Goal: Task Accomplishment & Management: Use online tool/utility

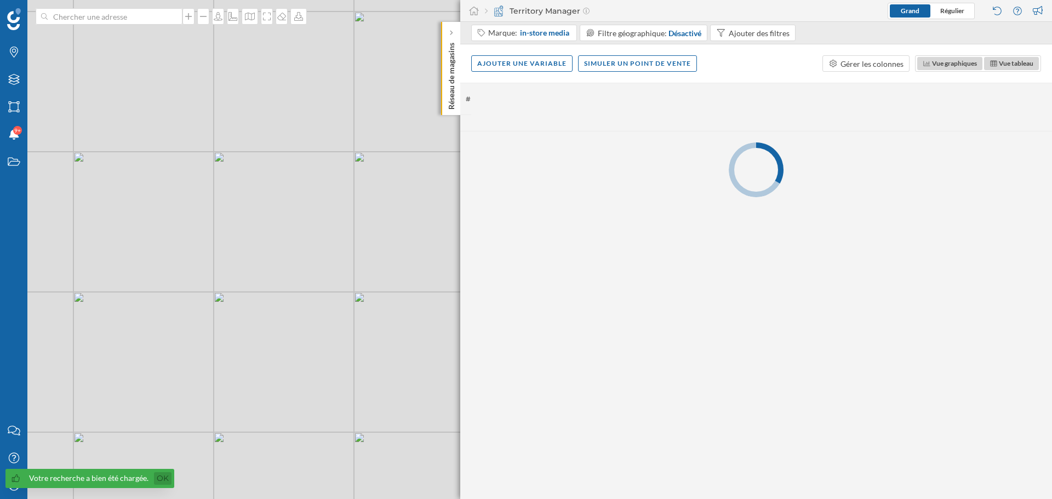
click at [156, 477] on link "Ok" at bounding box center [163, 478] width 18 height 13
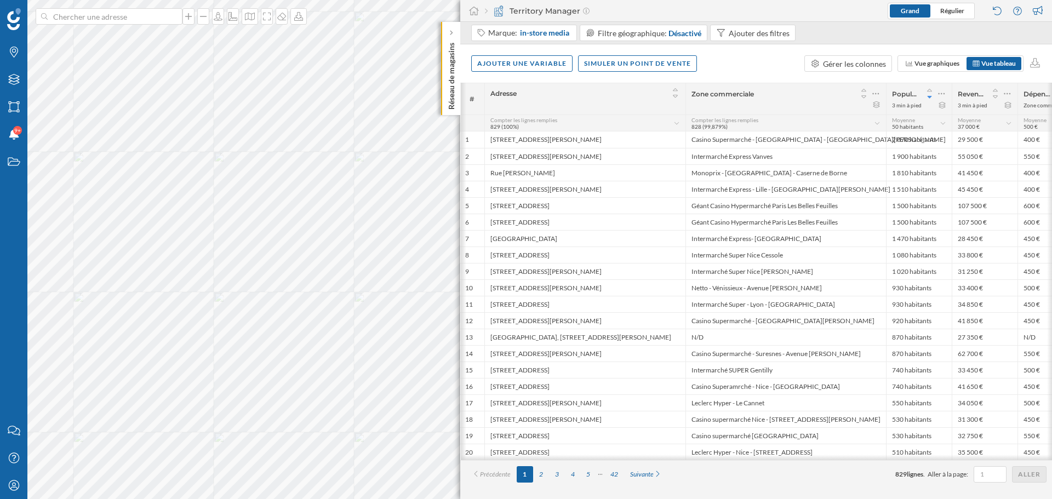
scroll to position [0, 1]
click at [17, 139] on icon "Notifications" at bounding box center [14, 134] width 14 height 11
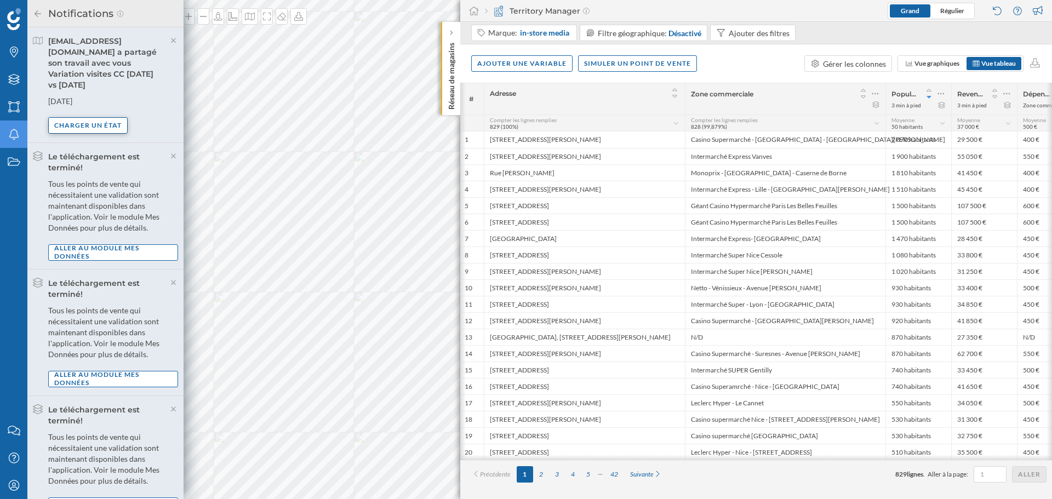
click at [118, 126] on div "Charger un état" at bounding box center [87, 125] width 79 height 16
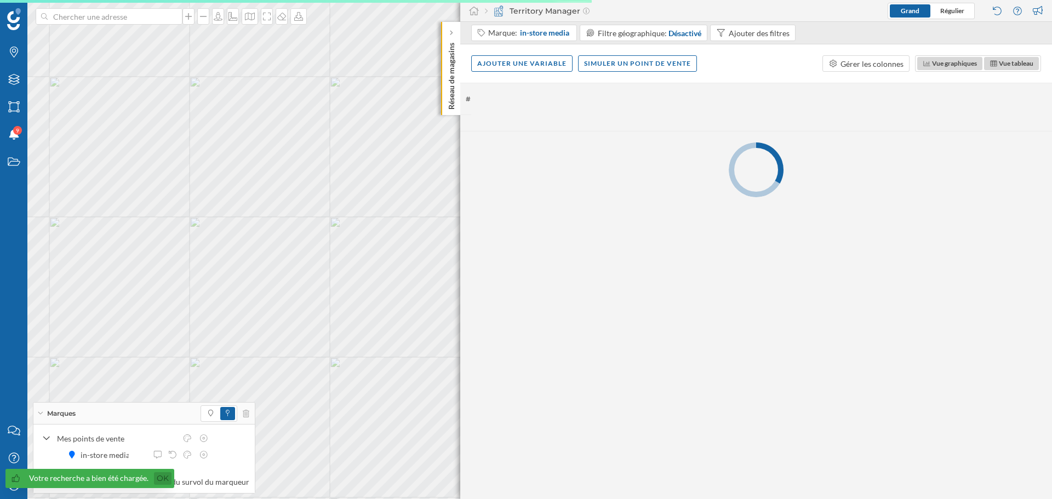
click at [159, 474] on link "Ok" at bounding box center [163, 478] width 18 height 13
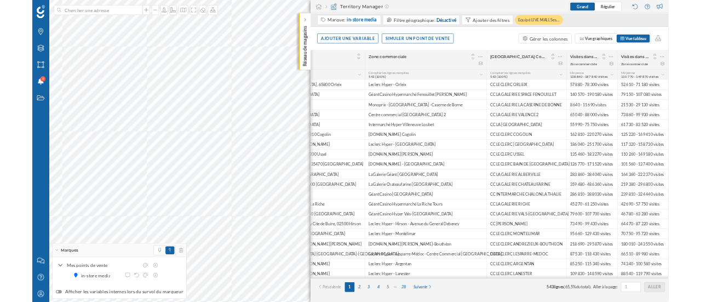
scroll to position [0, 0]
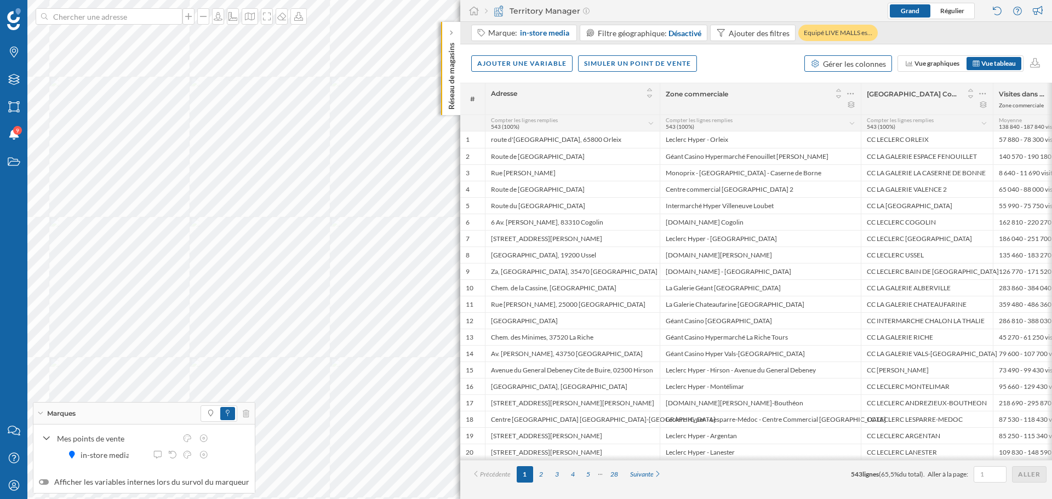
click at [841, 66] on div "Gérer les colonnes" at bounding box center [854, 64] width 63 height 12
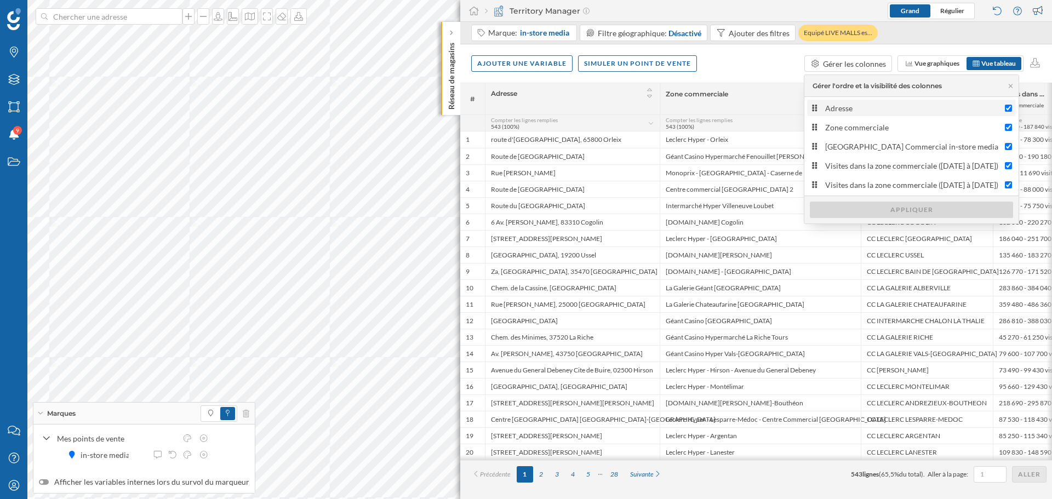
click at [841, 114] on label "Adresse" at bounding box center [911, 108] width 209 height 16
click at [1005, 112] on input "Adresse" at bounding box center [1008, 108] width 7 height 7
checkbox input "false"
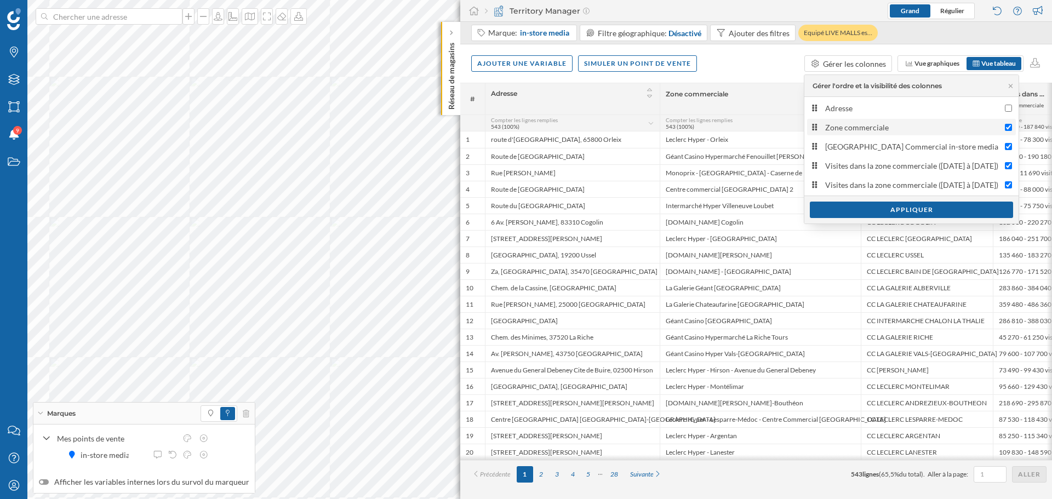
click at [844, 131] on div "Zone commerciale" at bounding box center [912, 128] width 174 height 12
click at [1005, 131] on input "Zone commerciale" at bounding box center [1008, 127] width 7 height 7
checkbox input "false"
click at [877, 210] on div "Appliquer" at bounding box center [911, 209] width 203 height 16
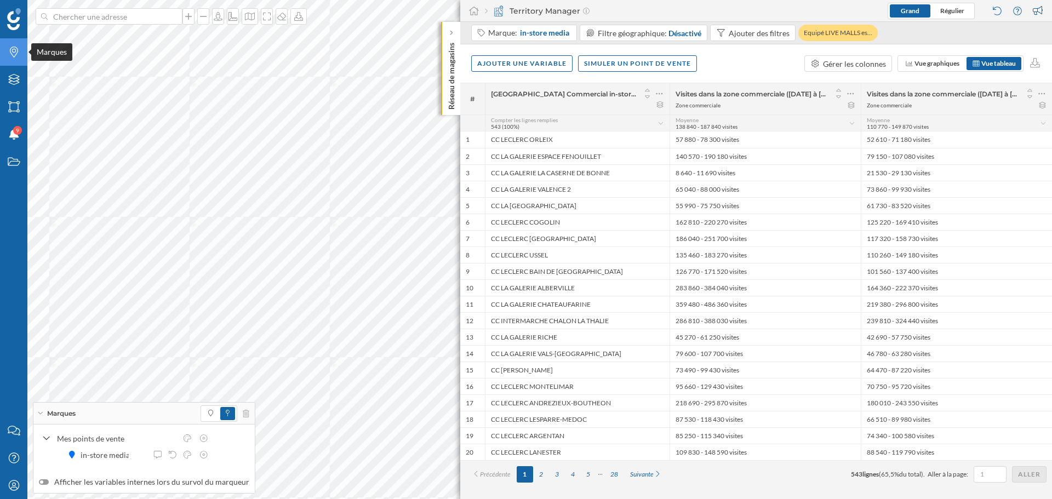
click at [15, 50] on icon "Marques" at bounding box center [14, 52] width 14 height 11
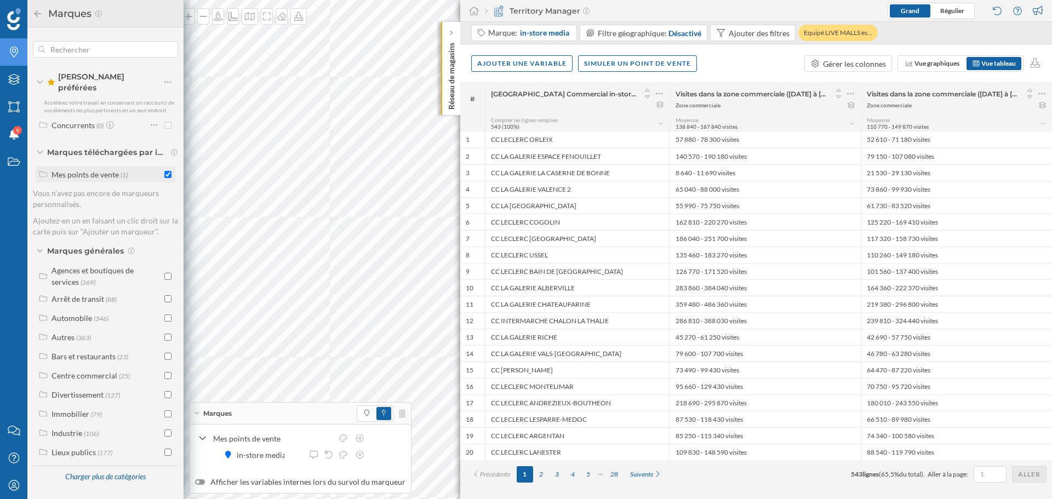
click at [105, 175] on div "Mes points de vente (1)" at bounding box center [106, 174] width 140 height 16
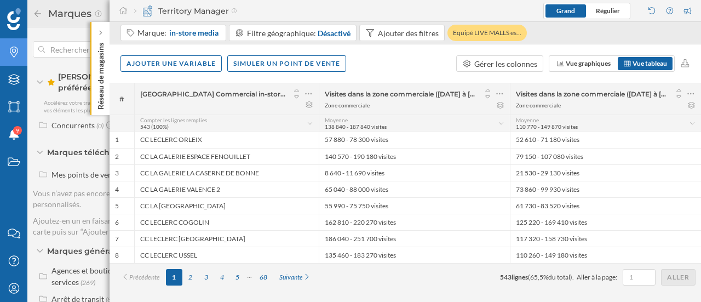
drag, startPoint x: 667, startPoint y: 1, endPoint x: 445, endPoint y: 7, distance: 222.5
click at [447, 8] on div "Territory Manager Grand Régulier" at bounding box center [406, 11] width 592 height 22
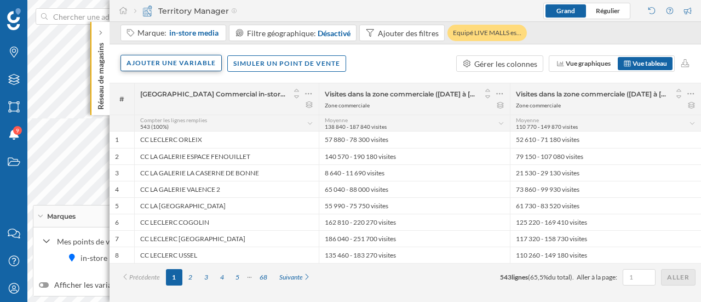
click at [173, 59] on div "Ajouter une variable" at bounding box center [171, 63] width 101 height 16
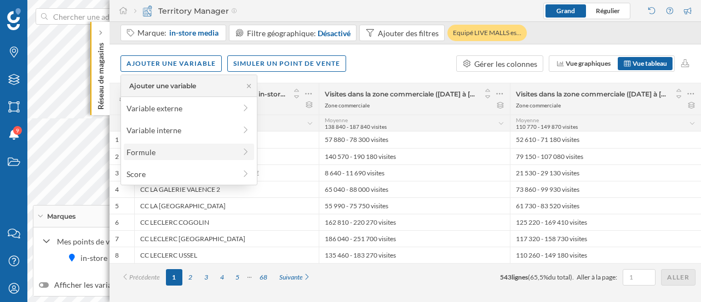
click at [147, 156] on div "Formule" at bounding box center [181, 152] width 109 height 12
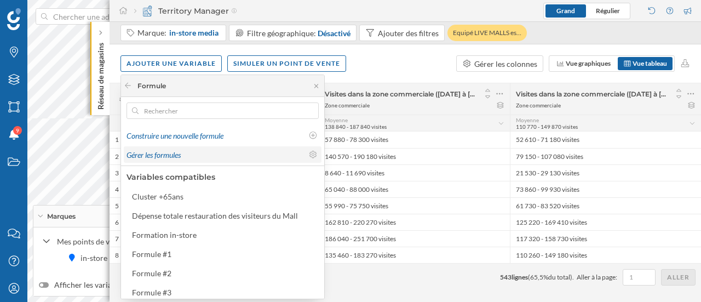
click at [180, 150] on span "Gérer les formules" at bounding box center [154, 154] width 54 height 9
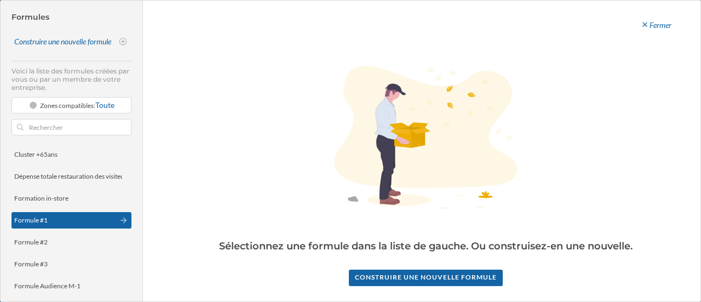
click at [47, 217] on div "Formule #1" at bounding box center [64, 220] width 100 height 10
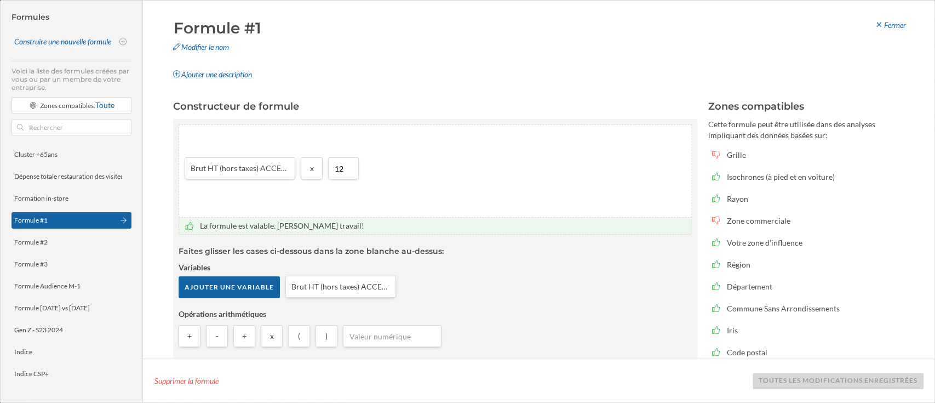
drag, startPoint x: 594, startPoint y: 4, endPoint x: 526, endPoint y: 142, distance: 154.1
click at [526, 142] on div "Brut HT (hors taxes) ACCESS 2025 x 12" at bounding box center [435, 171] width 512 height 92
click at [48, 246] on div "Formule #2" at bounding box center [64, 242] width 100 height 10
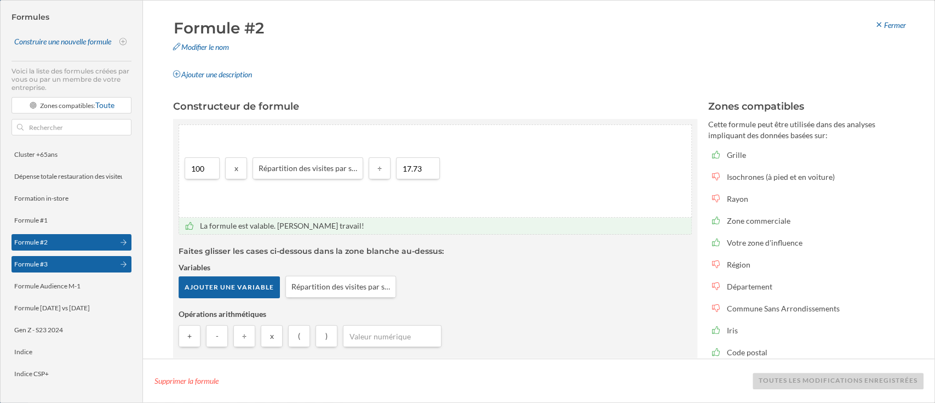
click at [65, 266] on div "Formule #3" at bounding box center [64, 264] width 100 height 10
type input "Formule #3"
type input "18.8"
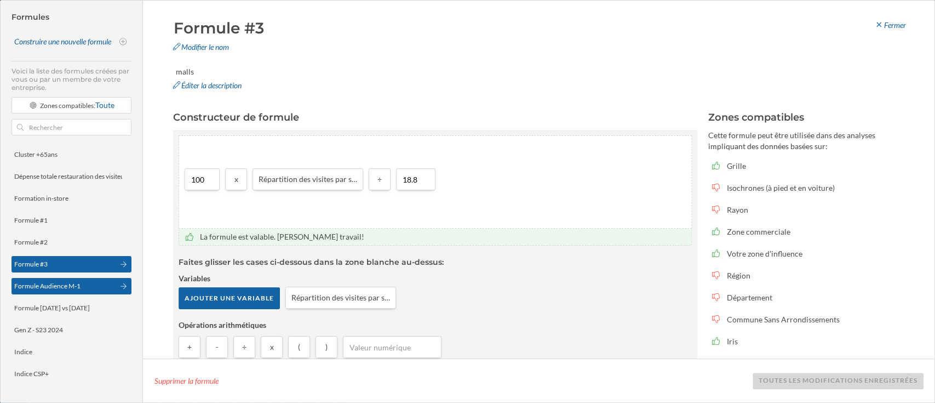
click at [79, 285] on div "Formule Audience M-1" at bounding box center [47, 286] width 66 height 8
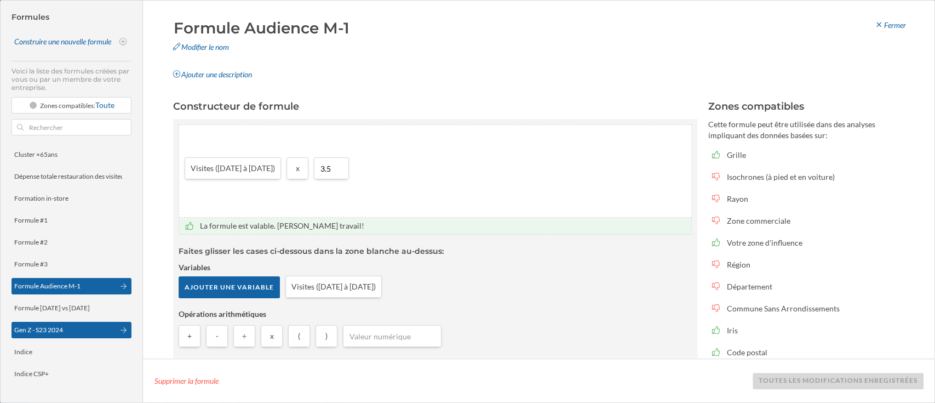
click at [93, 326] on div "Gen Z - S23 2024" at bounding box center [64, 330] width 100 height 10
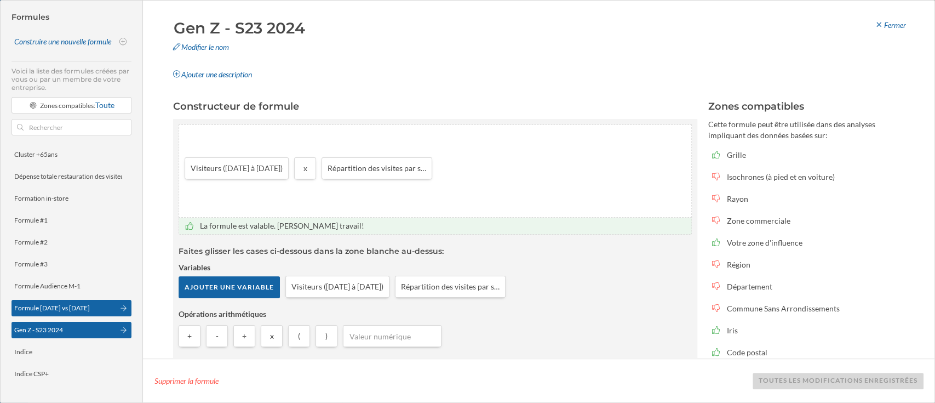
click at [85, 305] on div "Formule [DATE] vs [DATE]" at bounding box center [64, 308] width 100 height 10
type input "Formule [DATE] vs [DATE]"
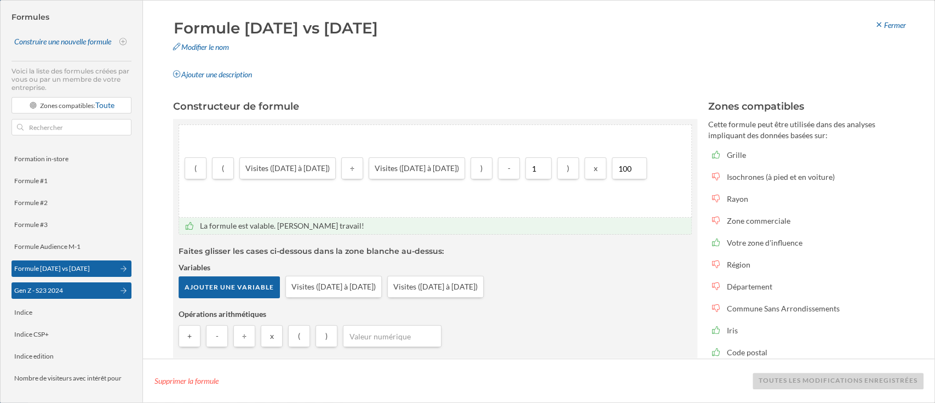
scroll to position [36, 0]
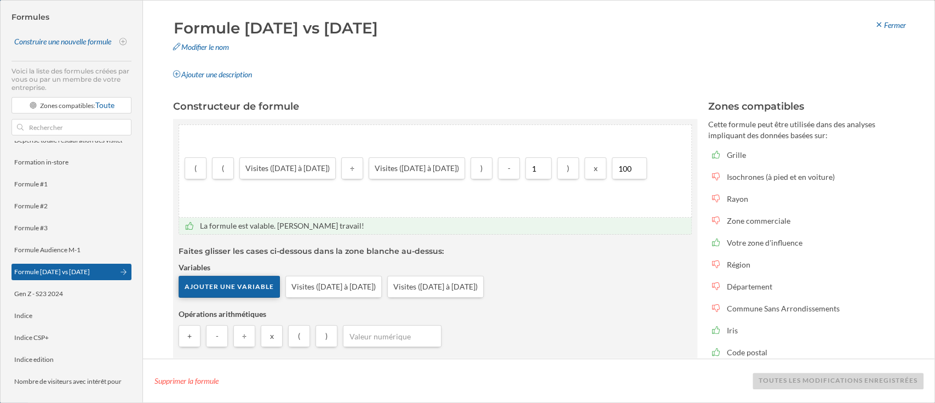
click at [256, 278] on div "Ajouter une variable" at bounding box center [229, 287] width 101 height 22
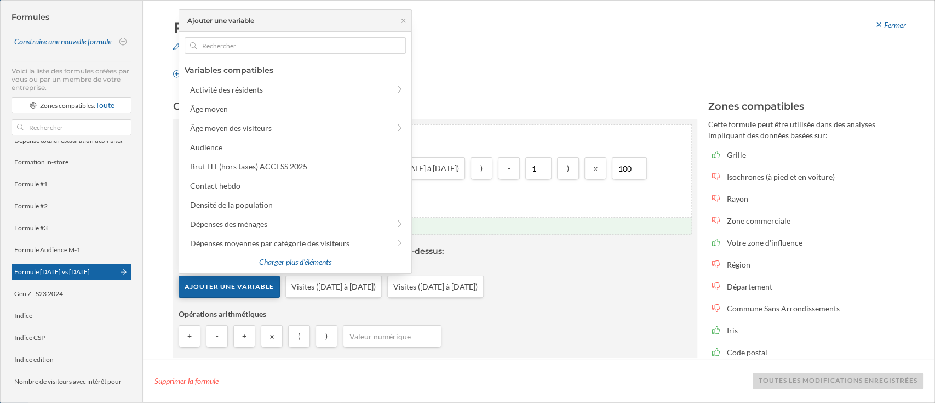
click at [256, 278] on div "Ajouter une variable" at bounding box center [229, 287] width 101 height 22
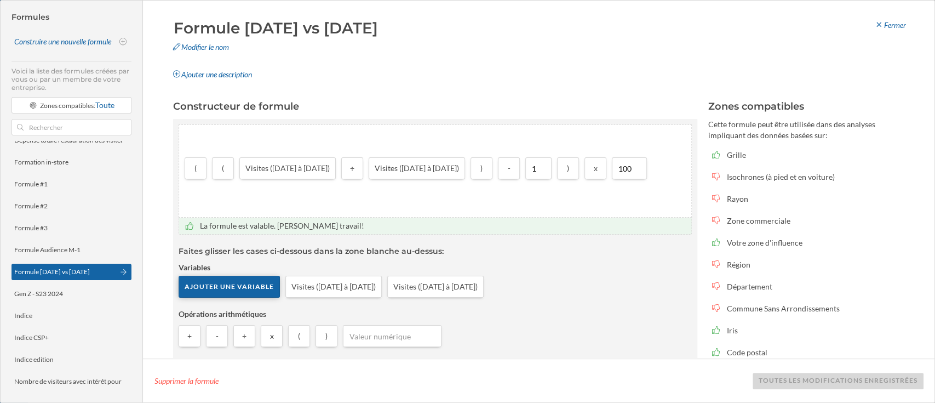
click at [243, 291] on div "Ajouter une variable" at bounding box center [229, 287] width 101 height 22
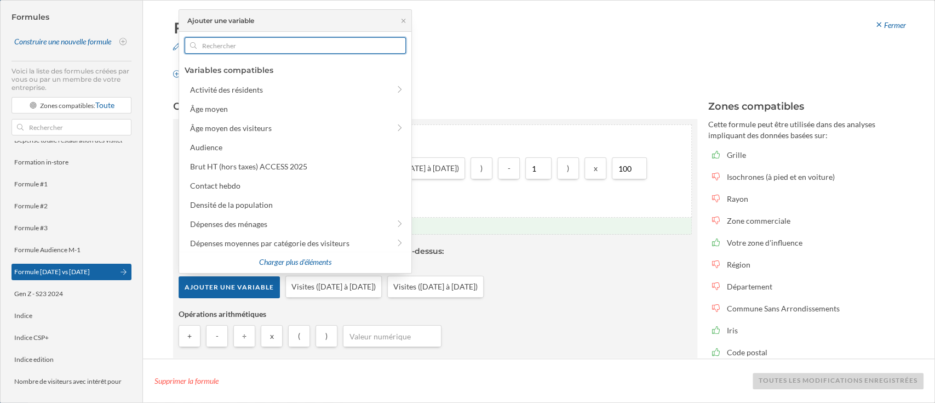
click at [250, 43] on input "text" at bounding box center [295, 45] width 197 height 16
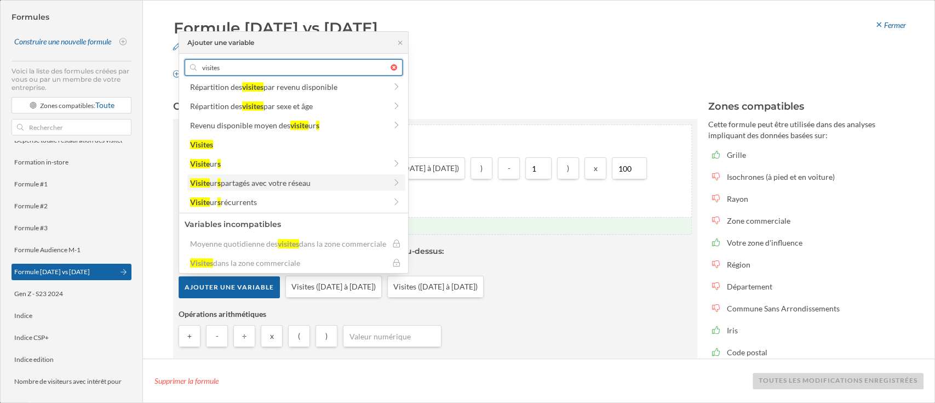
scroll to position [0, 0]
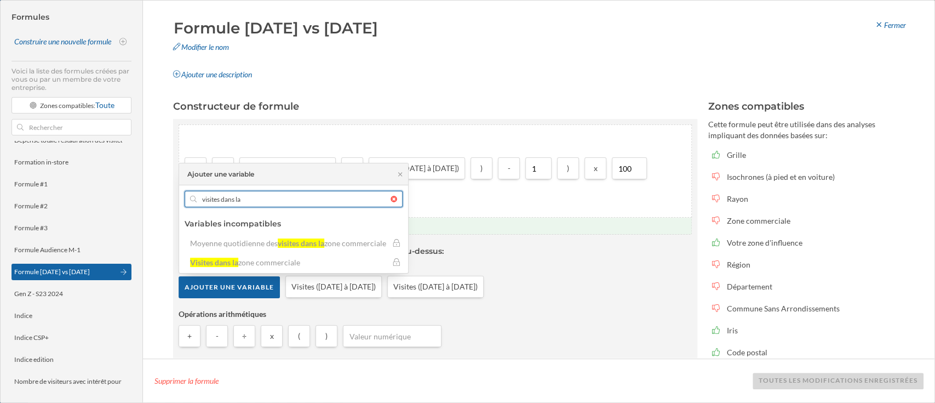
type input "visites dans la"
click at [445, 243] on article "La formule est valable. [PERSON_NAME] travail! Faites glisser les cases ci-dess…" at bounding box center [435, 284] width 513 height 135
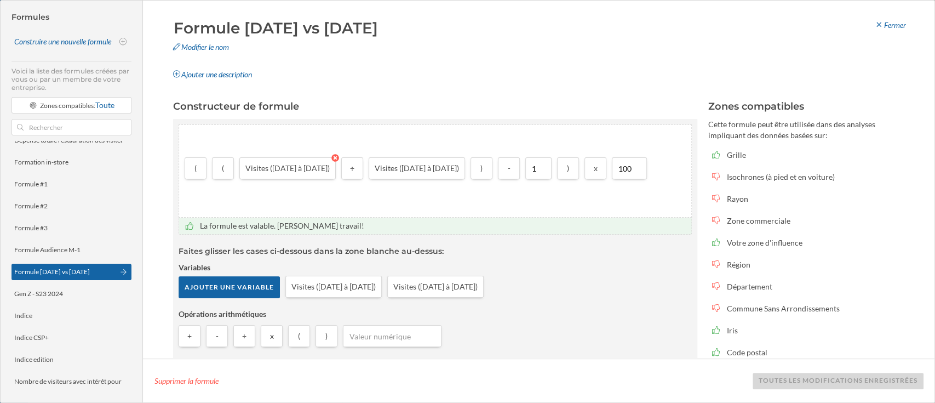
click at [339, 160] on icon at bounding box center [335, 158] width 8 height 8
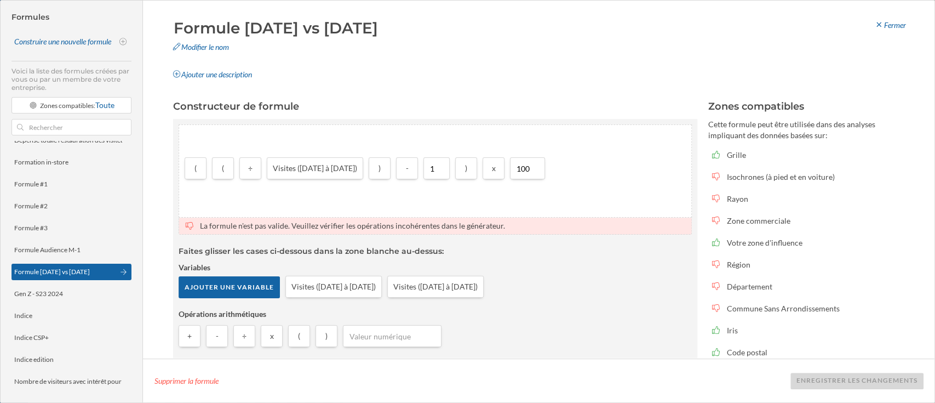
click at [381, 157] on div "( ( ÷ Visites ([DATE] à [DATE]) ) - 1 ) x 100" at bounding box center [435, 171] width 512 height 92
click at [366, 158] on icon at bounding box center [363, 158] width 8 height 8
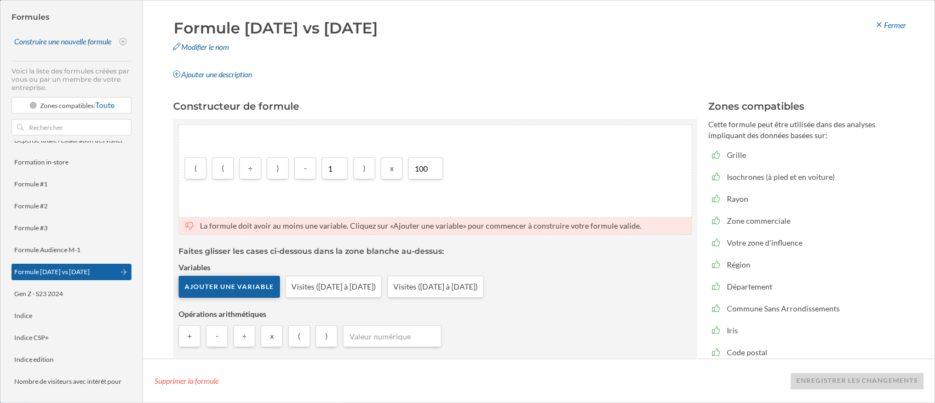
click at [245, 282] on div "Ajouter une variable" at bounding box center [229, 287] width 101 height 22
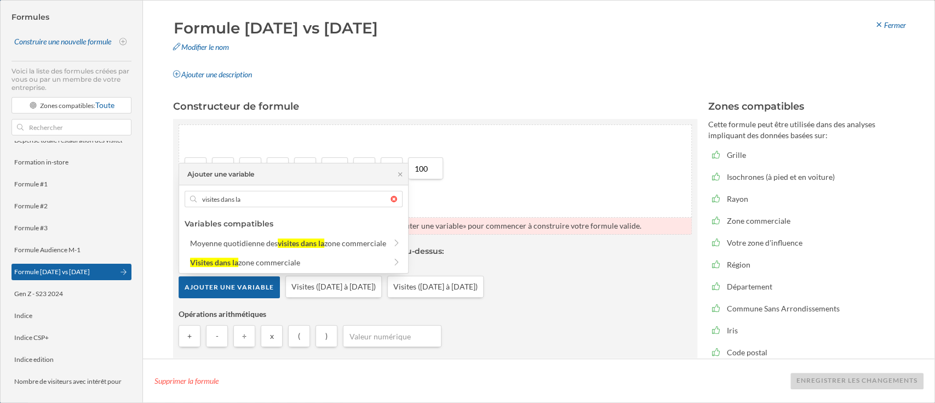
click at [302, 253] on div "Moyenne quotidienne des visites dans la zone commerciale Visites dans la zone c…" at bounding box center [296, 252] width 223 height 36
click at [320, 243] on div "visites dans la" at bounding box center [301, 242] width 47 height 9
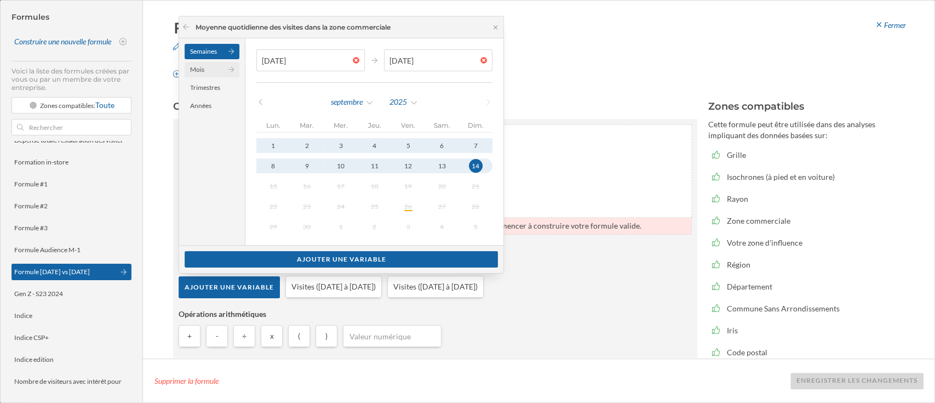
click at [221, 70] on div "Mois" at bounding box center [212, 69] width 55 height 15
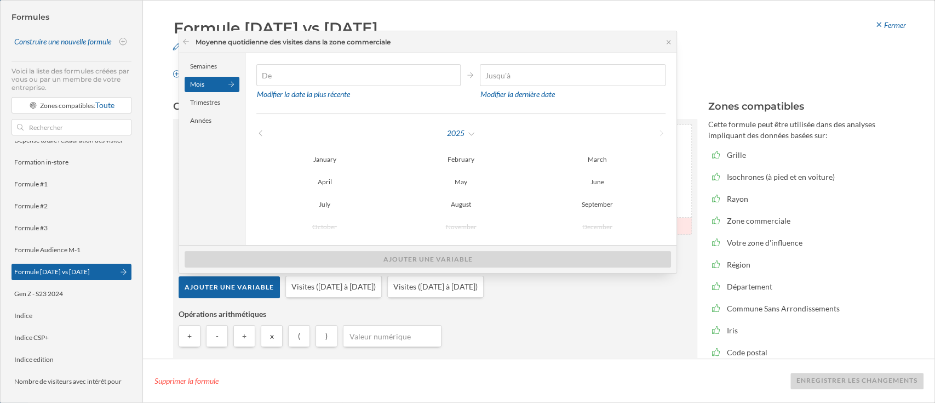
click at [444, 133] on div "2025" at bounding box center [461, 133] width 205 height 16
click at [457, 135] on div "2025" at bounding box center [461, 133] width 30 height 16
click at [474, 248] on div "2024" at bounding box center [486, 246] width 71 height 12
type input "[DATE]"
click at [588, 226] on div "December" at bounding box center [597, 227] width 136 height 14
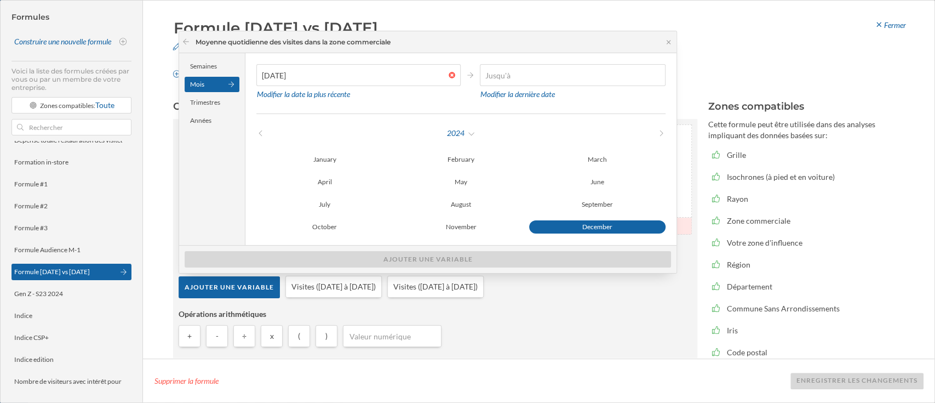
type input "[DATE]"
click at [566, 226] on div "December" at bounding box center [597, 226] width 136 height 13
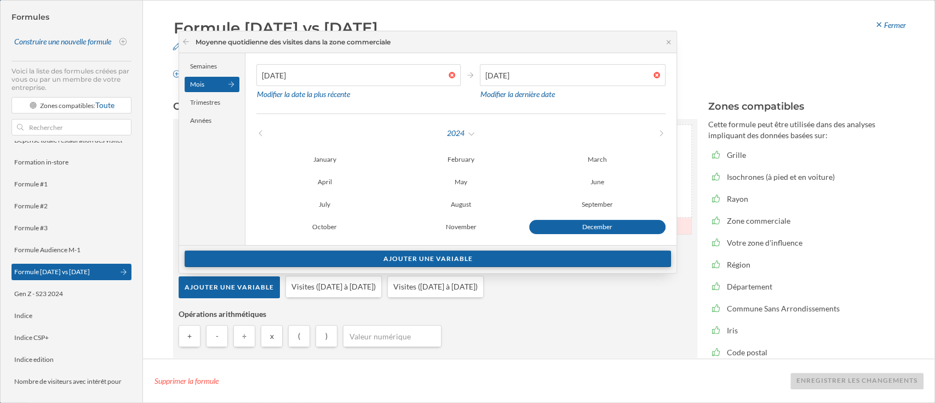
click at [372, 261] on div "Ajouter une variable" at bounding box center [428, 258] width 486 height 16
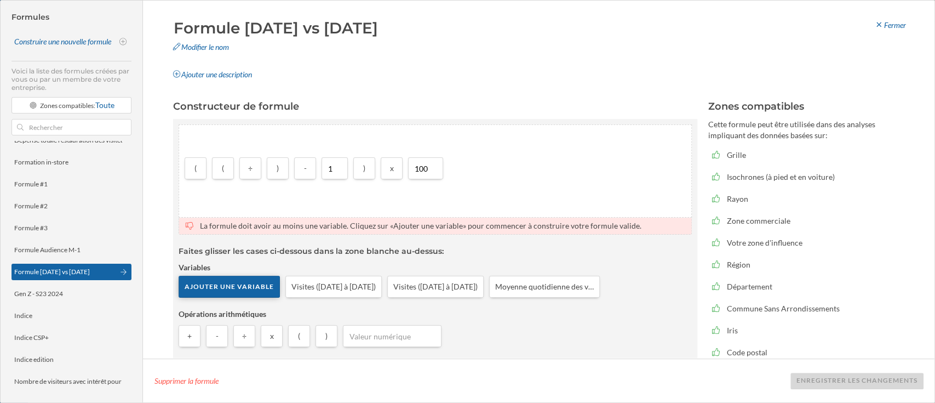
click at [242, 288] on div "Ajouter une variable" at bounding box center [229, 287] width 101 height 22
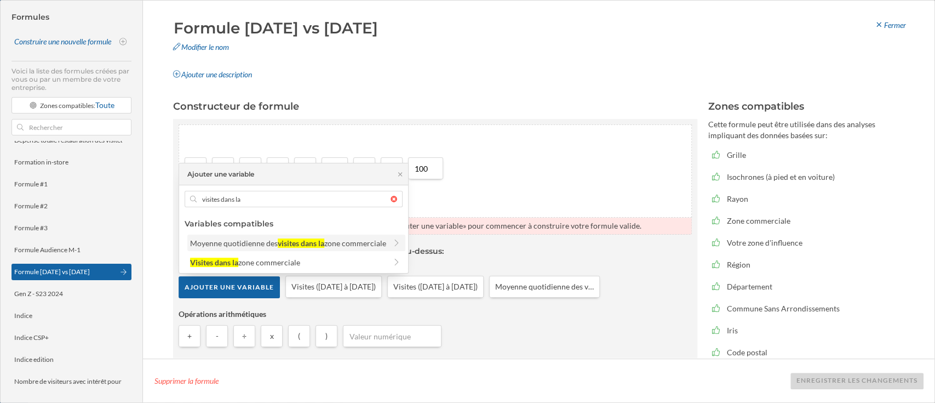
click at [285, 239] on div "visites dans la" at bounding box center [301, 242] width 47 height 9
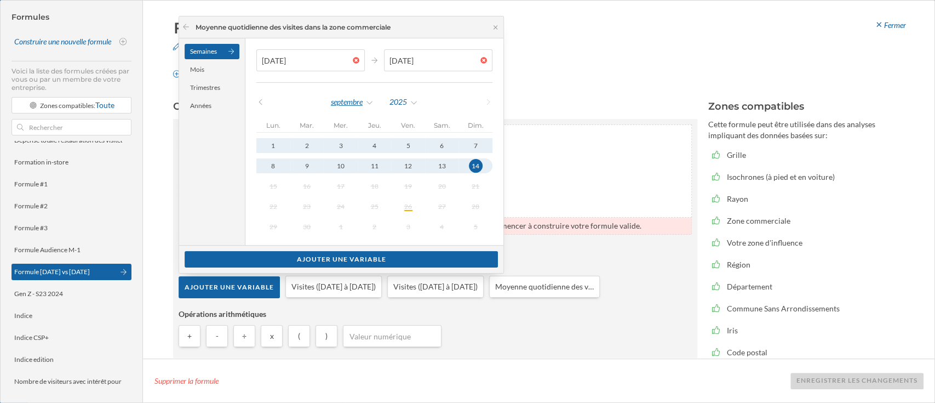
click at [351, 100] on div "septembre" at bounding box center [352, 102] width 44 height 16
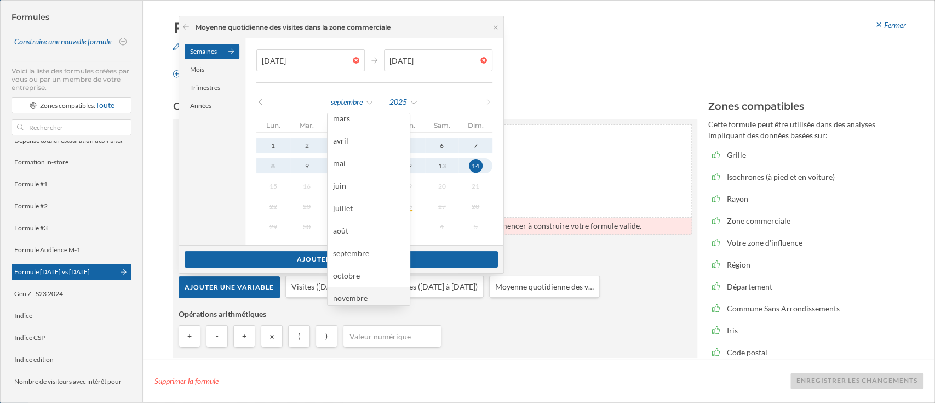
scroll to position [73, 0]
click at [359, 238] on div "septembre" at bounding box center [369, 231] width 82 height 22
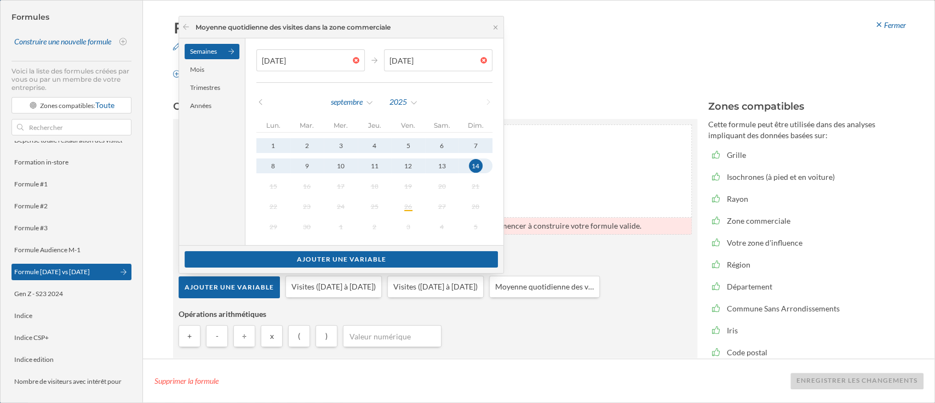
click at [402, 93] on div "[DATE] [DATE] [DATE] lun. mar. mer. jeu. ven. sam. dim. 1 2 3 4 5 6 7 8 9 10 11…" at bounding box center [374, 141] width 258 height 207
click at [402, 109] on div "2025" at bounding box center [404, 102] width 30 height 16
click at [411, 218] on div "2024" at bounding box center [427, 215] width 71 height 12
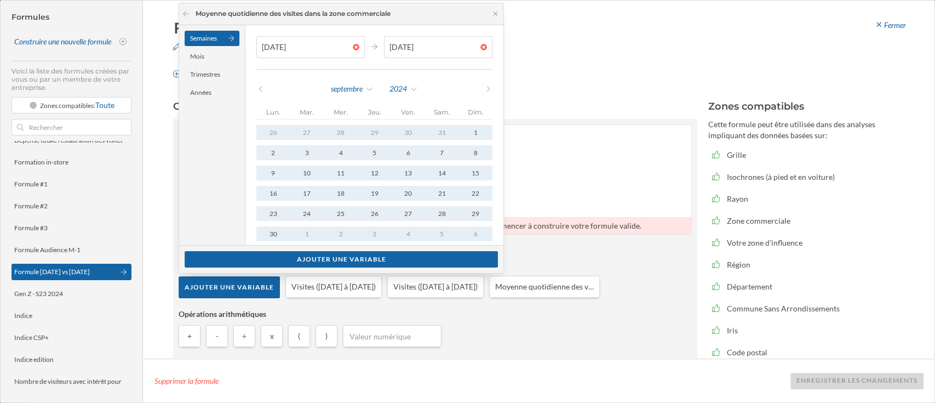
click at [203, 51] on div "Mois" at bounding box center [212, 56] width 55 height 15
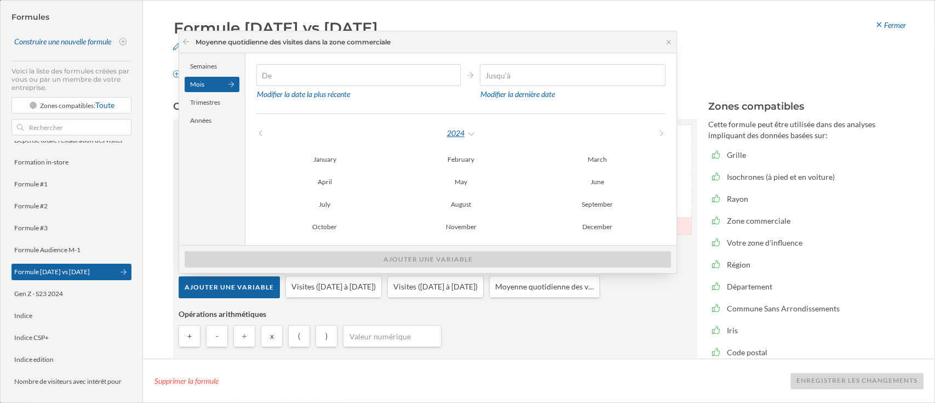
click at [469, 131] on div "2024" at bounding box center [461, 133] width 30 height 16
click at [548, 125] on div "2024" at bounding box center [461, 133] width 205 height 16
type input "[DATE]"
click at [582, 204] on div "September" at bounding box center [597, 204] width 136 height 13
type input "[DATE]"
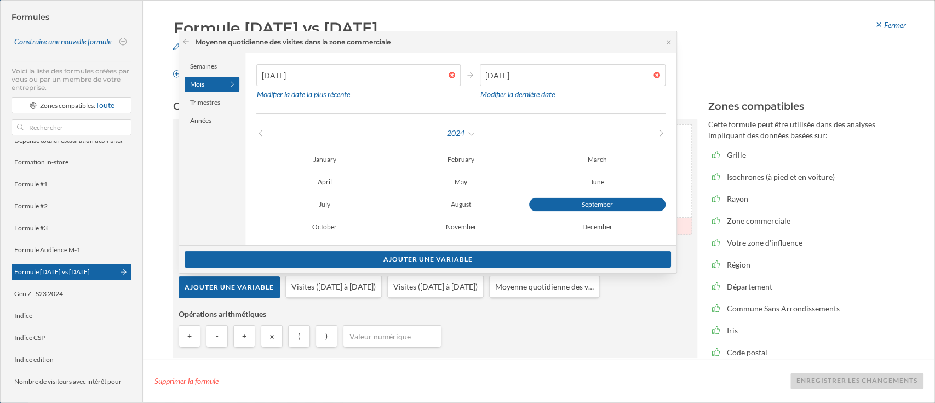
click at [582, 204] on div "September" at bounding box center [597, 204] width 136 height 13
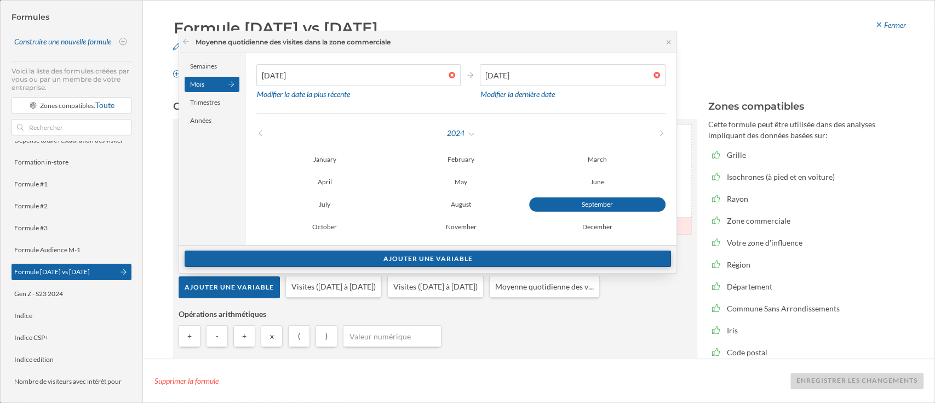
click at [491, 256] on div "Ajouter une variable" at bounding box center [428, 258] width 486 height 16
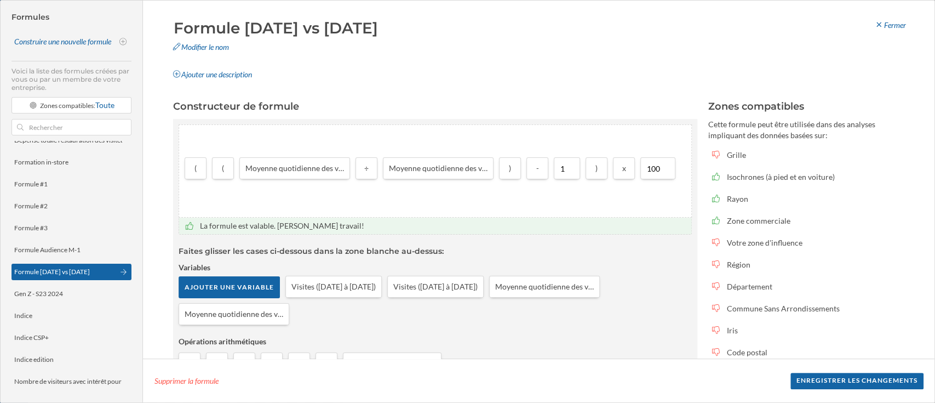
click at [497, 202] on div "( ( Moyenne quotidienne des visites dans la zone commerciale ([DATE] à [DATE]) …" at bounding box center [435, 171] width 512 height 92
click at [842, 376] on div "Enregistrer les changements" at bounding box center [856, 380] width 133 height 16
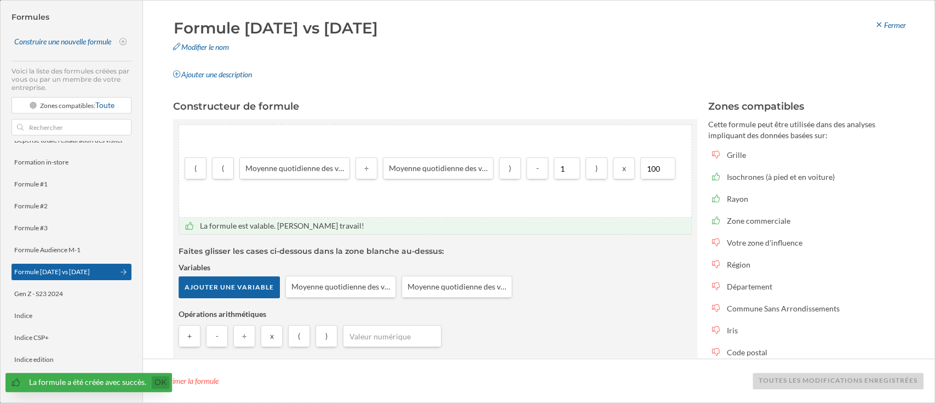
click at [157, 383] on link "Ok" at bounding box center [161, 382] width 18 height 13
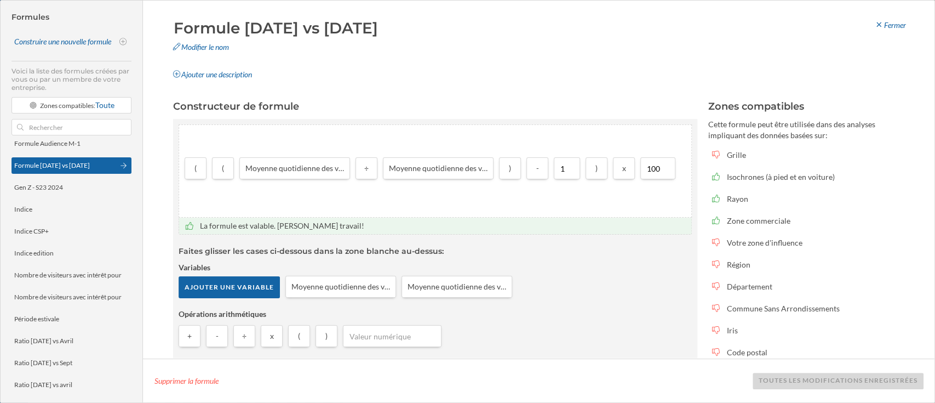
scroll to position [143, 0]
click at [86, 333] on div "Ratio [DATE] vs Avril" at bounding box center [72, 340] width 120 height 16
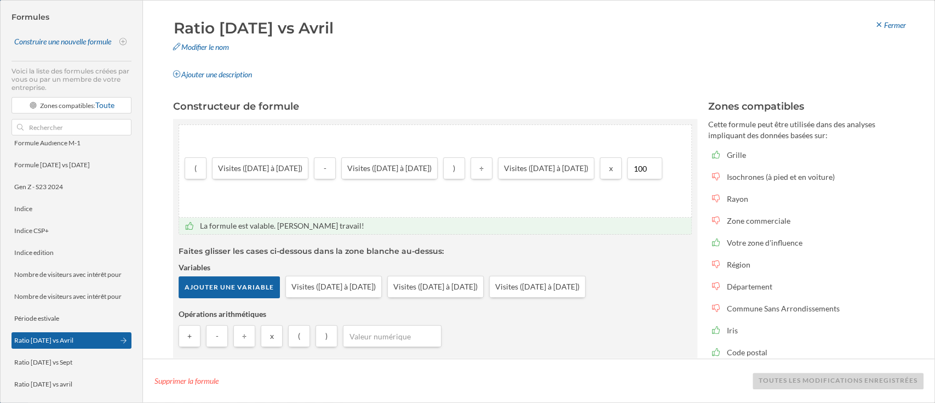
scroll to position [0, 0]
click at [72, 363] on div "Ratio [DATE] vs Sept" at bounding box center [43, 362] width 58 height 8
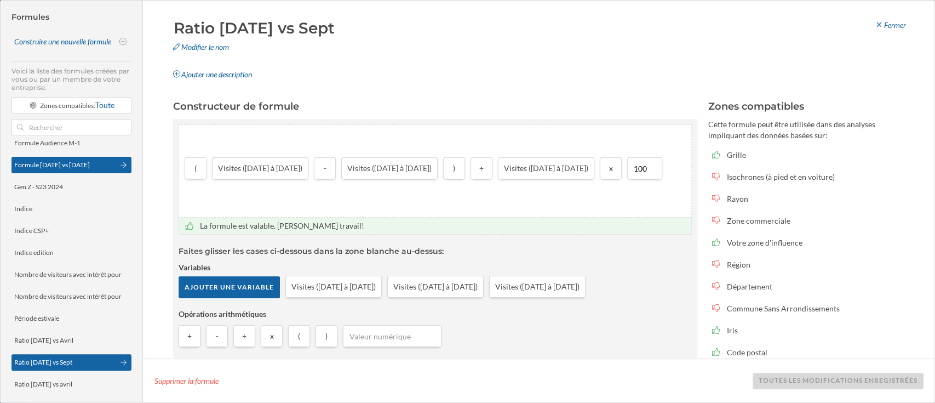
click at [76, 168] on div "Formule [DATE] vs [DATE]" at bounding box center [52, 164] width 76 height 8
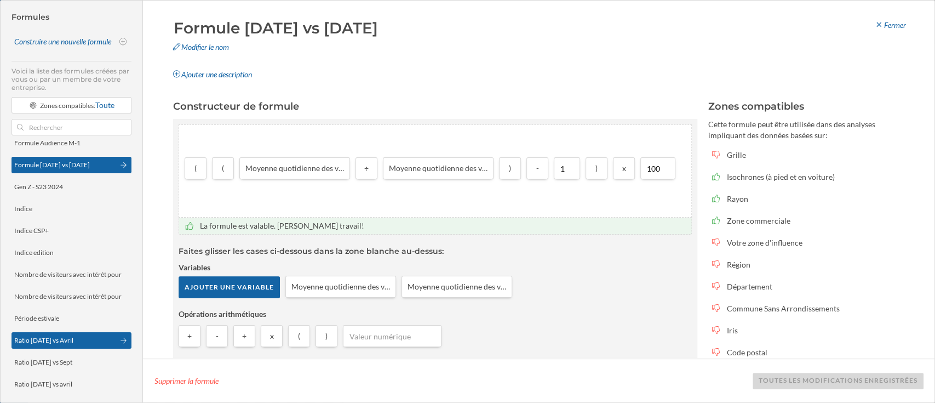
click at [72, 340] on div "Ratio [DATE] vs Avril" at bounding box center [43, 340] width 59 height 8
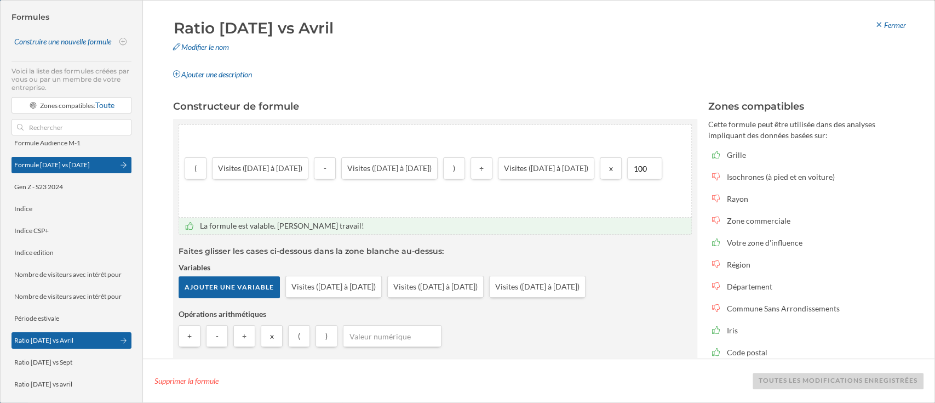
click at [71, 171] on div "Formule [DATE] vs [DATE]" at bounding box center [72, 165] width 120 height 16
type input "Formule [DATE] vs [DATE]"
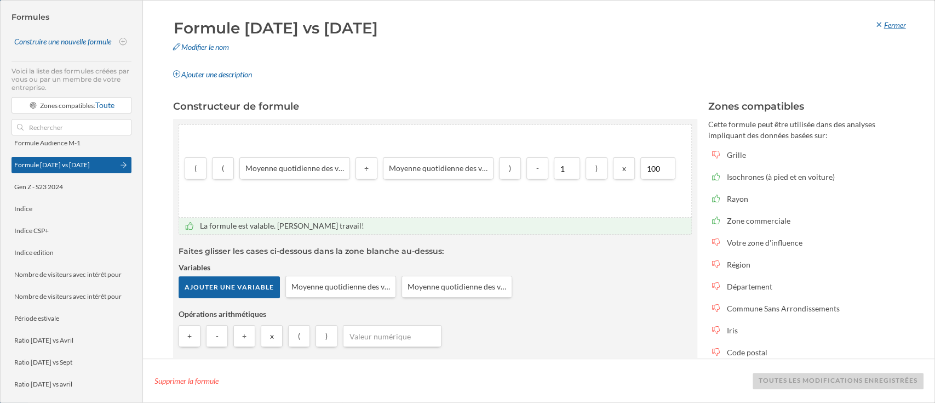
click at [893, 29] on div "Fermer" at bounding box center [889, 25] width 45 height 16
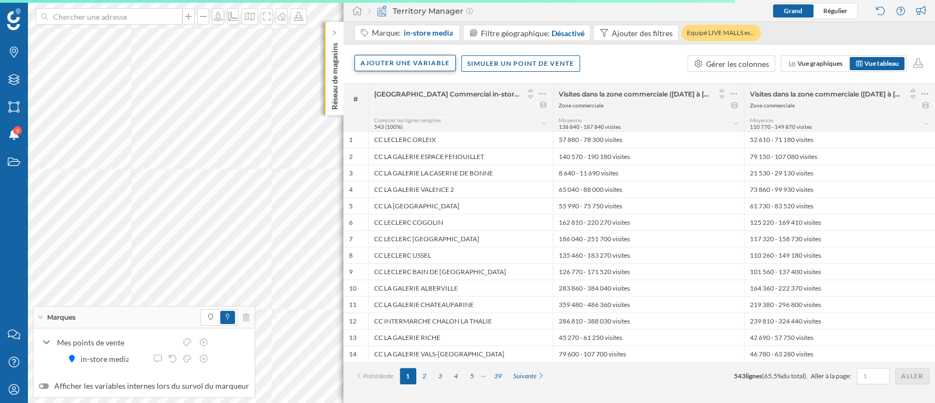
click at [422, 62] on div "Ajouter une variable" at bounding box center [404, 63] width 101 height 16
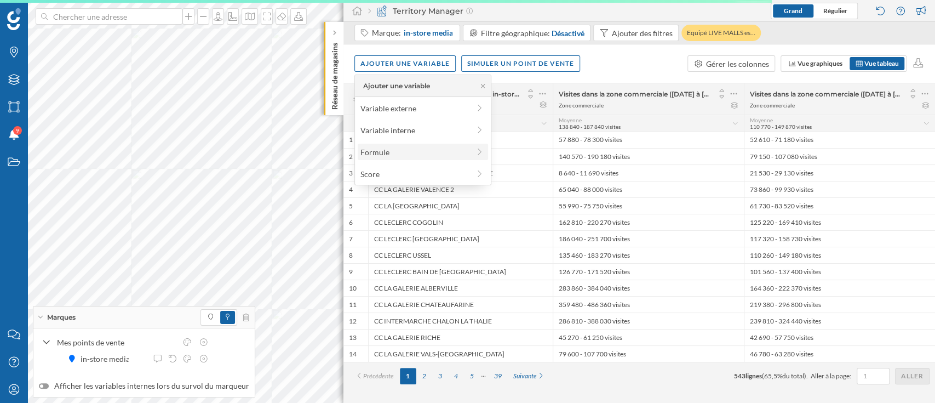
click at [445, 146] on div "Formule" at bounding box center [414, 152] width 109 height 12
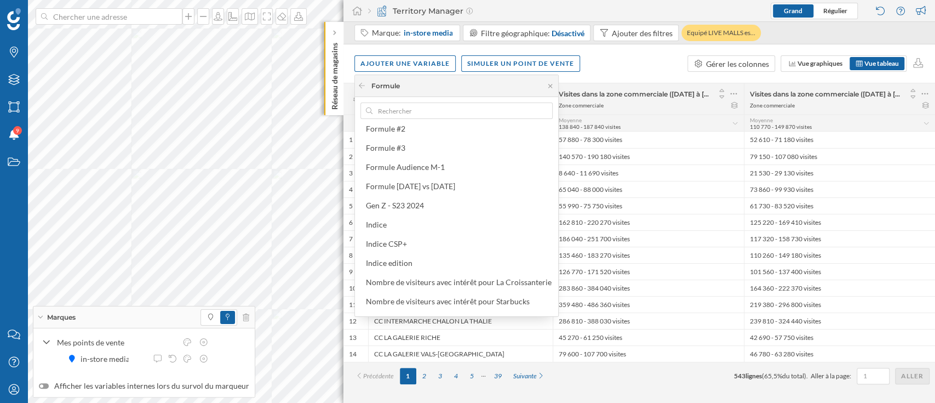
scroll to position [140, 0]
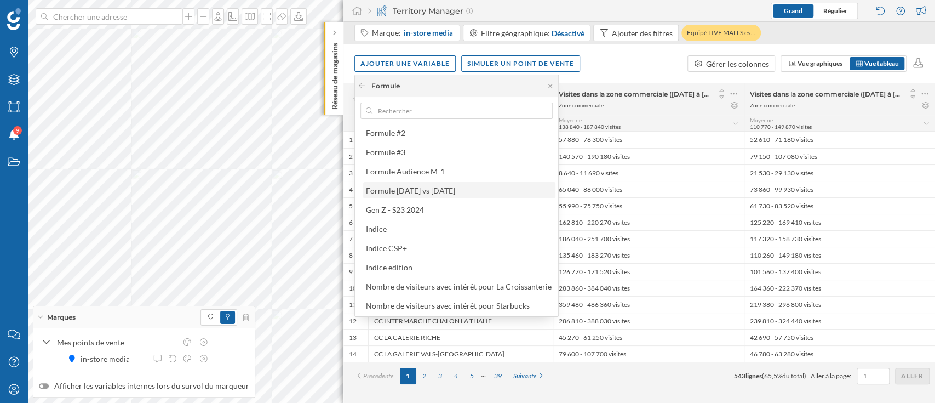
click at [438, 190] on div "Formule [DATE] vs [DATE]" at bounding box center [410, 190] width 89 height 9
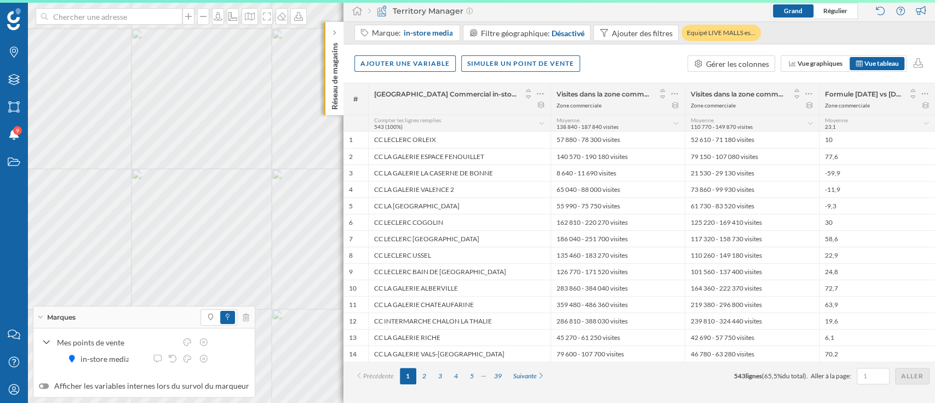
scroll to position [0, 0]
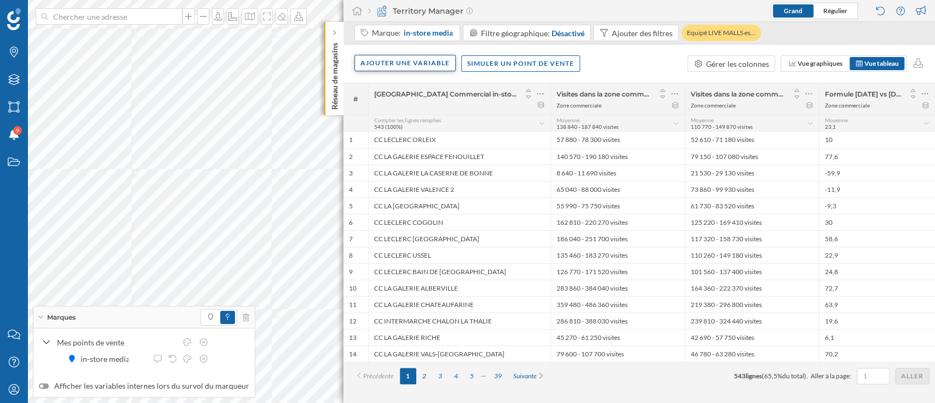
click at [395, 66] on div "Ajouter une variable" at bounding box center [404, 63] width 101 height 16
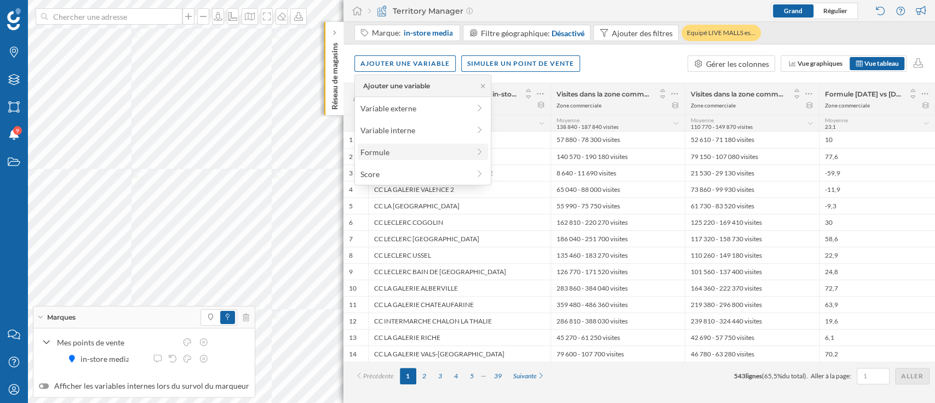
click at [408, 144] on div "Formule" at bounding box center [423, 152] width 130 height 16
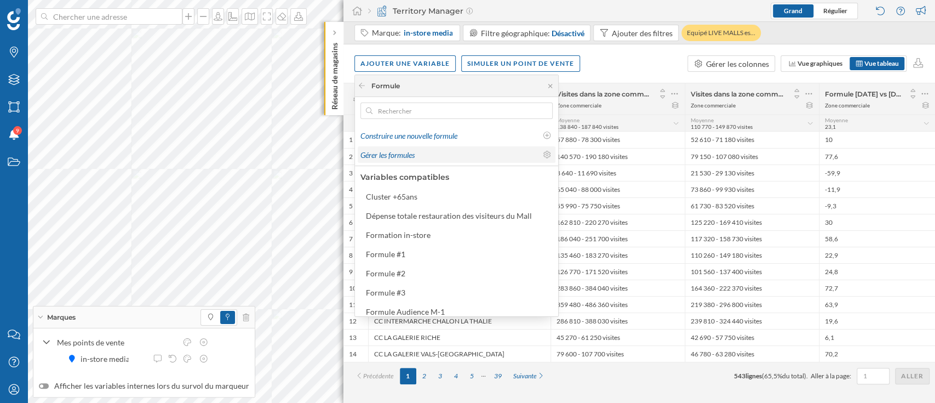
click at [414, 150] on span "Gérer les formules" at bounding box center [387, 154] width 54 height 9
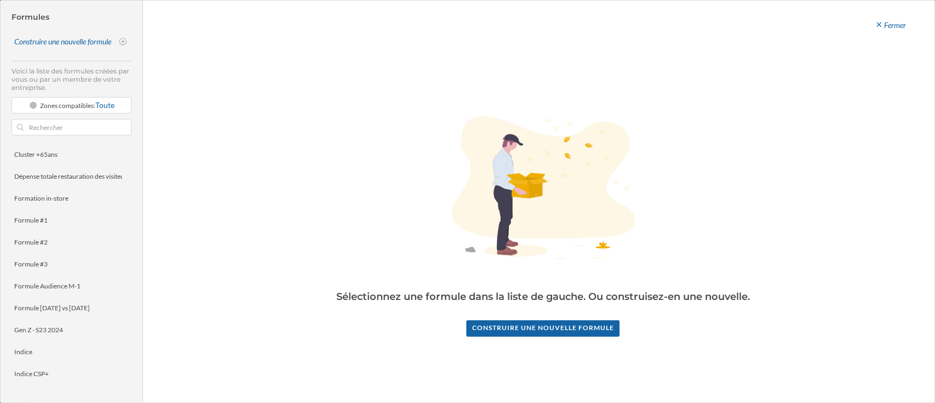
scroll to position [280, 0]
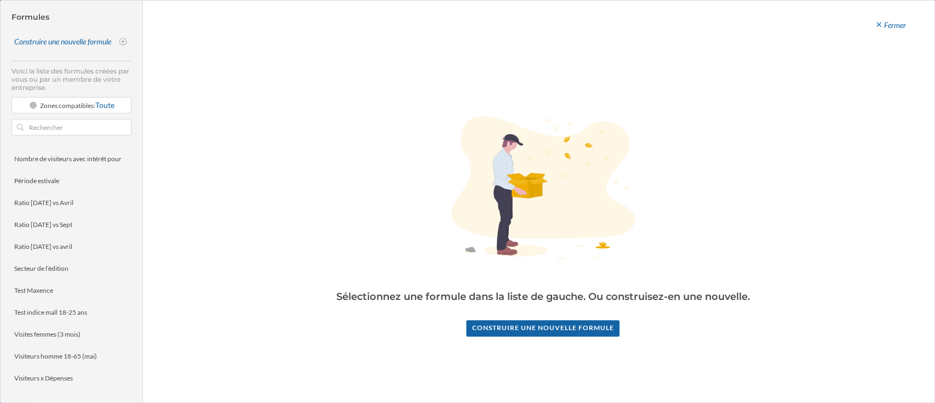
click at [68, 388] on div "Cluster +65ans Dépense totale restauration des visiteurs du Mall Formation in-s…" at bounding box center [72, 266] width 120 height 250
click at [68, 377] on div "Visiteurs x Dépenses" at bounding box center [43, 378] width 59 height 8
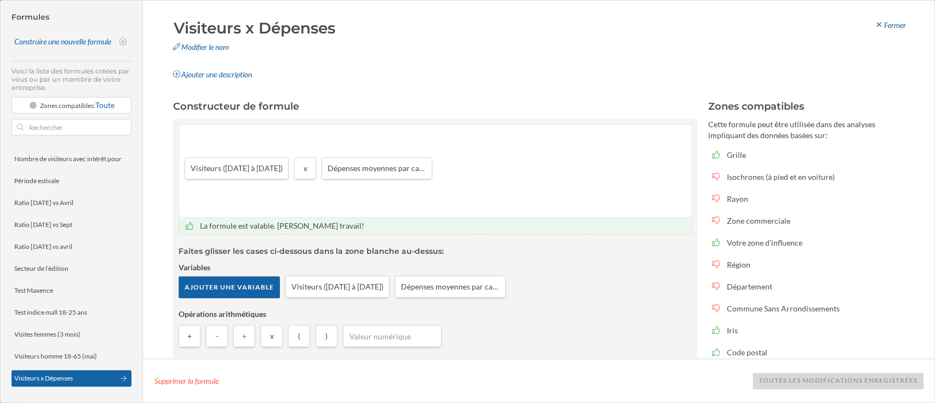
scroll to position [73, 0]
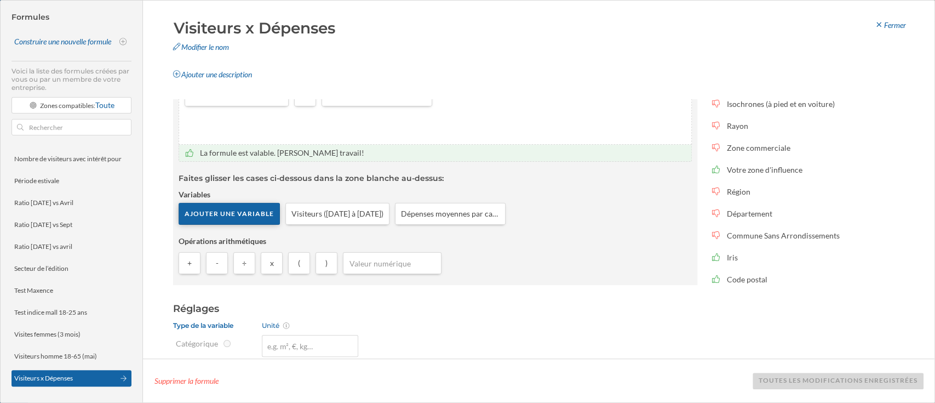
click at [251, 221] on div "Ajouter une variable" at bounding box center [229, 214] width 101 height 22
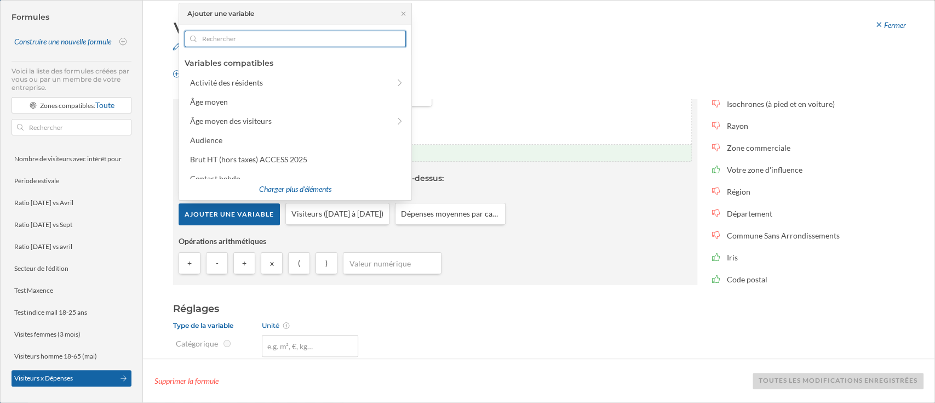
click at [256, 33] on input "text" at bounding box center [295, 39] width 197 height 16
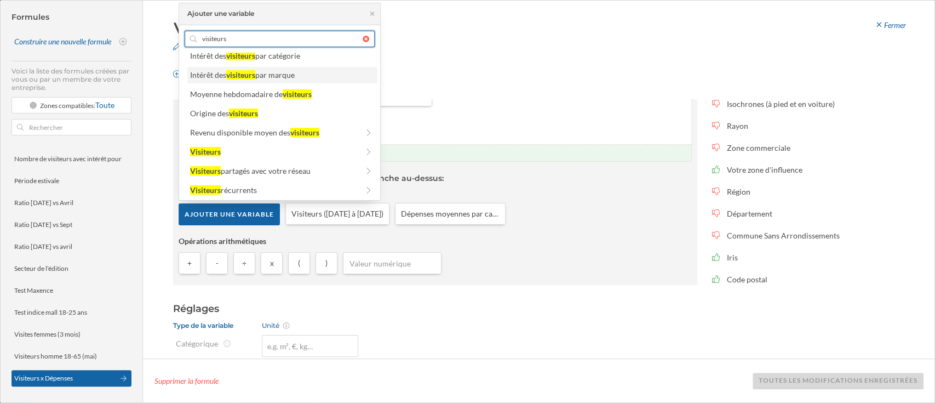
scroll to position [85, 0]
type input "visiteurs"
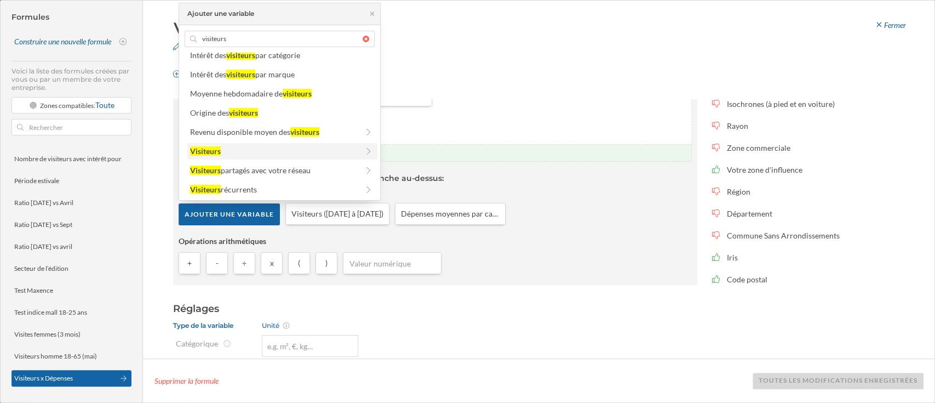
click at [359, 148] on div "Visiteurs" at bounding box center [281, 151] width 183 height 12
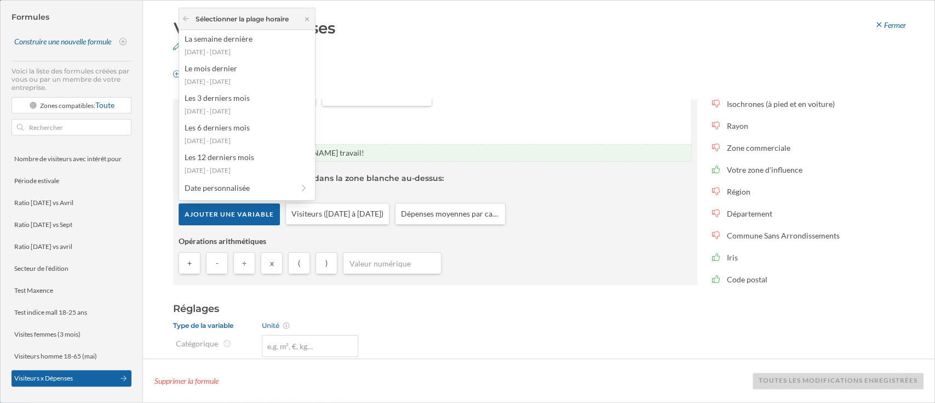
click at [594, 233] on article "La formule est valable. [PERSON_NAME] travail! Faites glisser les cases ci-dess…" at bounding box center [435, 212] width 513 height 135
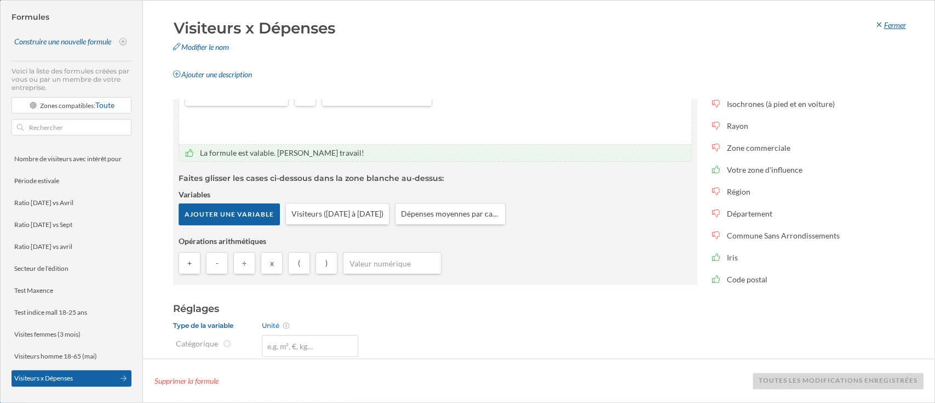
click at [902, 23] on div "Fermer" at bounding box center [889, 25] width 45 height 16
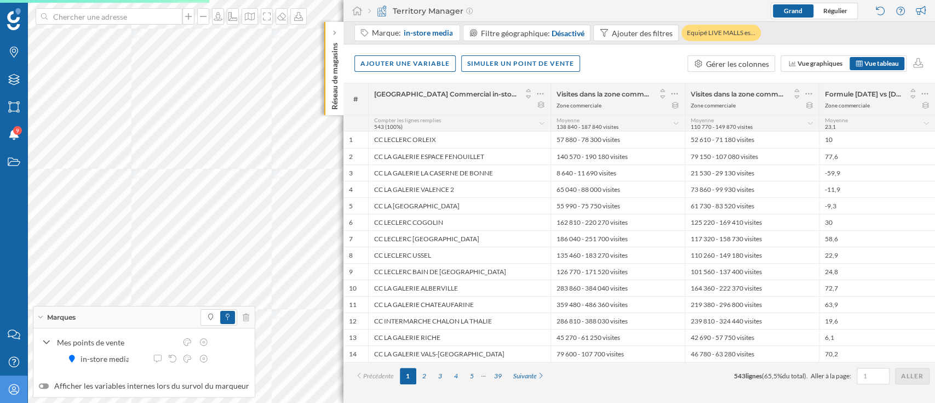
drag, startPoint x: 5, startPoint y: 401, endPoint x: 5, endPoint y: 392, distance: 8.8
click at [5, 397] on div "Mon profil" at bounding box center [13, 388] width 27 height 27
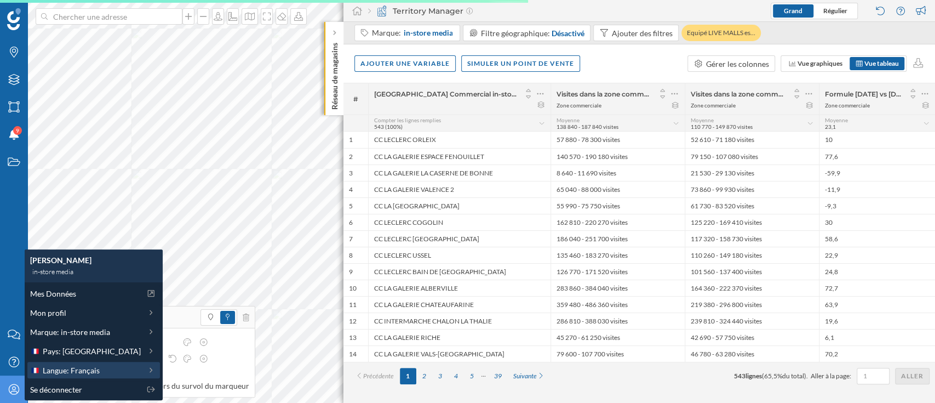
click at [106, 364] on div "Langue: Français" at bounding box center [85, 370] width 111 height 12
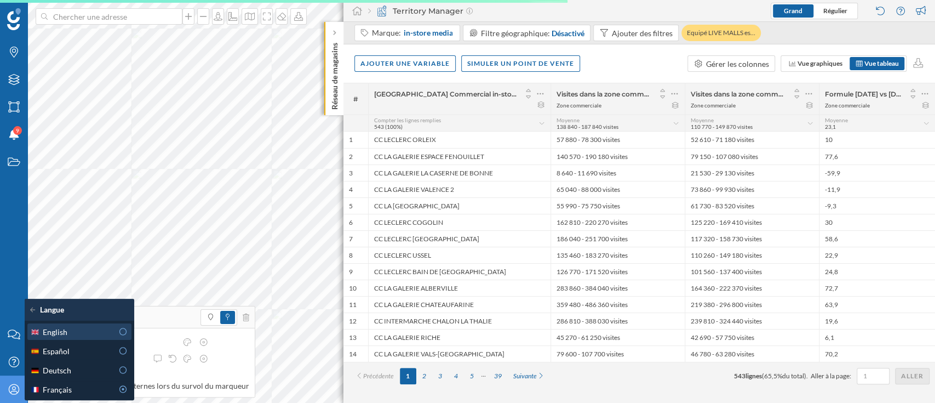
click at [93, 335] on div "English" at bounding box center [71, 332] width 83 height 12
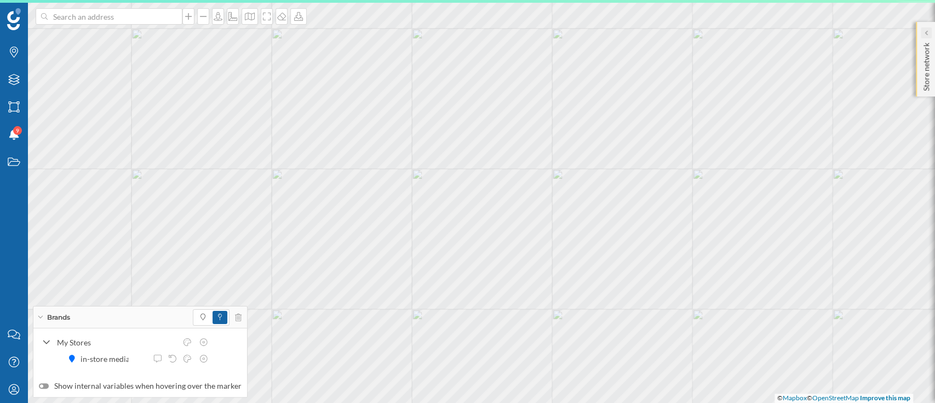
click at [927, 37] on div at bounding box center [926, 32] width 11 height 11
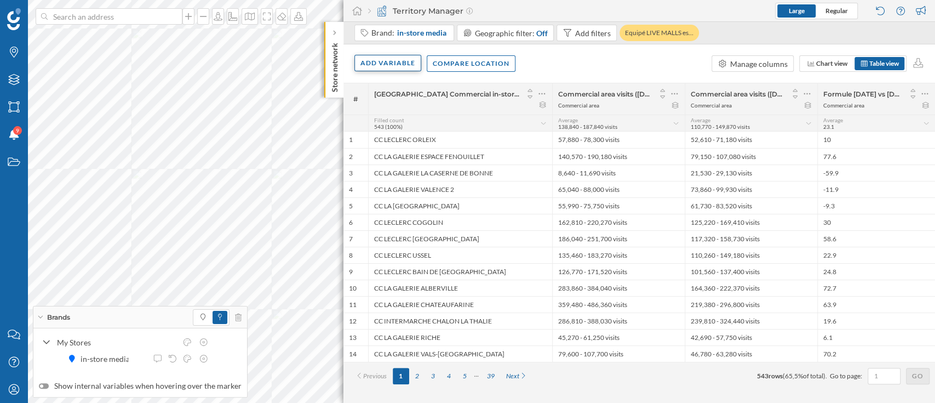
click at [370, 65] on div "Add variable" at bounding box center [387, 63] width 67 height 16
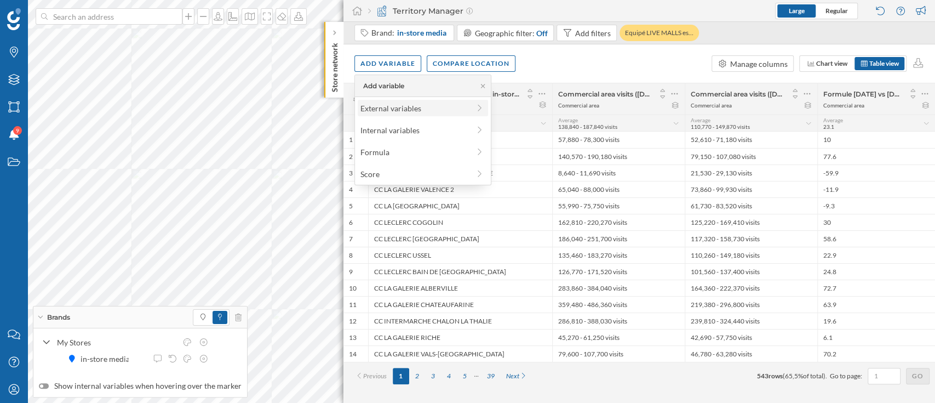
click at [414, 105] on div "External variables" at bounding box center [414, 108] width 109 height 12
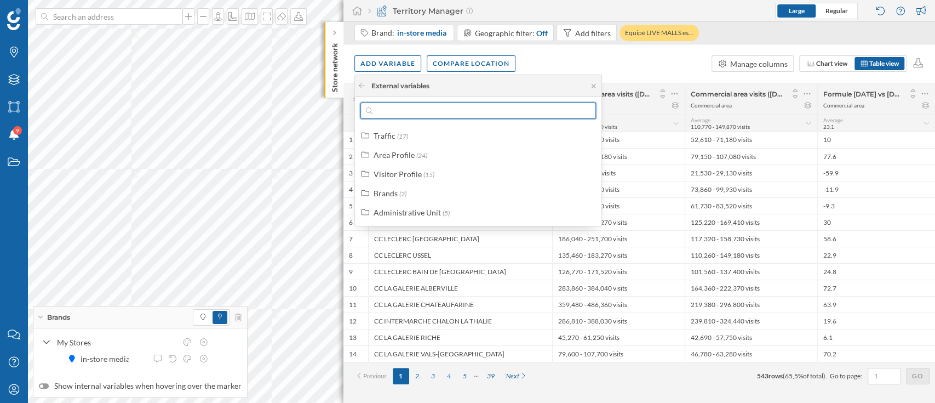
click at [425, 112] on input "text" at bounding box center [477, 110] width 211 height 16
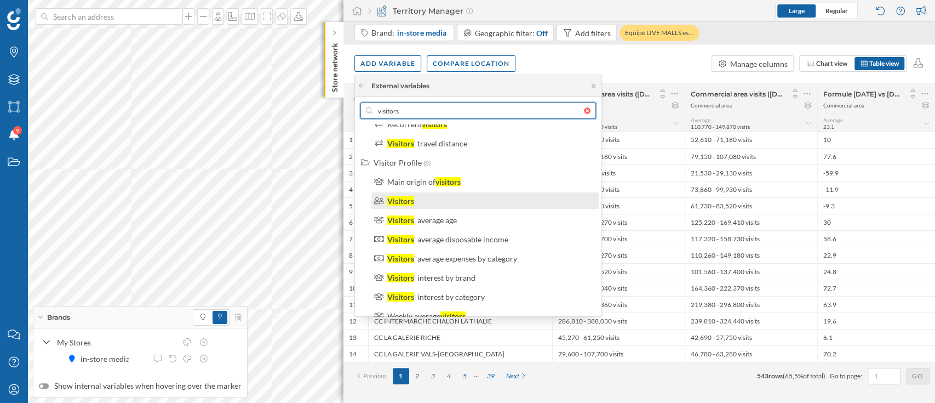
scroll to position [31, 0]
type input "visitors"
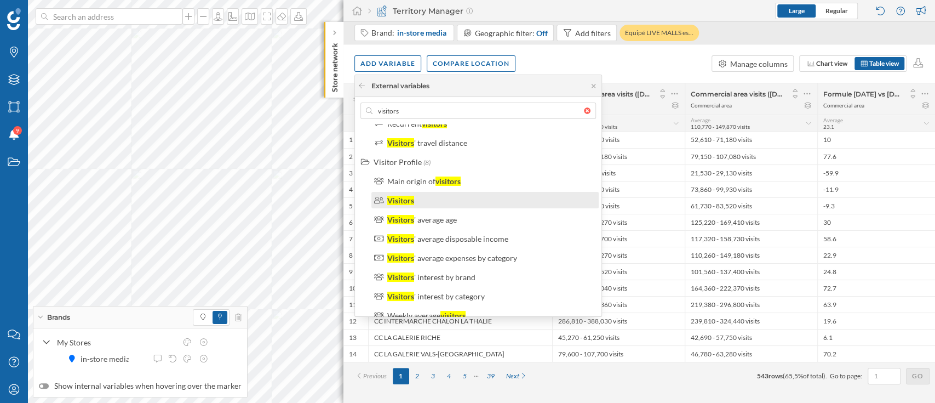
click at [437, 194] on div "Visitors" at bounding box center [489, 200] width 205 height 12
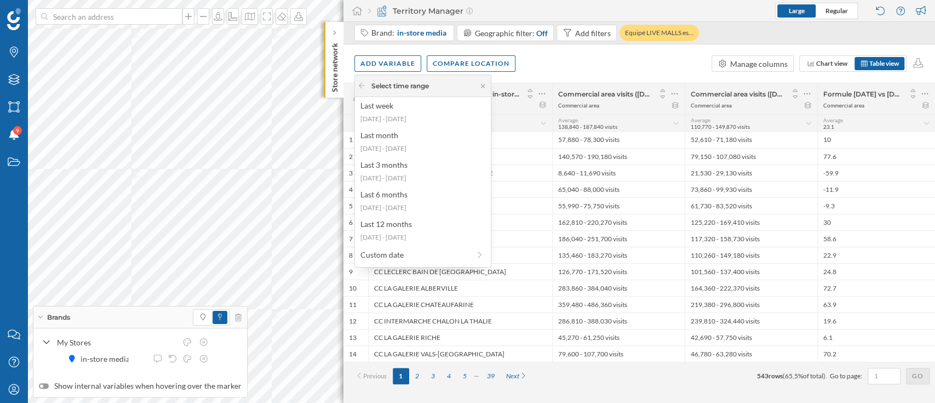
click at [424, 94] on div "Select time range" at bounding box center [423, 86] width 136 height 22
click at [423, 111] on div "Last week [DATE] - [DATE]" at bounding box center [423, 112] width 130 height 24
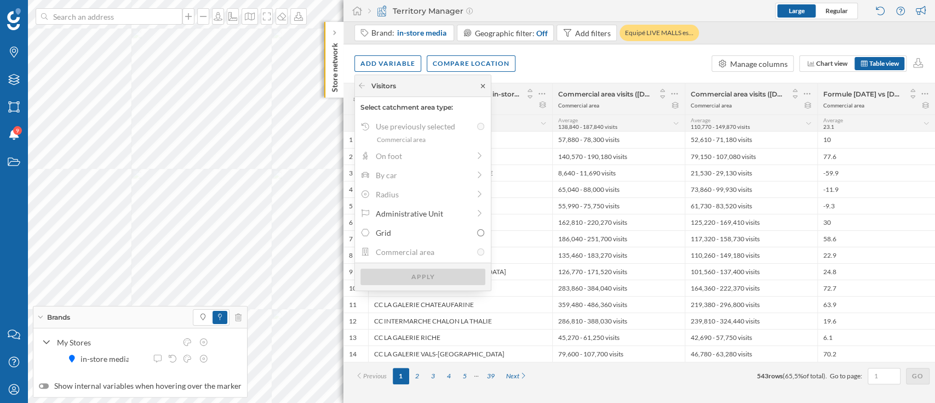
click at [483, 85] on icon at bounding box center [483, 86] width 4 height 4
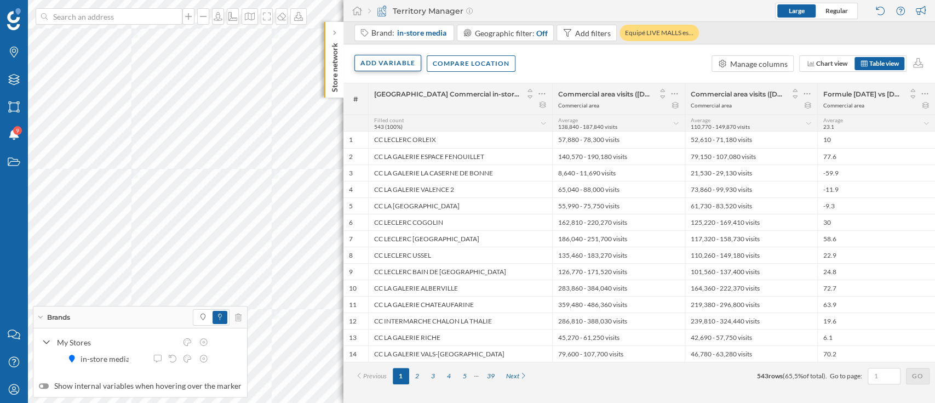
click at [389, 62] on div "Add variable" at bounding box center [387, 63] width 67 height 16
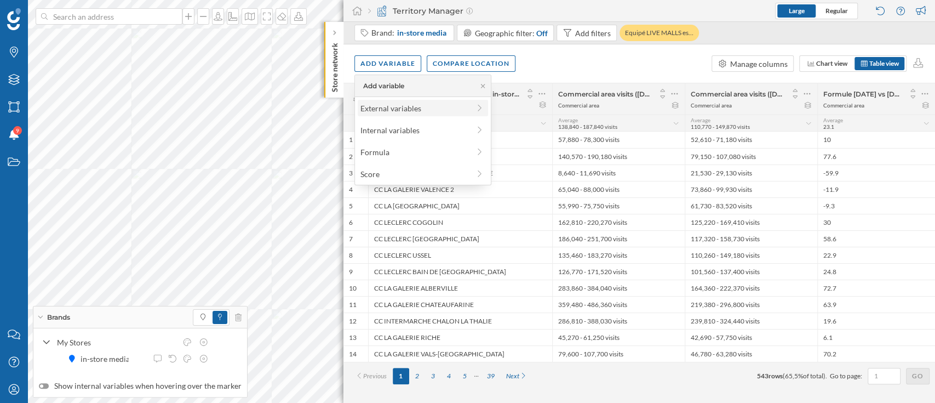
click at [415, 101] on div "External variables" at bounding box center [423, 108] width 130 height 16
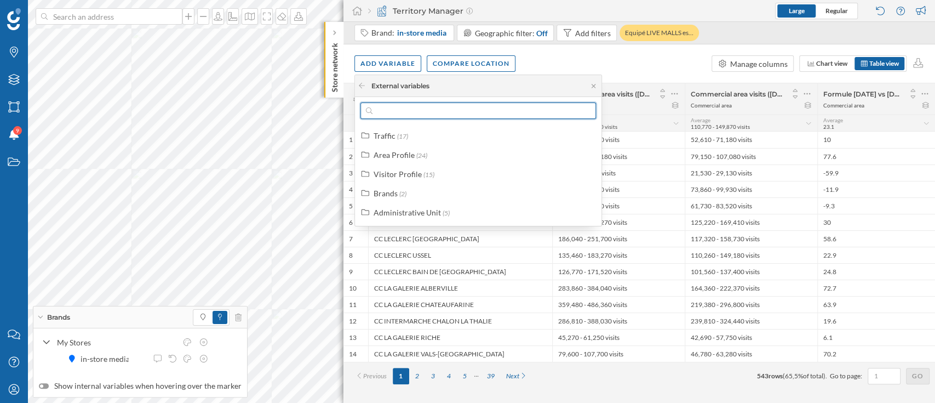
click at [427, 106] on input "text" at bounding box center [477, 110] width 211 height 16
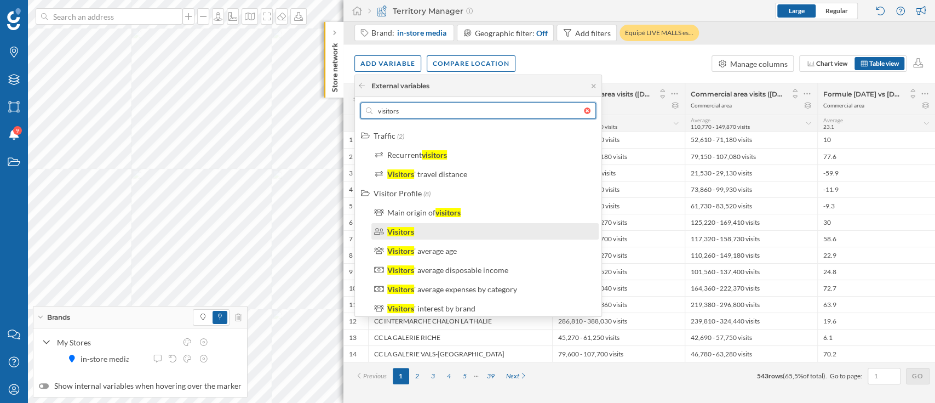
type input "visitors"
click at [525, 237] on div "Visitors" at bounding box center [484, 231] width 227 height 16
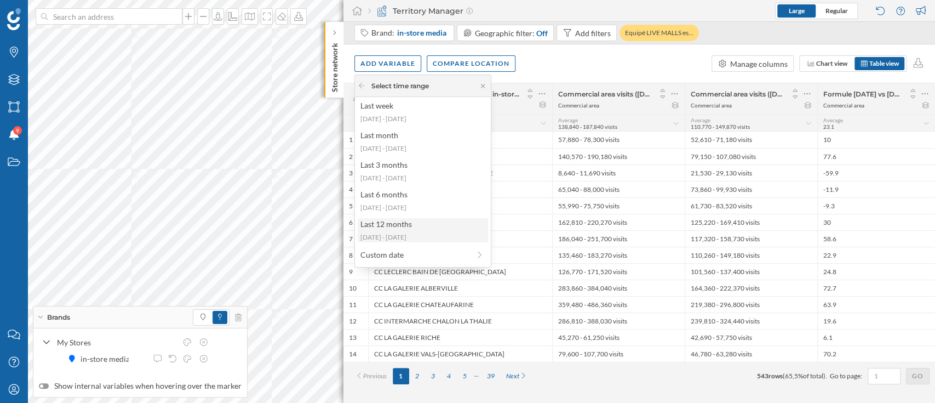
click at [421, 232] on div "[DATE] - [DATE]" at bounding box center [422, 237] width 124 height 10
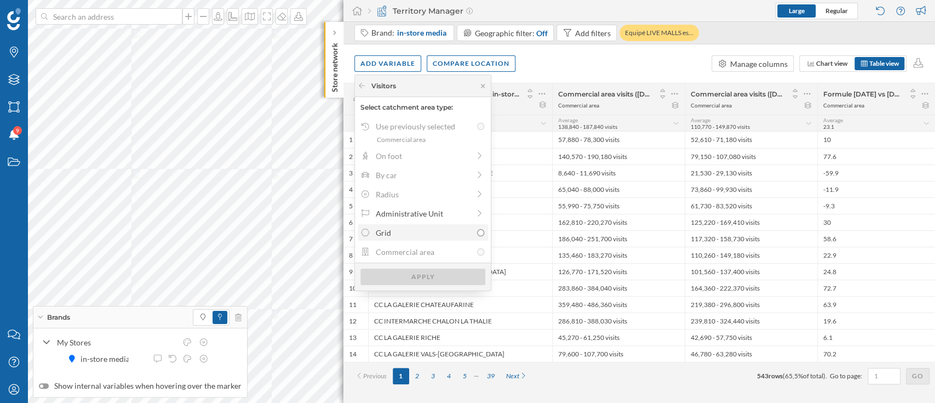
click at [416, 231] on div "Grid" at bounding box center [424, 233] width 96 height 12
click at [477, 231] on input "Grid" at bounding box center [480, 232] width 7 height 7
radio input "true"
click at [426, 273] on div "Apply" at bounding box center [422, 276] width 125 height 16
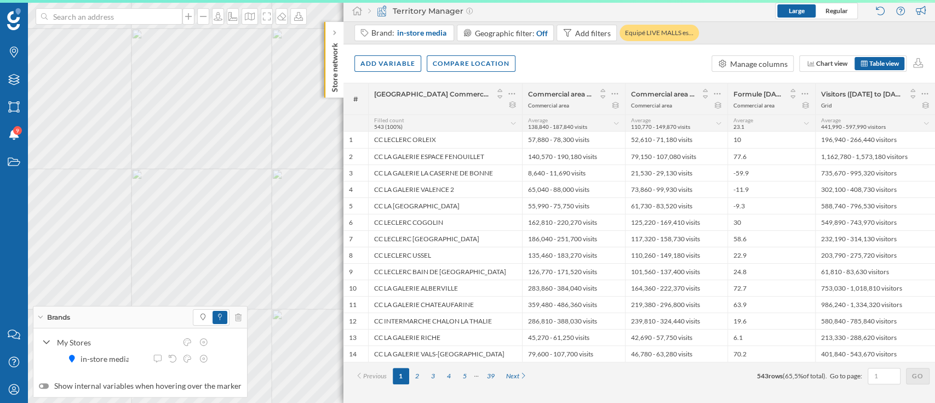
scroll to position [0, 0]
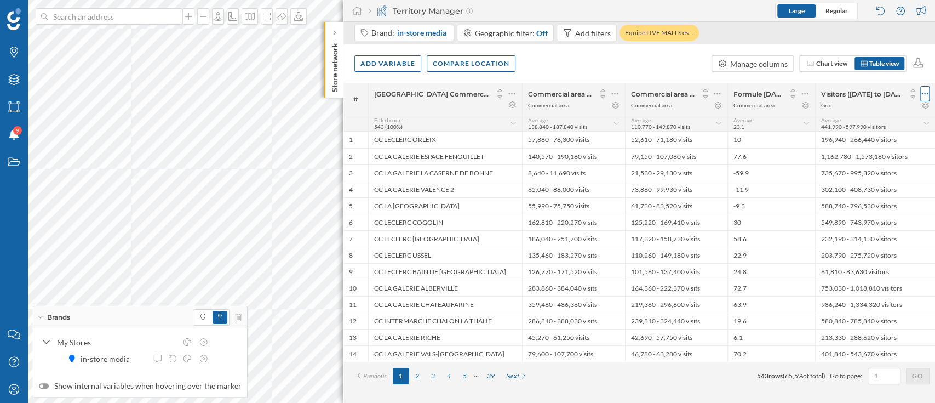
click at [926, 89] on icon at bounding box center [924, 93] width 7 height 11
click at [852, 165] on div "Remove column" at bounding box center [865, 159] width 121 height 16
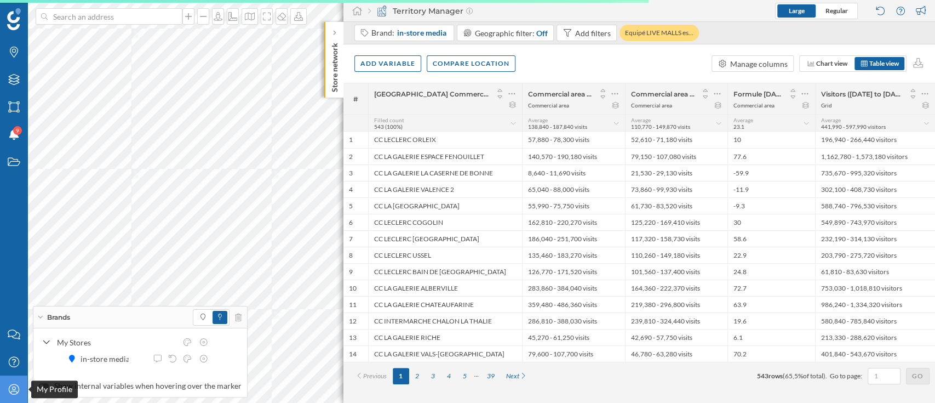
click at [9, 379] on div "My Profile" at bounding box center [13, 388] width 27 height 27
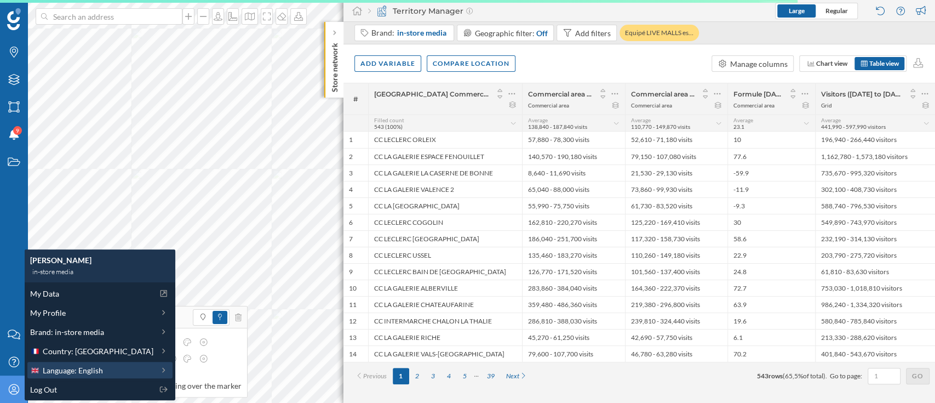
click at [104, 367] on div "Language: English" at bounding box center [91, 370] width 123 height 12
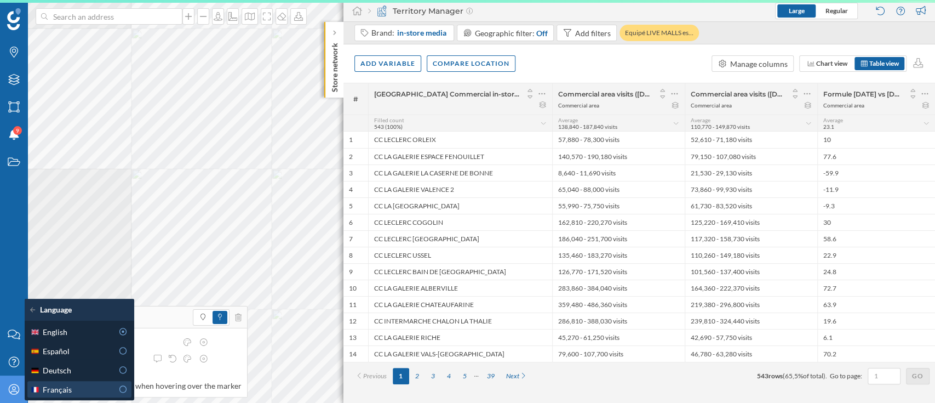
click at [108, 383] on div "Français" at bounding box center [71, 389] width 83 height 12
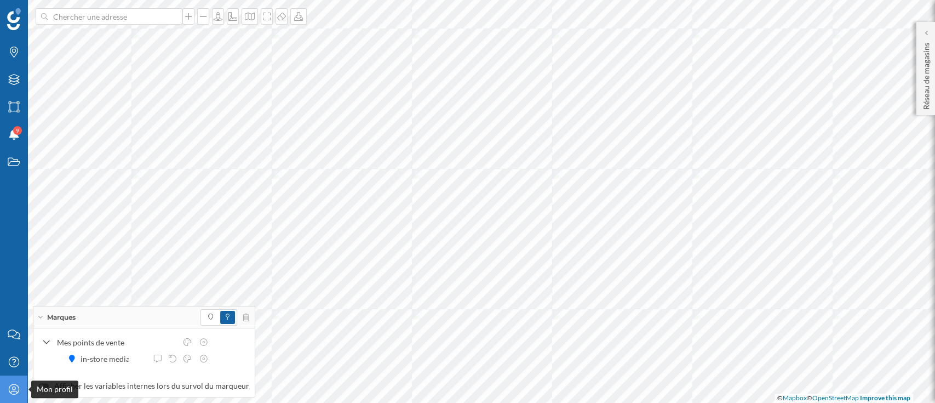
click at [3, 384] on div "Mon profil" at bounding box center [13, 388] width 27 height 27
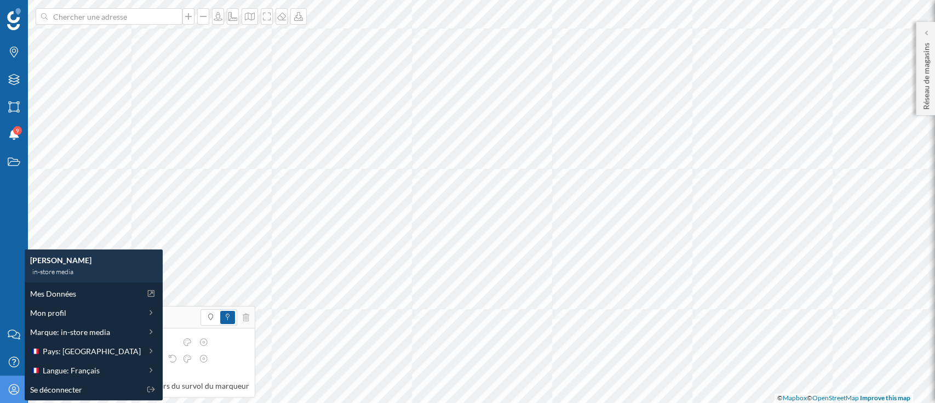
click at [0, 266] on div "Marques Filtres Zones Notifications 9 Travail" at bounding box center [13, 160] width 27 height 320
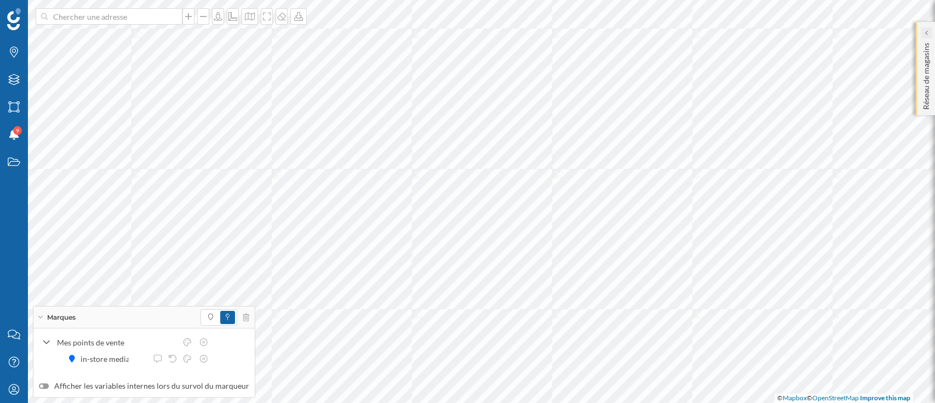
click at [921, 35] on div at bounding box center [926, 32] width 11 height 11
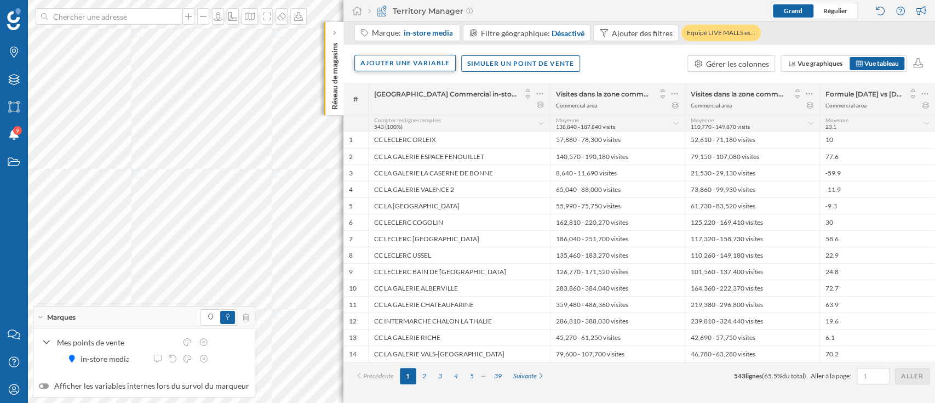
click at [380, 61] on div "Ajouter une variable" at bounding box center [404, 63] width 101 height 16
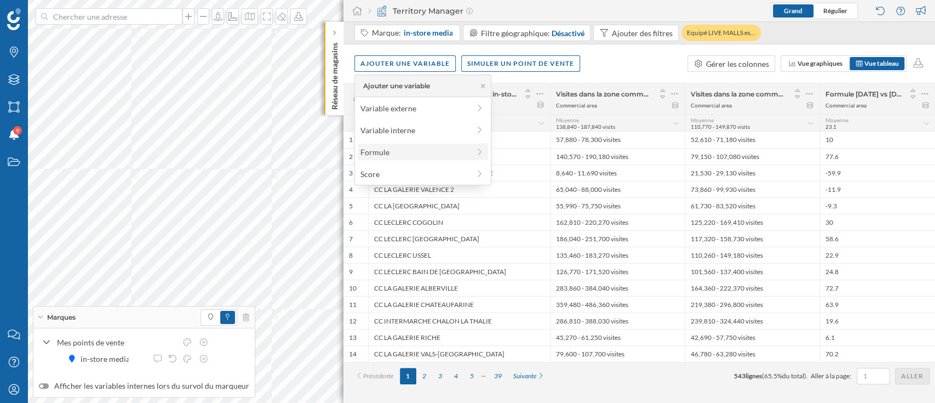
click at [401, 156] on div "Formule" at bounding box center [414, 152] width 109 height 12
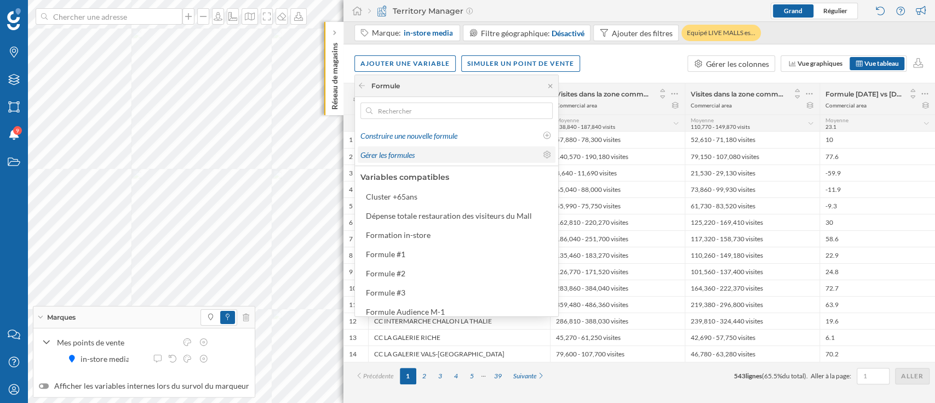
click at [398, 158] on span "Gérer les formules" at bounding box center [387, 154] width 54 height 9
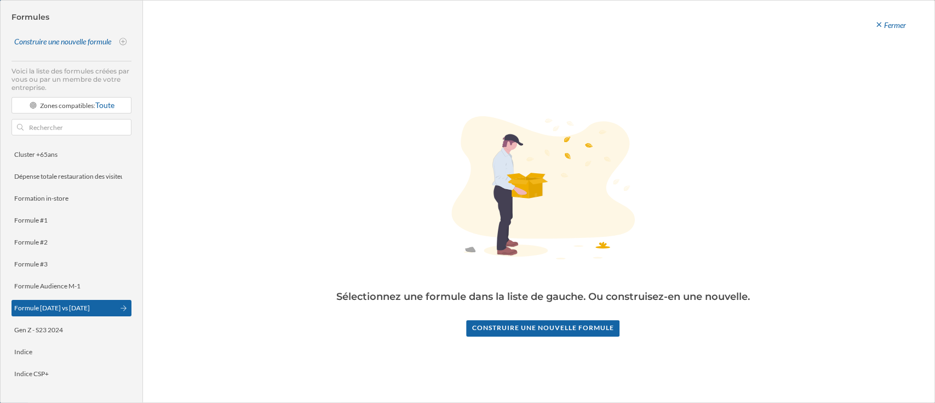
scroll to position [68, 0]
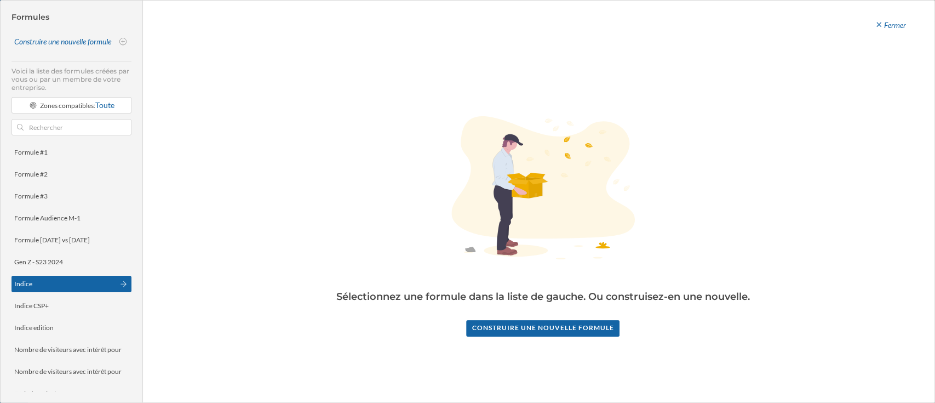
click at [41, 283] on div "Indice" at bounding box center [64, 284] width 100 height 10
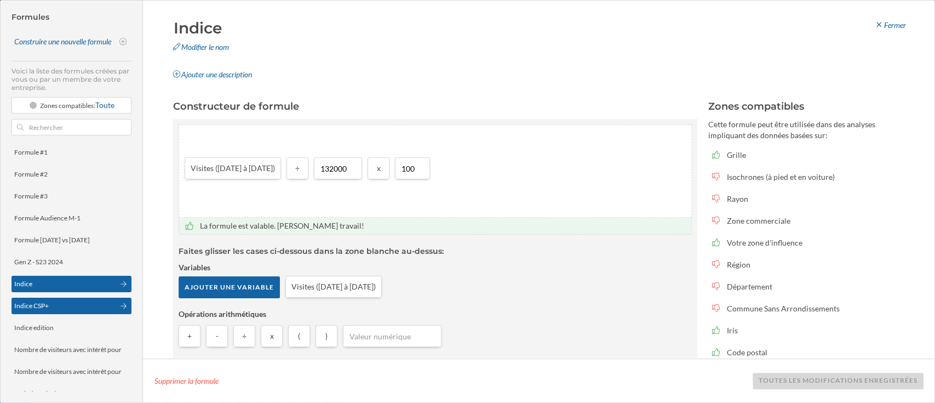
click at [78, 301] on div "Indice CSP+" at bounding box center [64, 306] width 100 height 10
type input "Indice CSP+"
type input "37500"
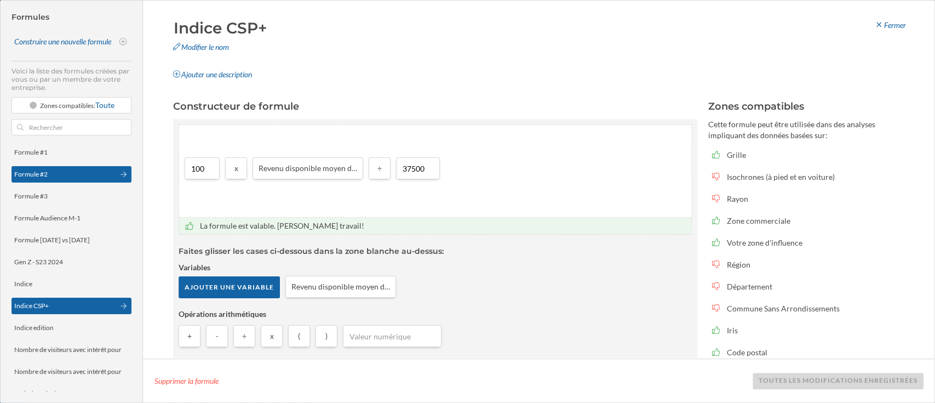
click at [61, 171] on div "Formule #2" at bounding box center [64, 174] width 100 height 10
type input "Formule #2"
type input "17.73"
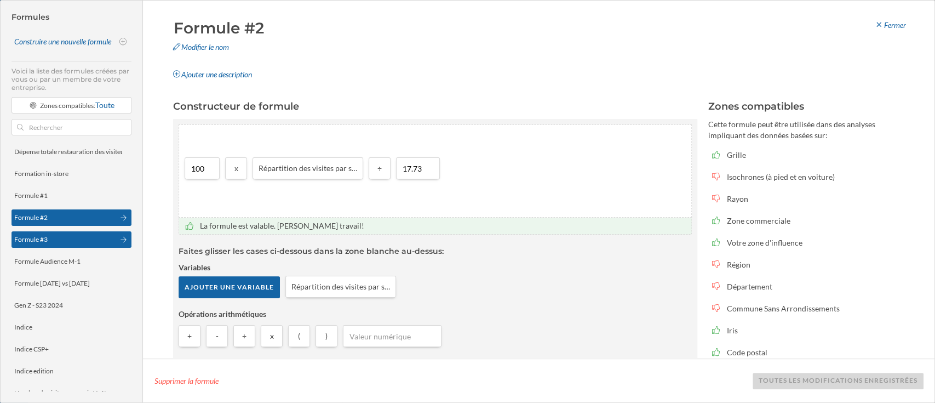
scroll to position [0, 0]
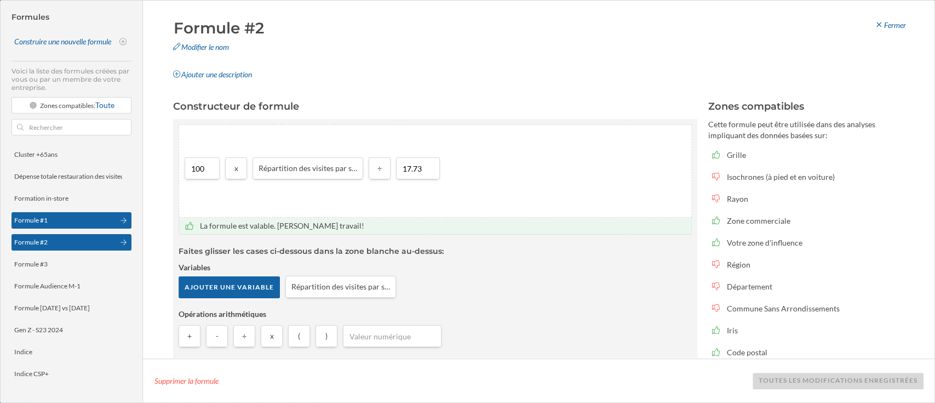
click at [60, 223] on div "Formule #1" at bounding box center [64, 220] width 100 height 10
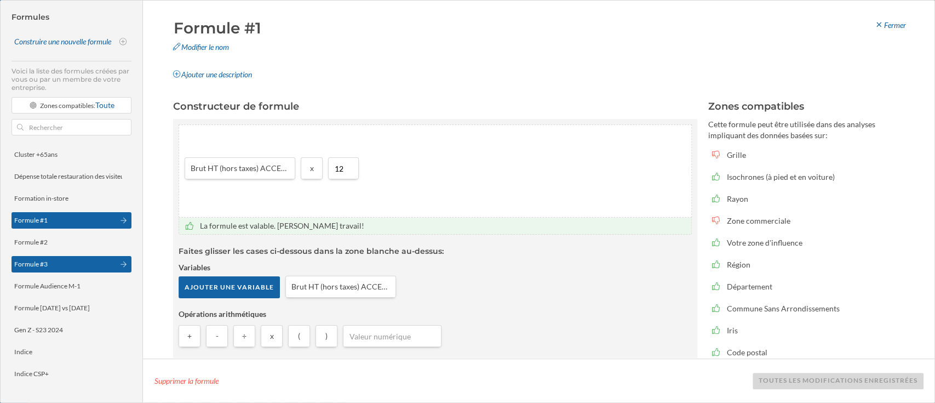
click at [63, 263] on div "Formule #3" at bounding box center [64, 264] width 100 height 10
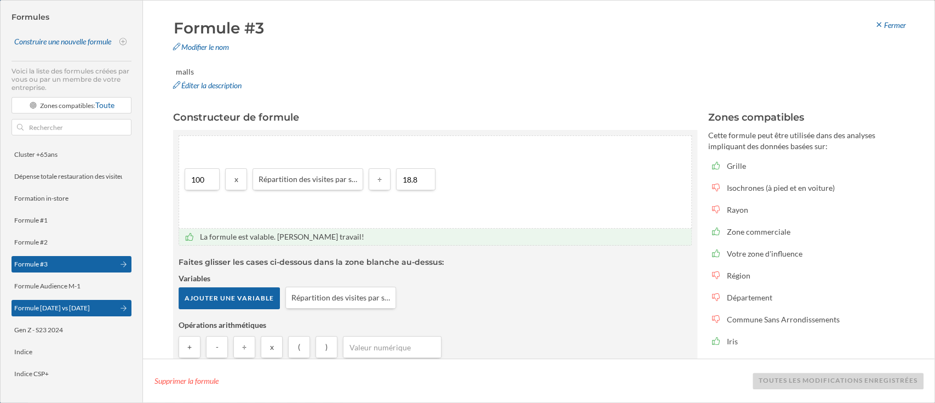
scroll to position [280, 0]
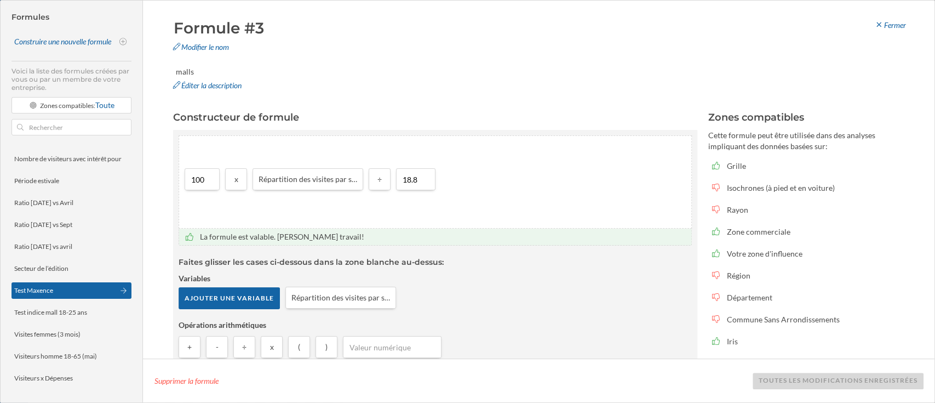
click at [58, 292] on div "Test Maxence" at bounding box center [64, 290] width 100 height 10
type input "Test Maxence"
type input "100"
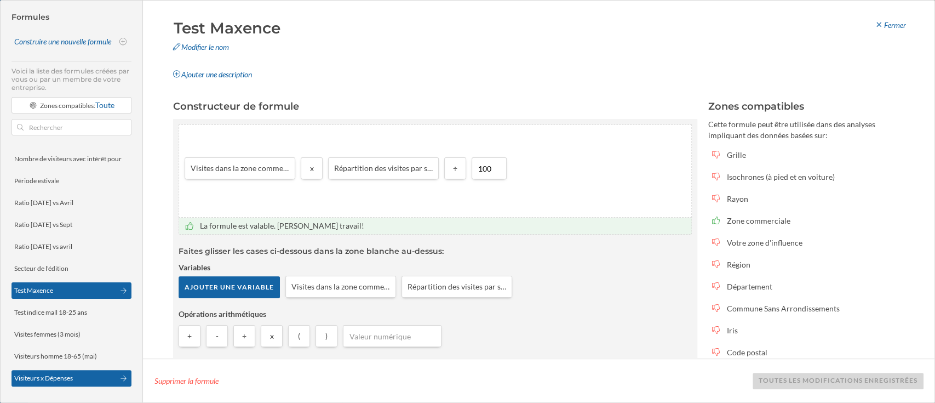
click at [59, 376] on div "Visiteurs x Dépenses" at bounding box center [43, 378] width 59 height 8
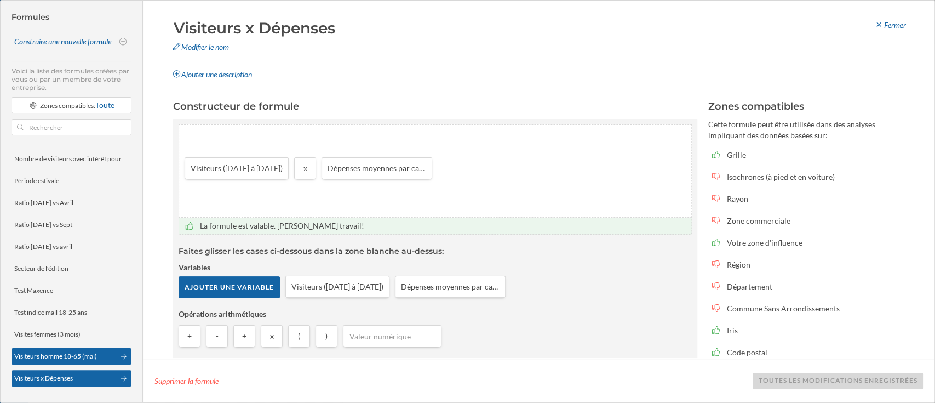
click at [75, 360] on div "Visiteurs homme 18-65 (mai)" at bounding box center [55, 356] width 83 height 10
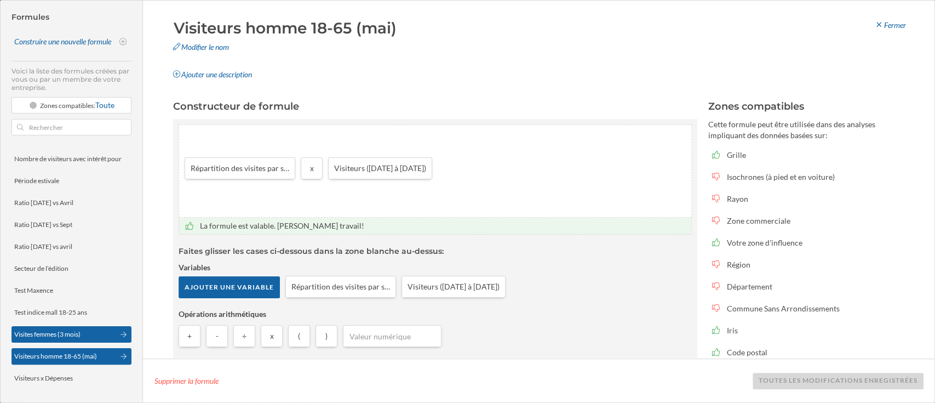
click at [75, 341] on div "Visites femmes (3 mois)" at bounding box center [72, 334] width 120 height 16
click at [95, 356] on div "Visiteurs homme 18-65 (mai)" at bounding box center [55, 356] width 83 height 8
click at [85, 337] on div "Visites femmes (3 mois)" at bounding box center [64, 334] width 100 height 10
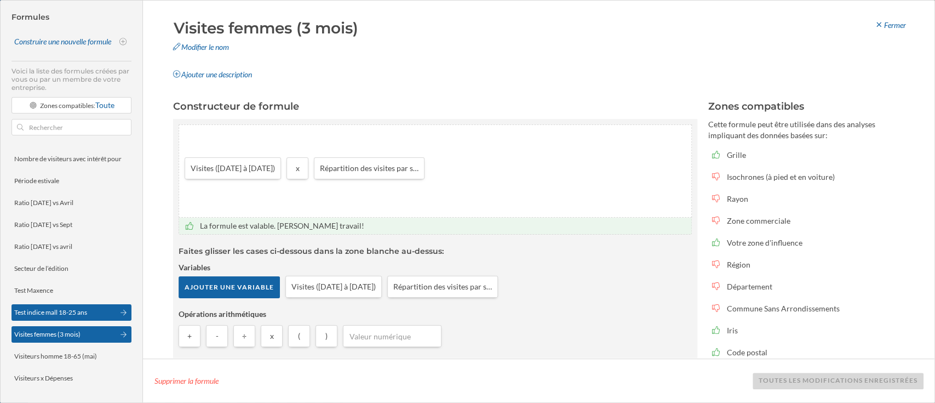
click at [54, 313] on div "Test indice mall 18-25 ans" at bounding box center [50, 312] width 73 height 8
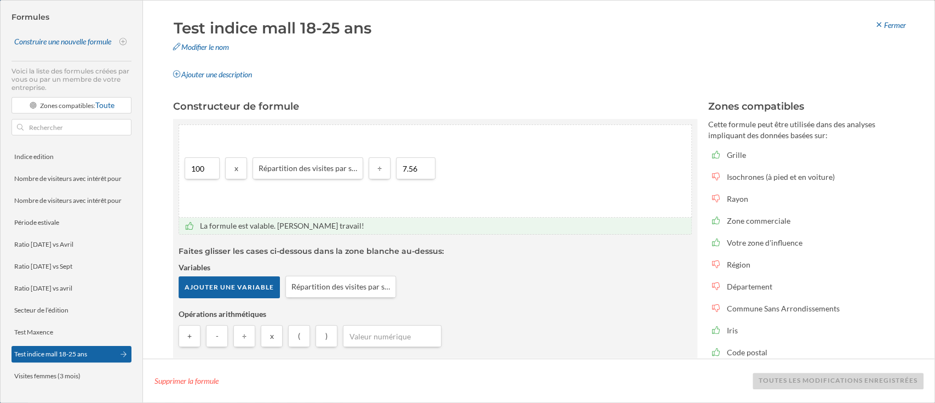
scroll to position [237, 0]
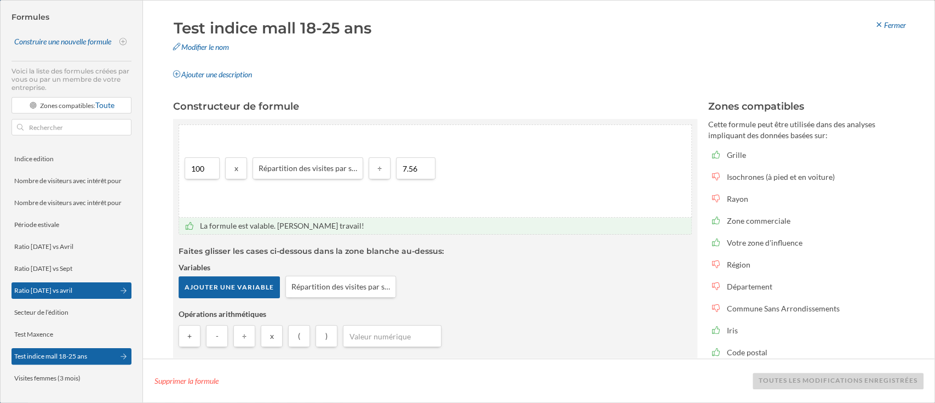
click at [82, 297] on div "Ratio [DATE] vs avril" at bounding box center [72, 290] width 120 height 16
type input "Ratio [DATE] vs avril"
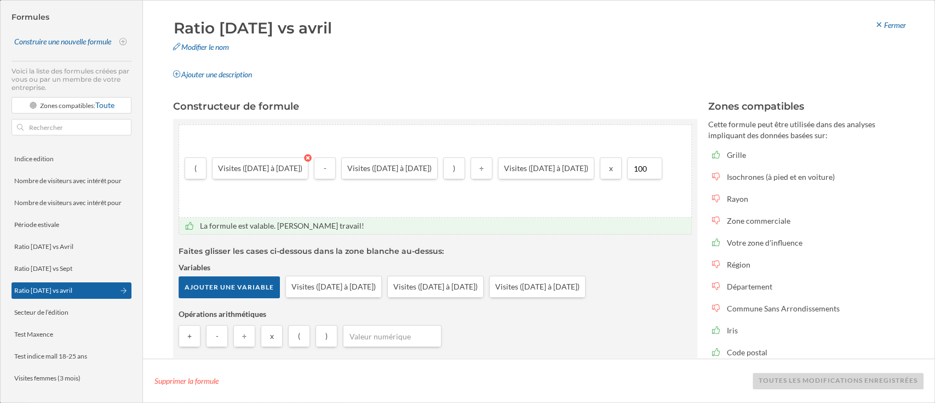
click at [312, 157] on icon at bounding box center [308, 158] width 8 height 8
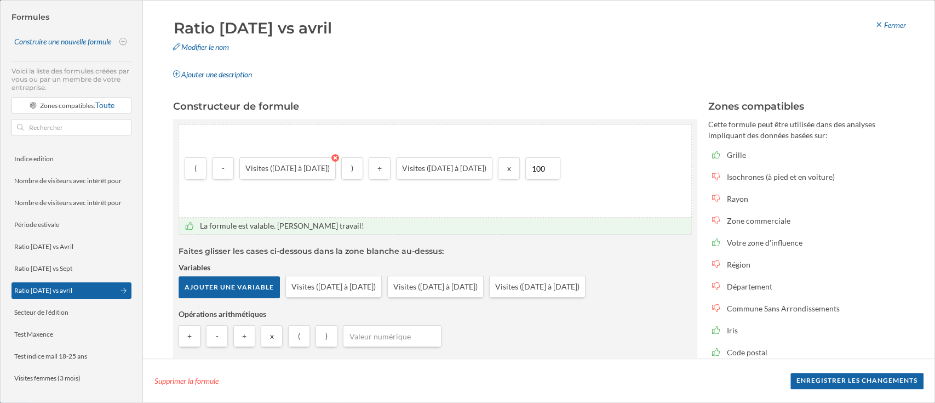
click at [339, 160] on icon at bounding box center [335, 158] width 8 height 8
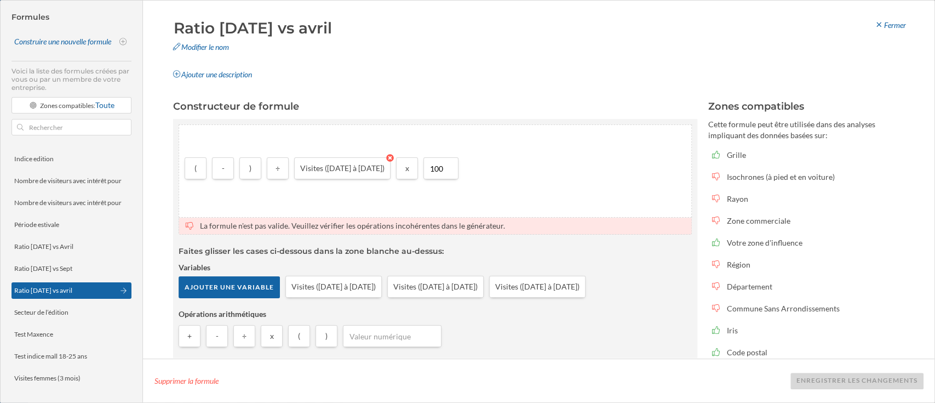
click at [394, 158] on icon at bounding box center [390, 158] width 8 height 8
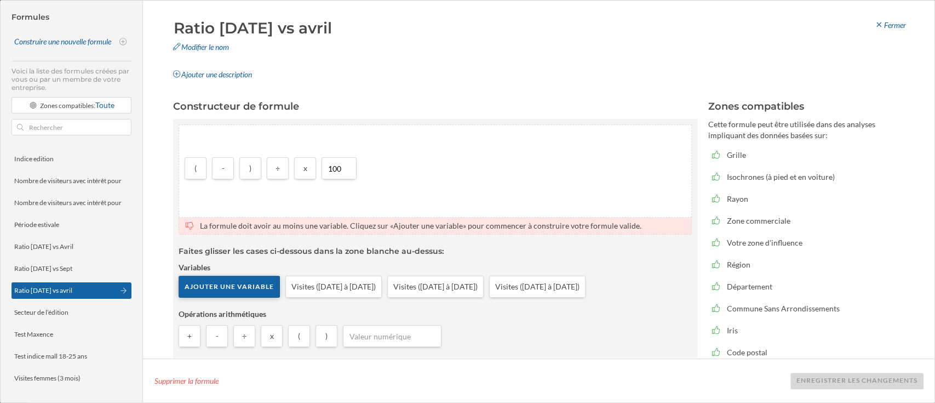
click at [255, 278] on div "Ajouter une variable" at bounding box center [229, 287] width 101 height 22
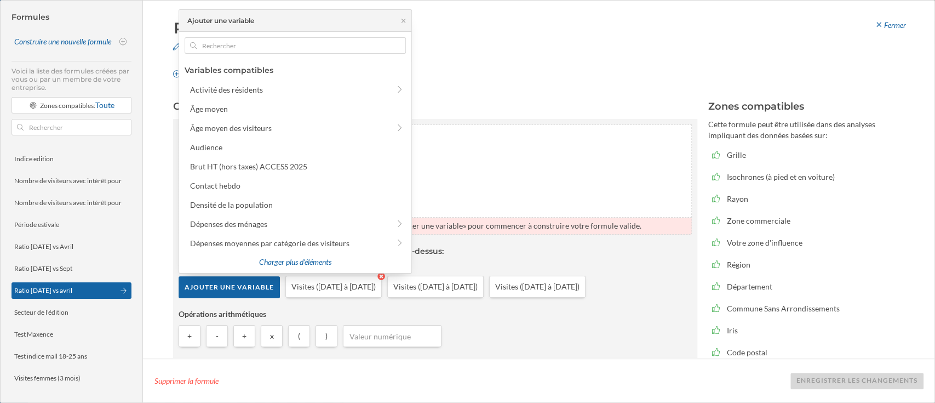
click at [382, 282] on div "Visites ([DATE] à [DATE])" at bounding box center [333, 287] width 96 height 22
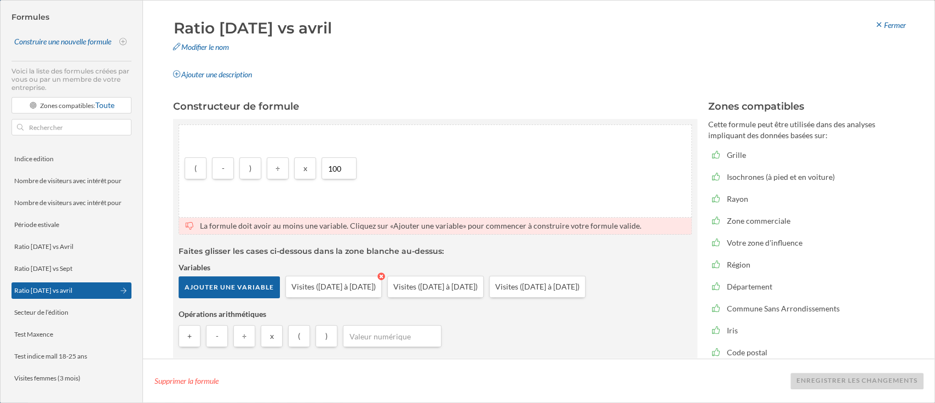
click at [385, 276] on icon at bounding box center [381, 276] width 8 height 8
click at [237, 279] on div "Ajouter une variable" at bounding box center [229, 286] width 101 height 22
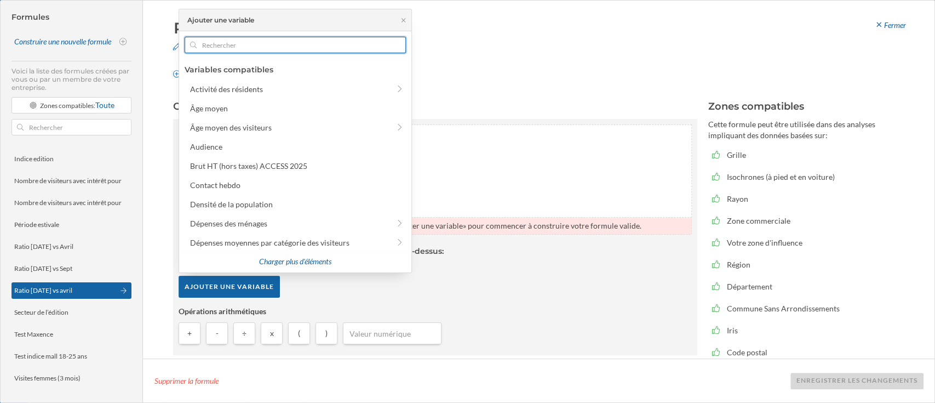
click at [249, 37] on input "text" at bounding box center [295, 45] width 197 height 16
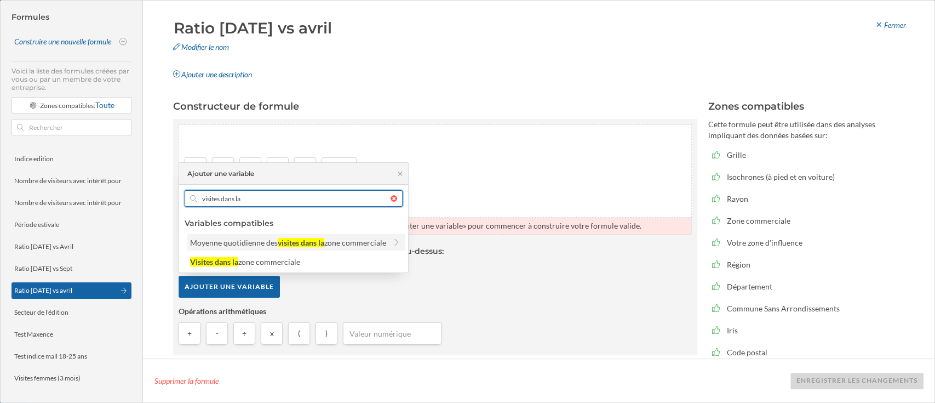
type input "visites dans la"
click at [346, 245] on div "zone commerciale" at bounding box center [355, 242] width 62 height 9
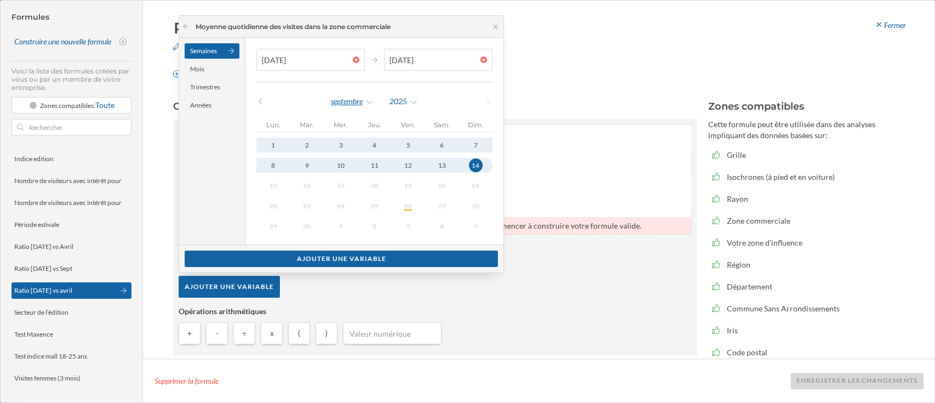
click at [350, 100] on div "septembre" at bounding box center [352, 101] width 44 height 16
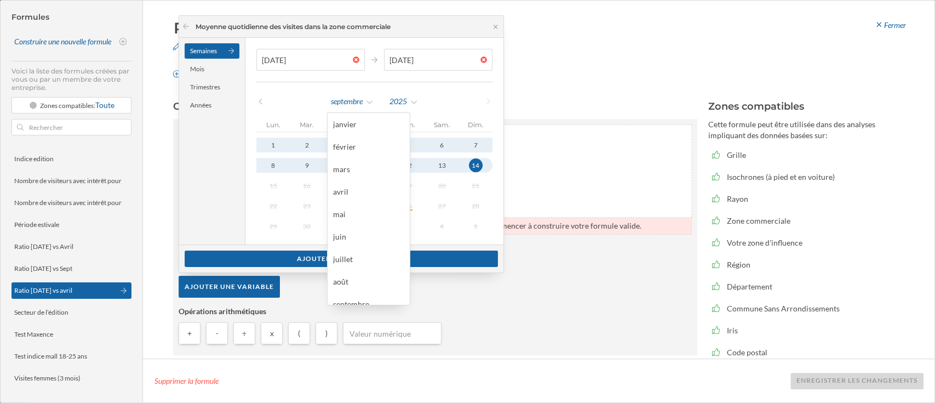
click at [395, 93] on div "[DATE] [DATE] [DATE] lun. mar. mer. jeu. ven. sam. dim. 1 2 3 4 5 6 7 8 9 10 11…" at bounding box center [374, 141] width 258 height 207
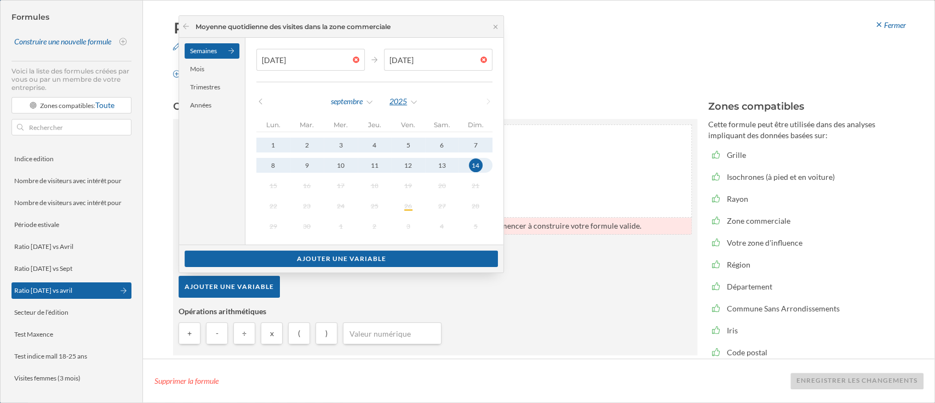
click at [395, 102] on div "2025" at bounding box center [404, 101] width 30 height 16
click at [409, 215] on div "2024" at bounding box center [427, 214] width 71 height 12
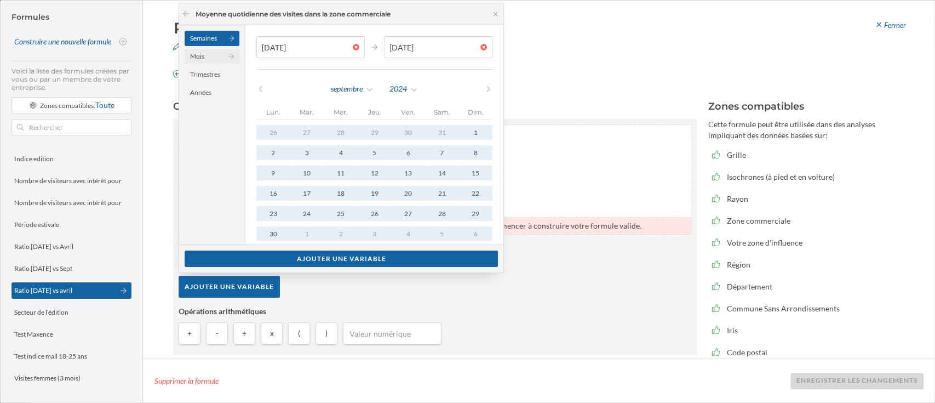
click at [206, 58] on div "Mois" at bounding box center [212, 56] width 55 height 15
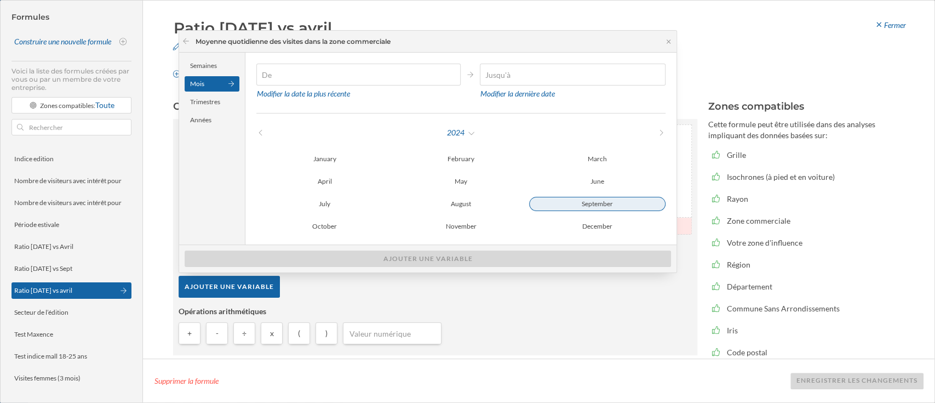
type input "[DATE]"
click at [554, 205] on div "September" at bounding box center [597, 204] width 136 height 14
type input "[DATE]"
click at [554, 205] on div "September" at bounding box center [597, 203] width 136 height 13
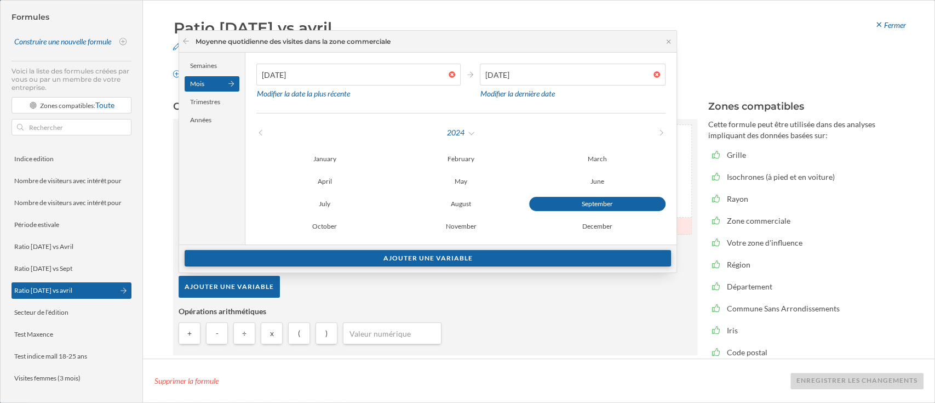
click at [491, 262] on div "Ajouter une variable" at bounding box center [428, 258] width 486 height 16
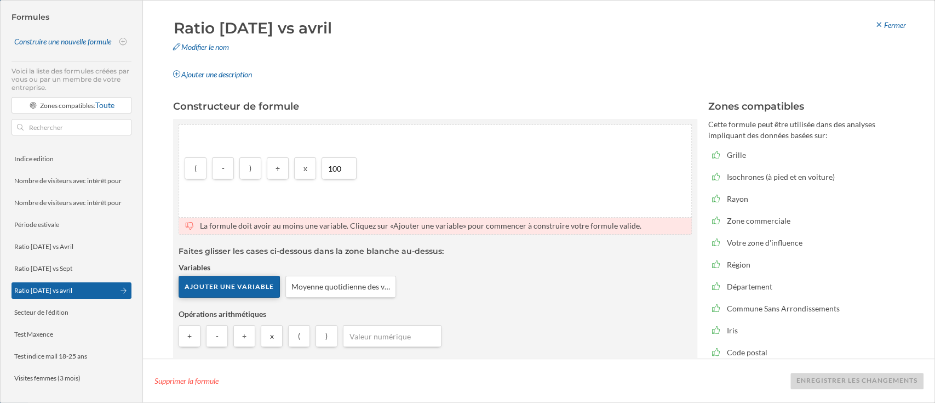
click at [258, 285] on div "Ajouter une variable" at bounding box center [229, 287] width 101 height 22
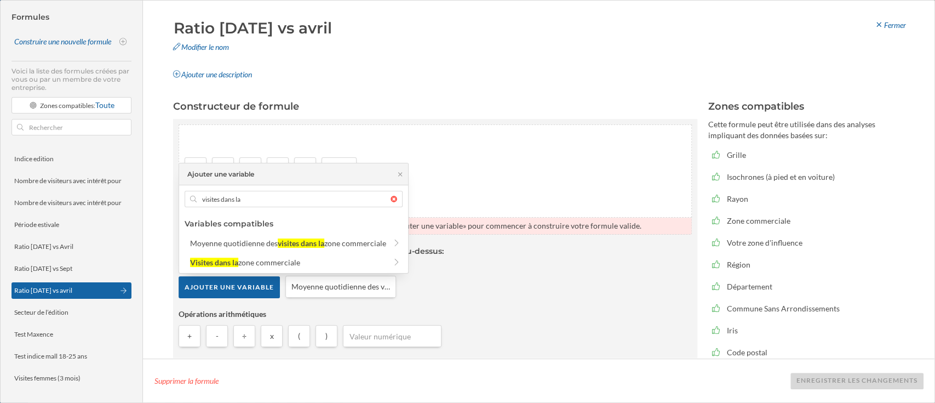
click at [293, 234] on div "Variables compatibles Moyenne quotidienne des visites dans la zone commerciale …" at bounding box center [293, 242] width 229 height 55
click at [305, 243] on div "visites dans la" at bounding box center [301, 242] width 47 height 9
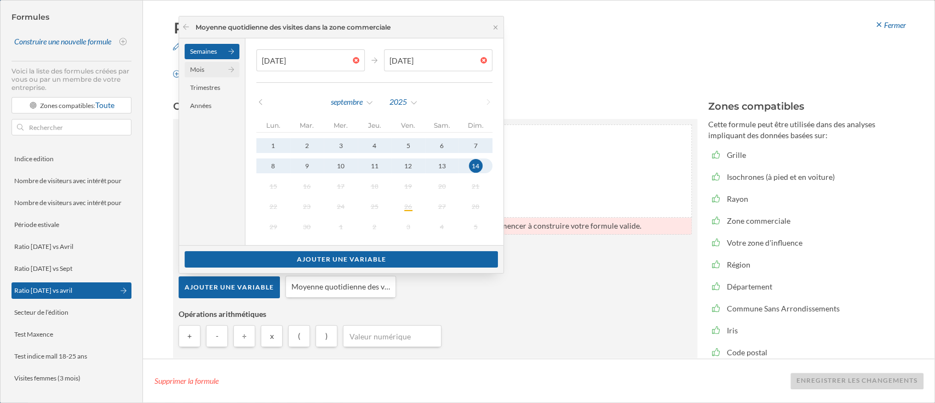
click at [208, 68] on div "Mois" at bounding box center [212, 69] width 55 height 15
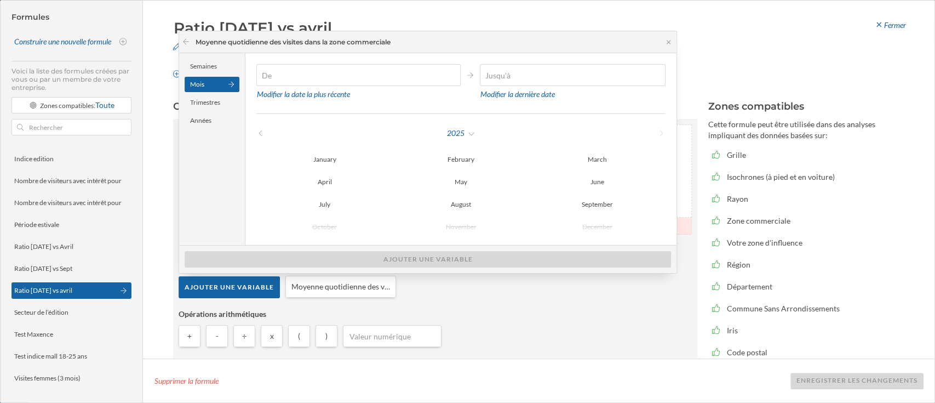
click at [468, 123] on div "Modifier la date la plus récente Modifier la dernière date 2025 January Februar…" at bounding box center [460, 149] width 431 height 192
click at [464, 127] on div "2025" at bounding box center [461, 133] width 30 height 16
click at [478, 243] on div "2024" at bounding box center [486, 246] width 71 height 12
type input "[DATE]"
click at [337, 176] on div "April" at bounding box center [324, 181] width 136 height 13
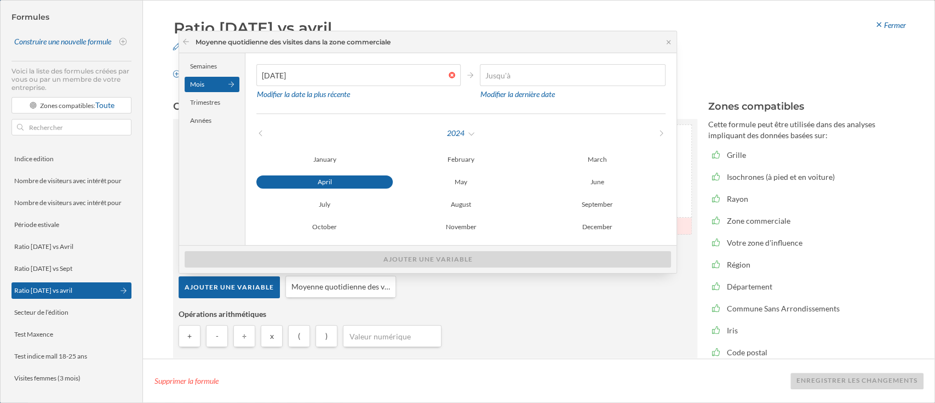
type input "[DATE]"
click at [337, 176] on div "April" at bounding box center [324, 181] width 136 height 13
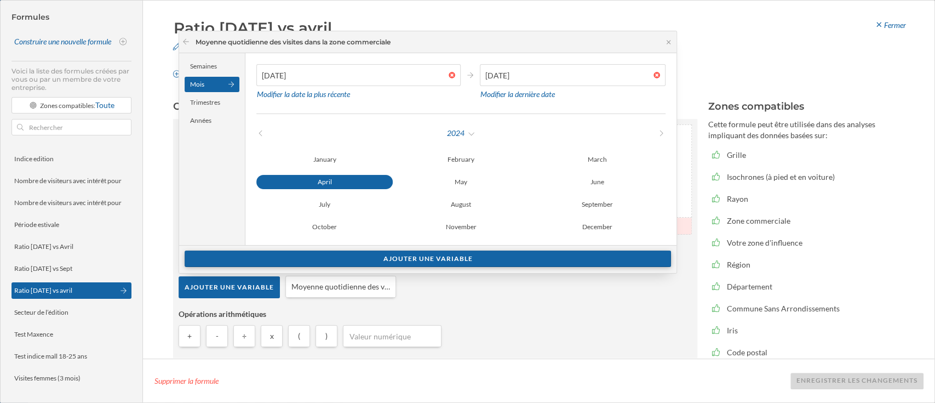
click at [421, 261] on div "Ajouter une variable" at bounding box center [428, 258] width 486 height 16
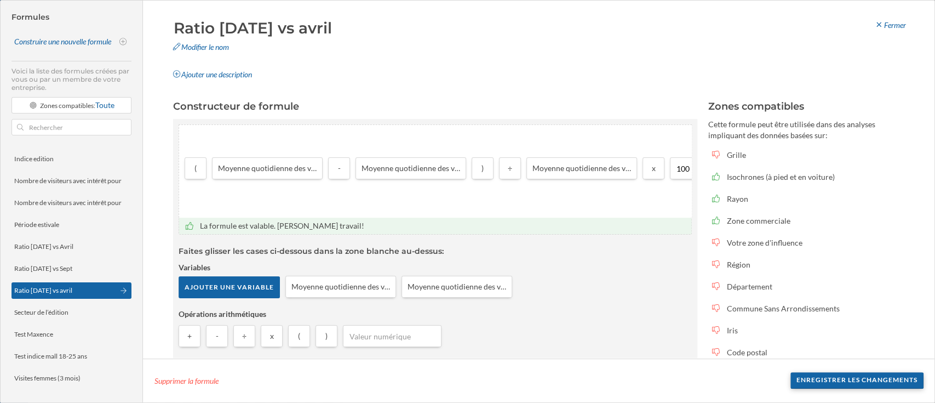
click at [856, 380] on div "Enregistrer les changements" at bounding box center [856, 380] width 133 height 16
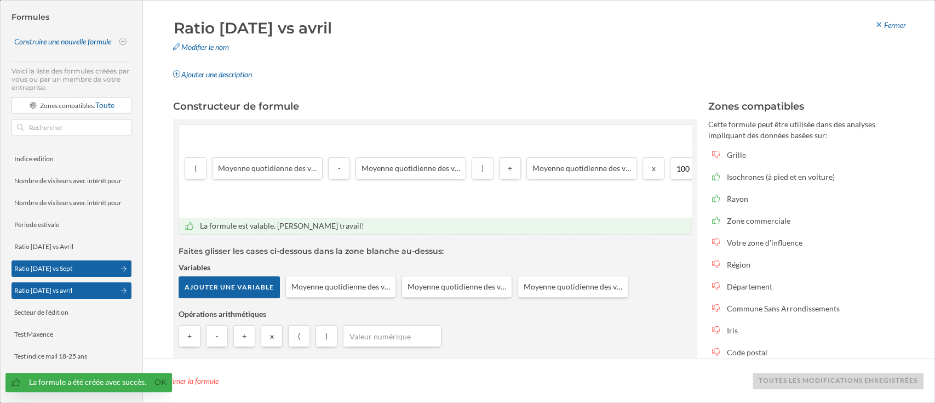
click at [39, 273] on div "Ratio [DATE] vs Sept" at bounding box center [43, 268] width 58 height 10
click at [55, 284] on div "Ratio [DATE] vs avril" at bounding box center [72, 290] width 120 height 16
click at [55, 265] on div "Ratio [DATE] vs Sept" at bounding box center [43, 268] width 58 height 8
type input "Ratio [DATE] vs Sept"
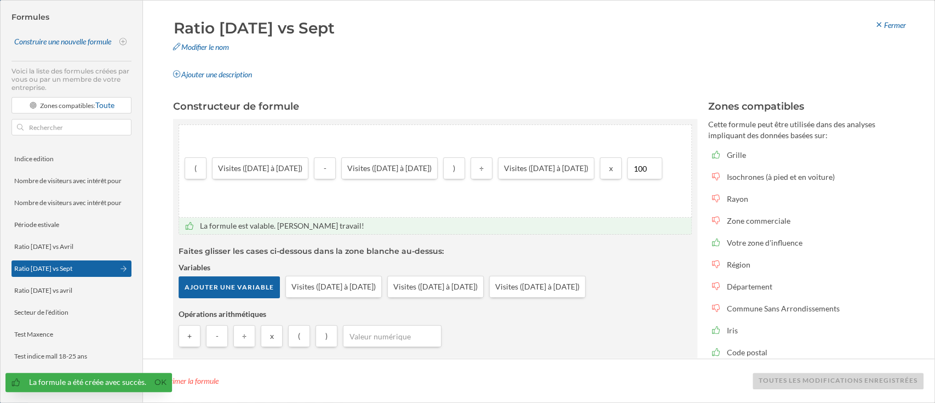
click at [398, 282] on div "Ajouter une variable Visites ([DATE] à [DATE]) Visites ([DATE] à [DATE]) Visite…" at bounding box center [435, 289] width 513 height 27
click at [385, 278] on icon at bounding box center [381, 276] width 8 height 8
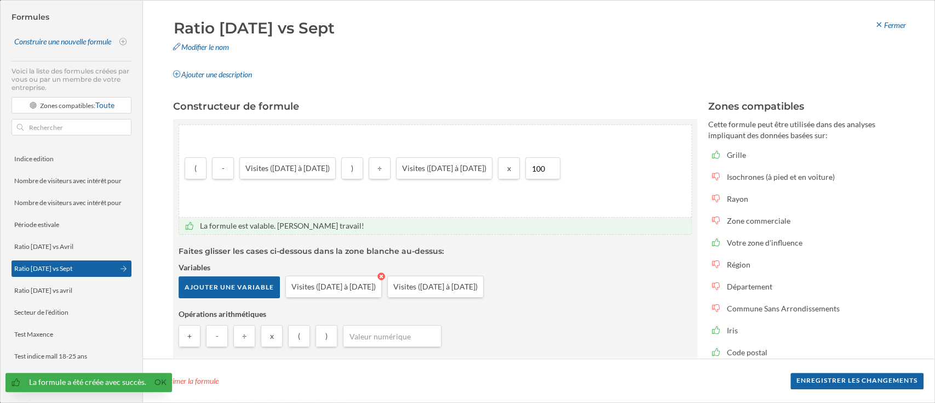
click at [385, 278] on icon at bounding box center [381, 276] width 8 height 8
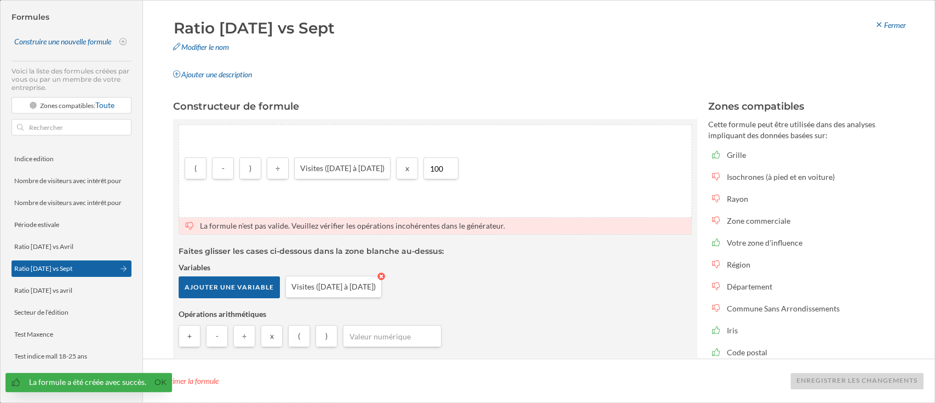
click at [385, 278] on icon at bounding box center [381, 276] width 8 height 8
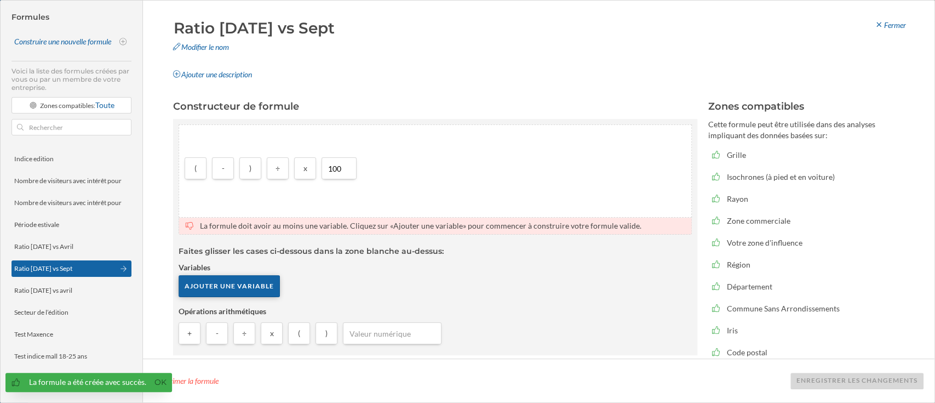
click at [253, 283] on div "Ajouter une variable" at bounding box center [229, 286] width 101 height 22
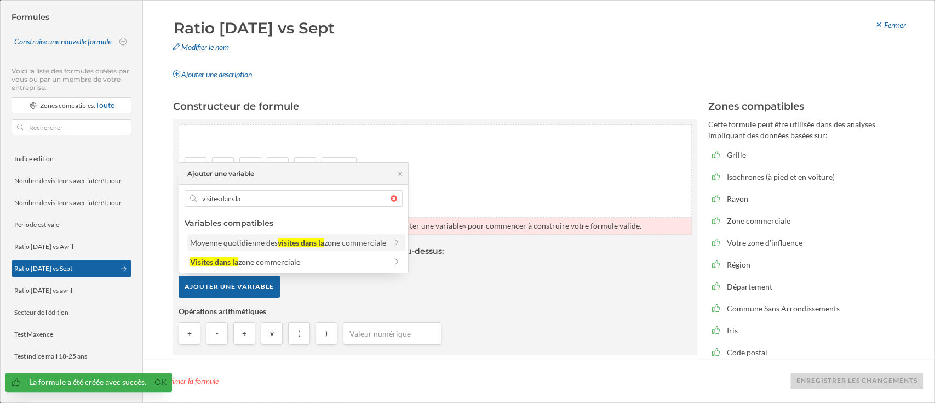
click at [279, 240] on div "visites dans la" at bounding box center [301, 242] width 47 height 9
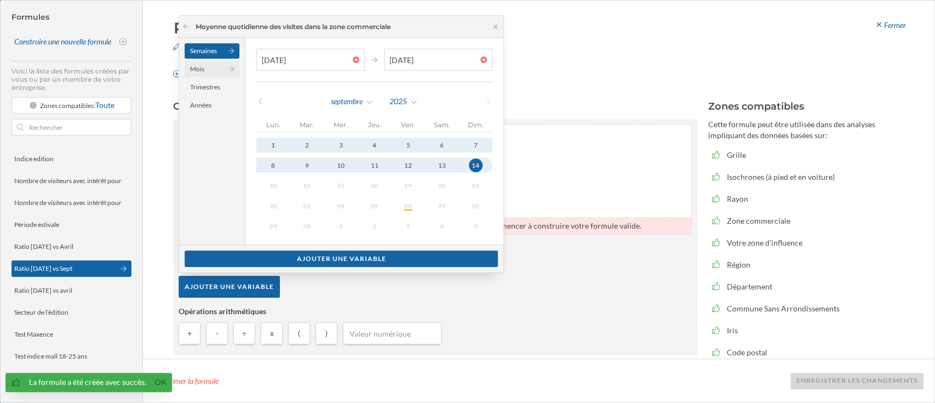
click at [215, 72] on div "Mois" at bounding box center [212, 68] width 55 height 15
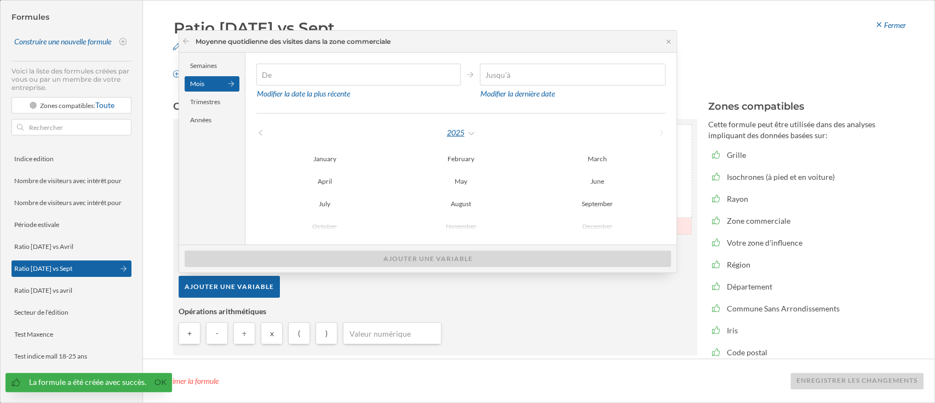
click at [464, 131] on div "2025" at bounding box center [461, 132] width 30 height 16
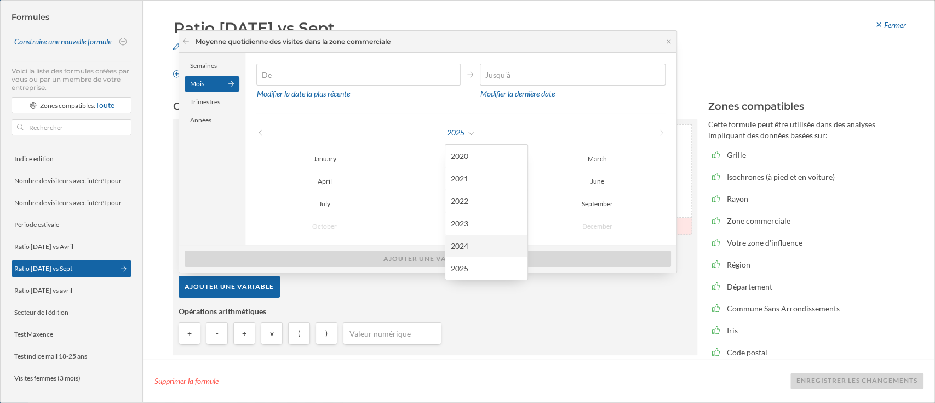
click at [473, 248] on div "2024" at bounding box center [486, 246] width 71 height 12
type input "[DATE]"
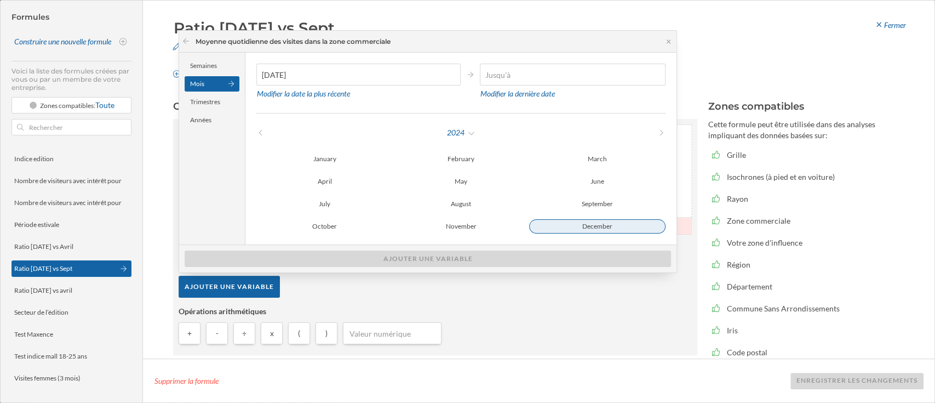
click at [593, 224] on div "December" at bounding box center [597, 226] width 136 height 14
type input "[DATE]"
click at [630, 231] on div "December" at bounding box center [597, 226] width 136 height 13
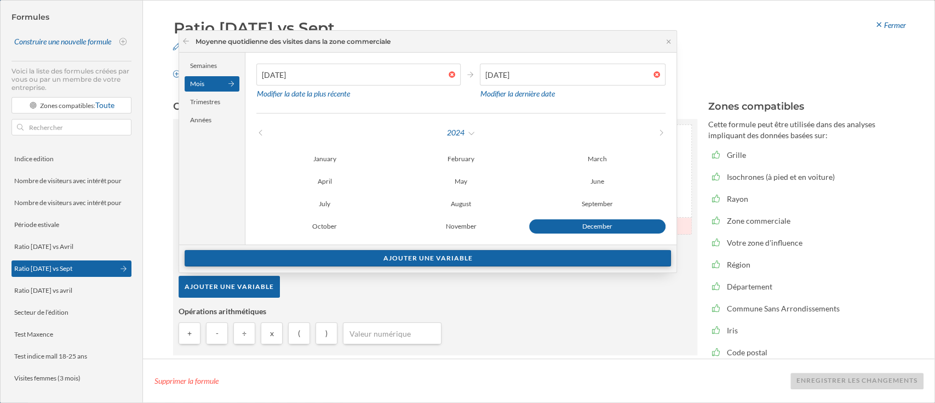
click at [536, 257] on div "Ajouter une variable" at bounding box center [428, 258] width 486 height 16
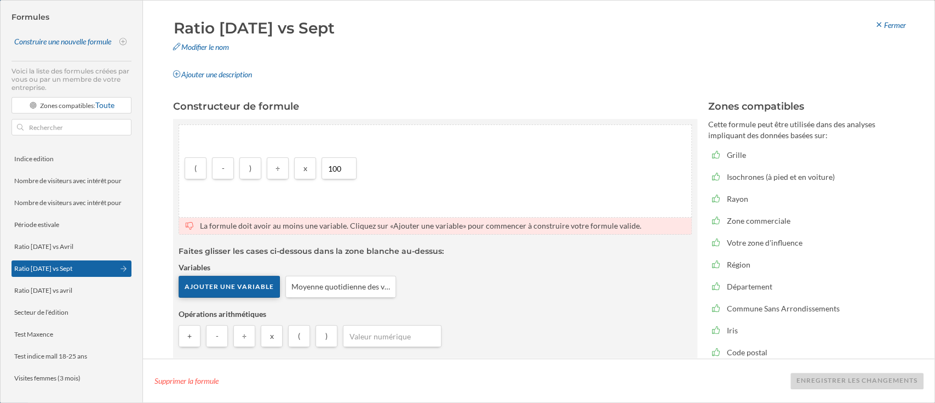
click at [231, 293] on div "Ajouter une variable" at bounding box center [229, 287] width 101 height 22
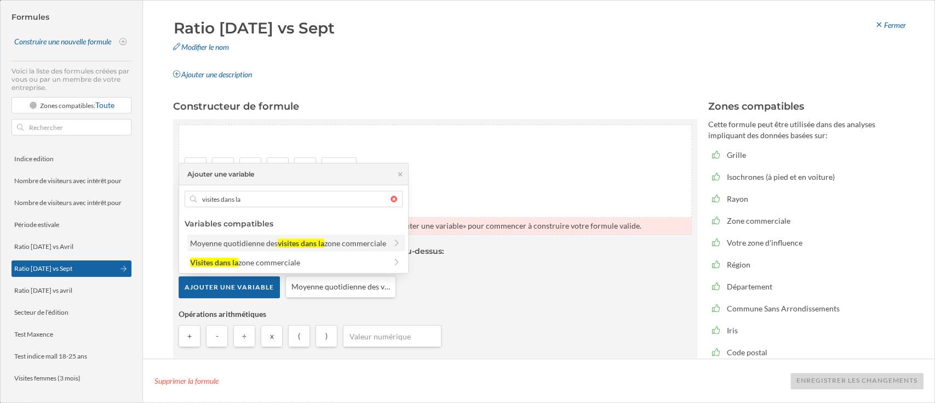
click at [263, 242] on div "Moyenne quotidienne des" at bounding box center [234, 242] width 88 height 9
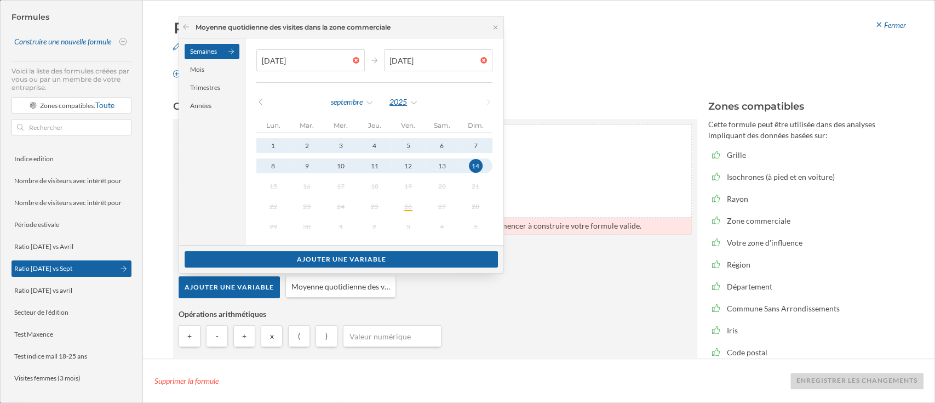
click at [394, 104] on div "2025" at bounding box center [404, 102] width 30 height 16
click at [194, 66] on div "Mois" at bounding box center [212, 69] width 55 height 15
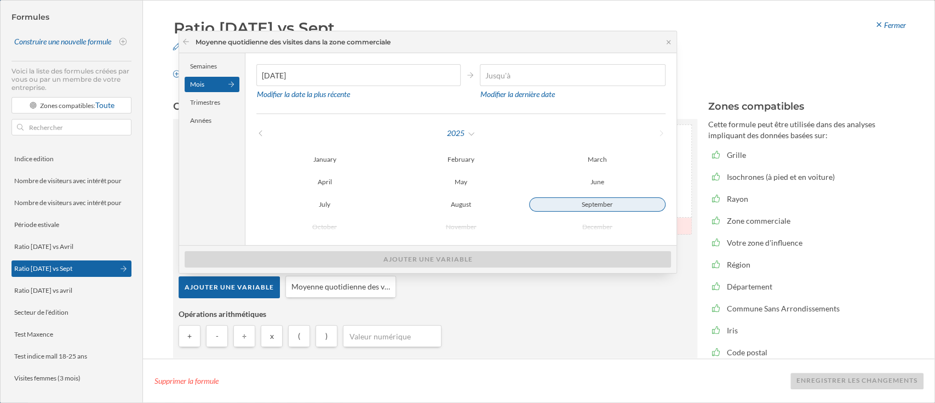
click at [581, 204] on div "September" at bounding box center [597, 204] width 136 height 14
click at [466, 138] on div "2025" at bounding box center [461, 133] width 30 height 16
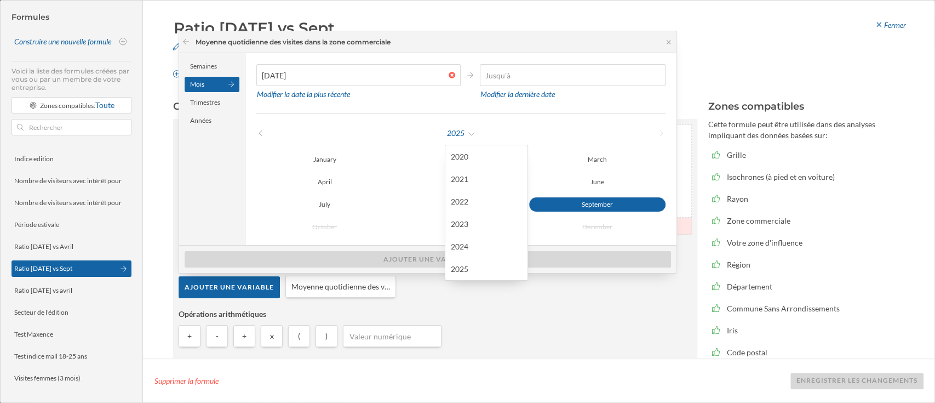
click at [469, 247] on div "2024" at bounding box center [486, 246] width 71 height 12
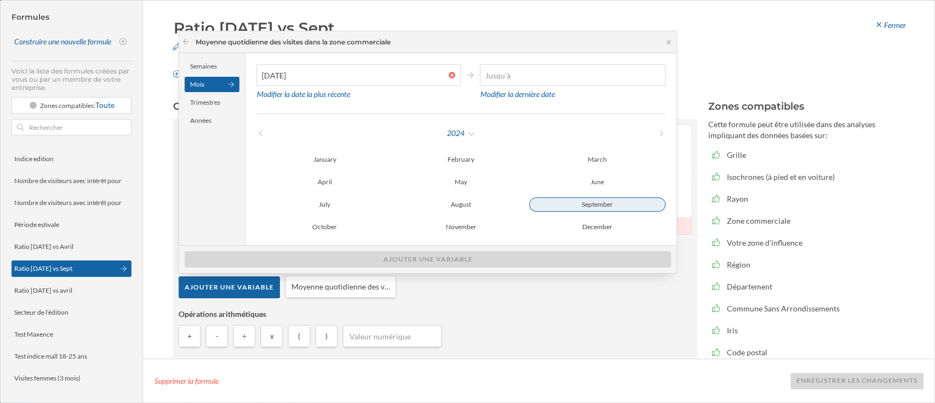
type input "[DATE]"
click at [575, 208] on div "September" at bounding box center [597, 204] width 136 height 14
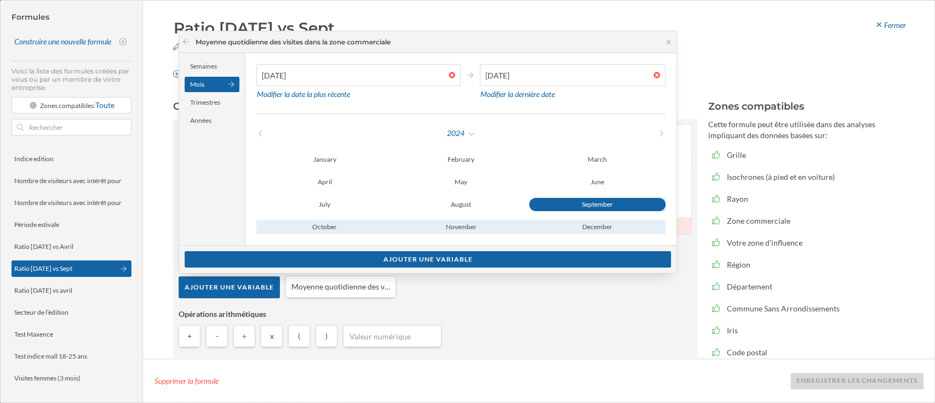
click at [575, 208] on div "September" at bounding box center [597, 204] width 136 height 13
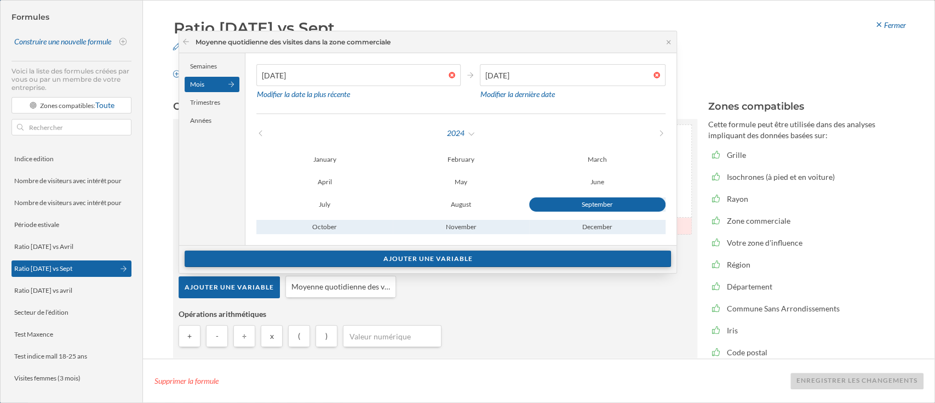
click at [472, 256] on div "Ajouter une variable" at bounding box center [428, 258] width 486 height 16
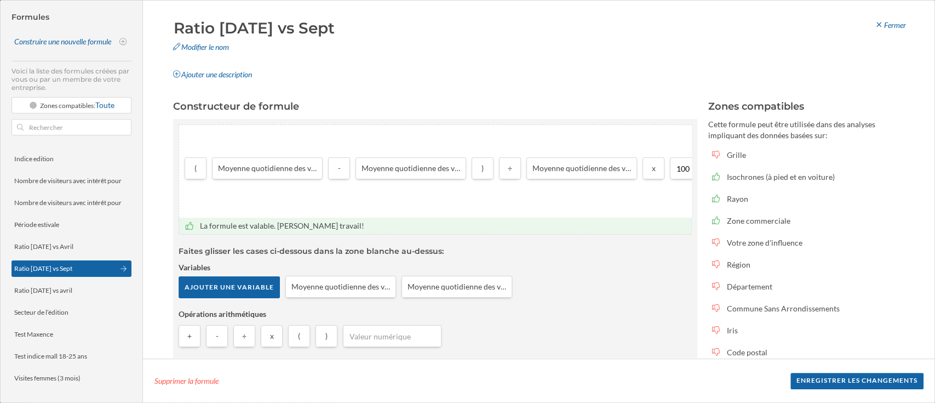
click at [615, 304] on article "La formule est valable. [PERSON_NAME] travail! Faites glisser les cases ci-dess…" at bounding box center [435, 284] width 513 height 135
click at [881, 377] on div "Enregistrer les changements" at bounding box center [856, 380] width 133 height 16
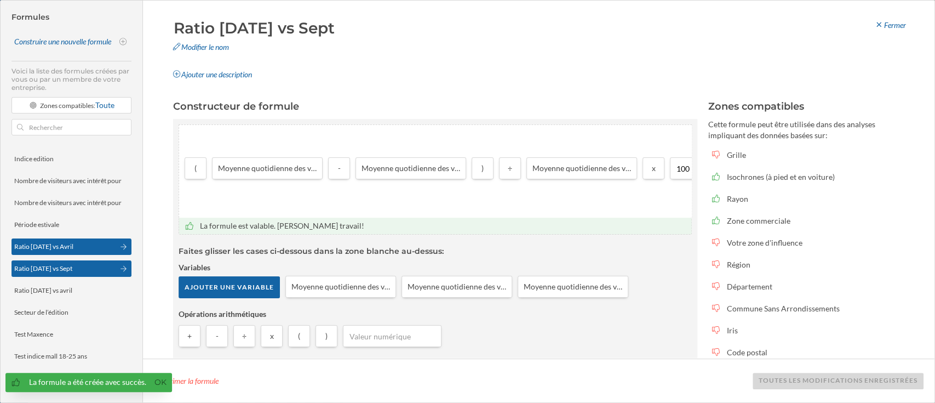
click at [64, 242] on div "Ratio [DATE] vs Avril" at bounding box center [43, 247] width 59 height 10
type input "Ratio [DATE] vs Avril"
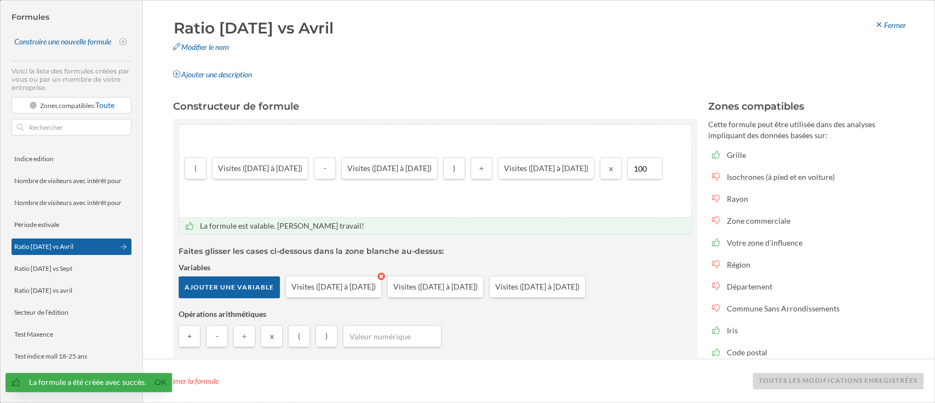
click at [385, 277] on icon at bounding box center [381, 276] width 8 height 8
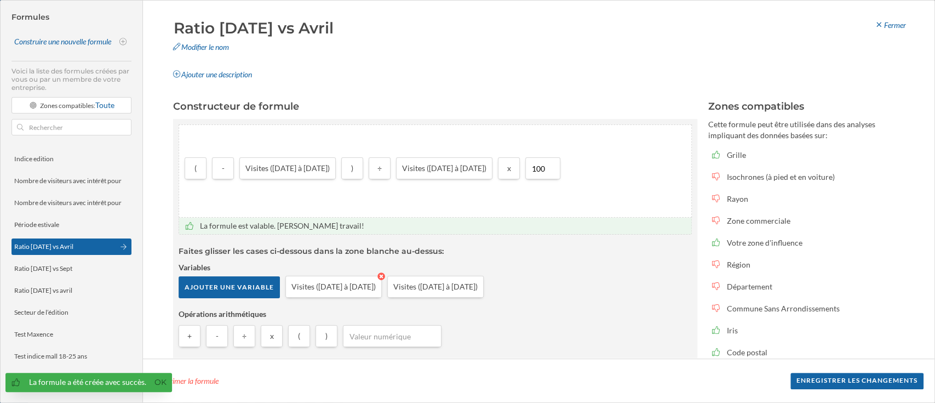
click at [385, 277] on icon at bounding box center [381, 276] width 8 height 8
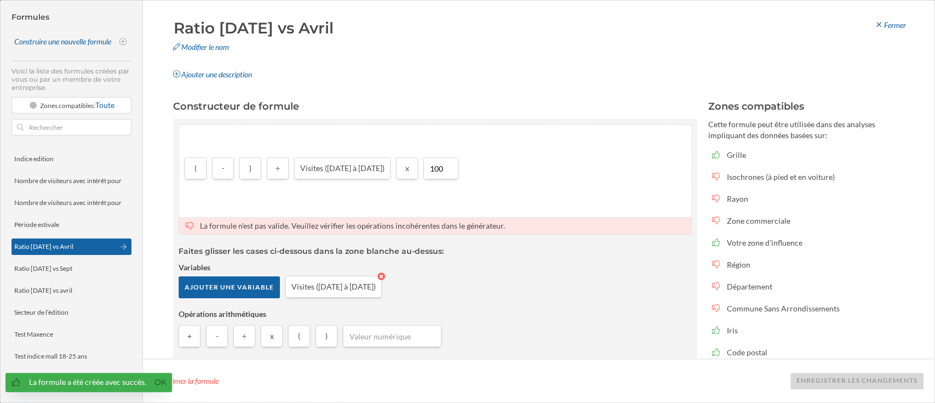
click at [385, 277] on icon at bounding box center [381, 276] width 8 height 8
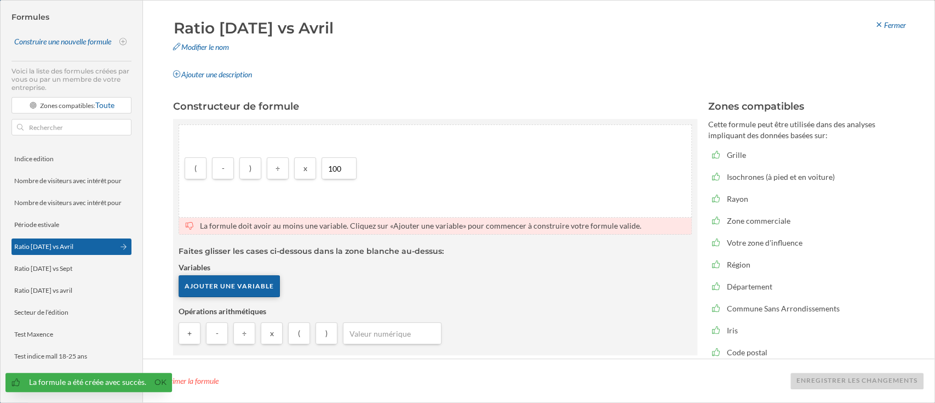
click at [256, 284] on div "Ajouter une variable" at bounding box center [229, 286] width 101 height 22
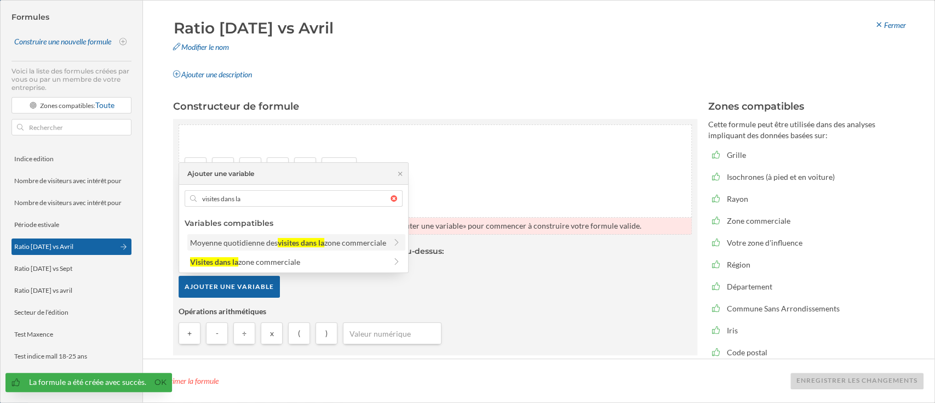
click at [283, 243] on div "visites dans la" at bounding box center [301, 242] width 47 height 9
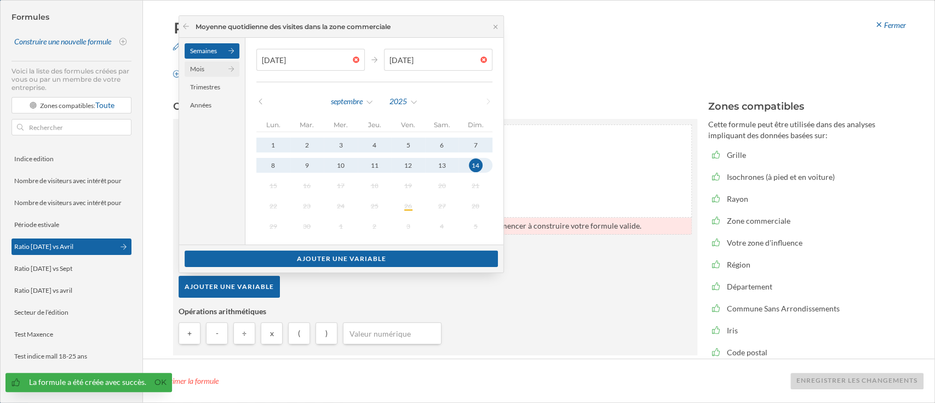
click at [206, 69] on div "Mois" at bounding box center [212, 68] width 55 height 15
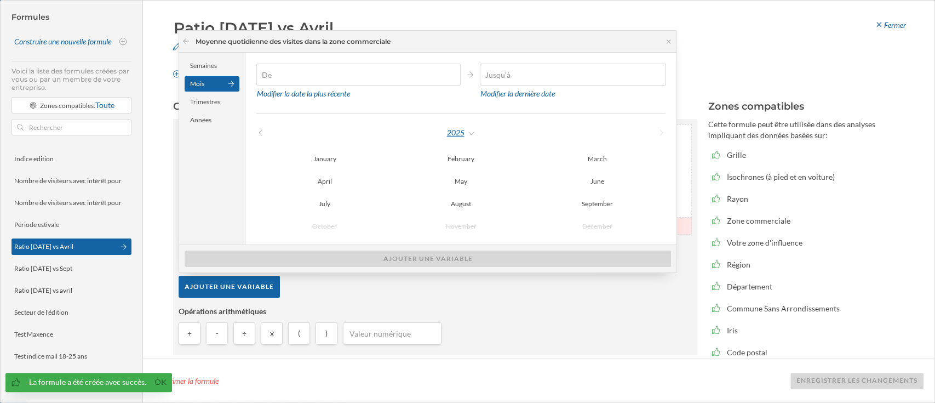
click at [447, 134] on div "2025" at bounding box center [461, 132] width 30 height 16
click at [467, 247] on div "2024" at bounding box center [486, 246] width 71 height 12
type input "[DATE]"
click at [592, 221] on div "December" at bounding box center [597, 226] width 136 height 14
type input "[DATE]"
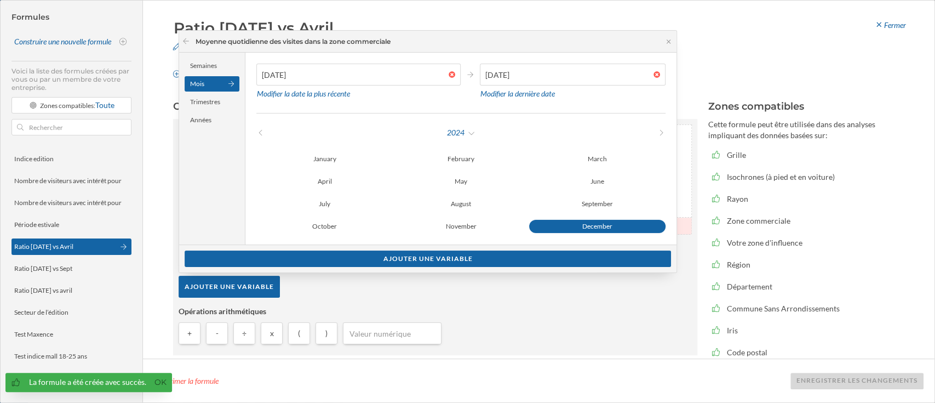
click at [592, 221] on div "December" at bounding box center [597, 226] width 136 height 13
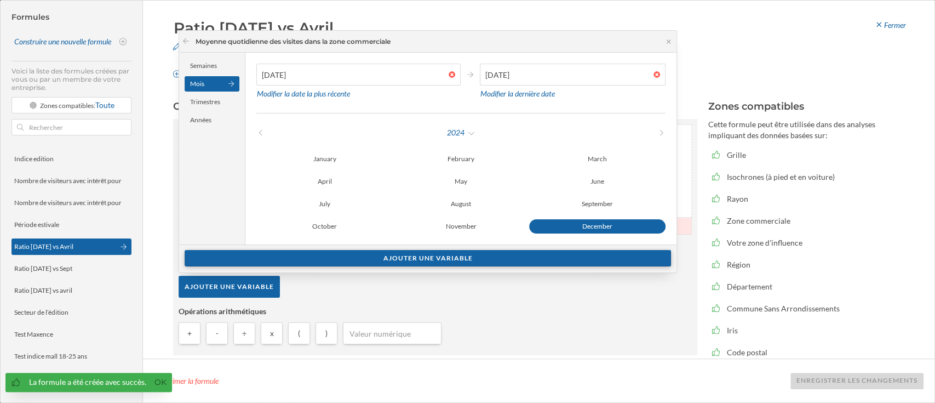
click at [541, 256] on div "Ajouter une variable" at bounding box center [428, 258] width 486 height 16
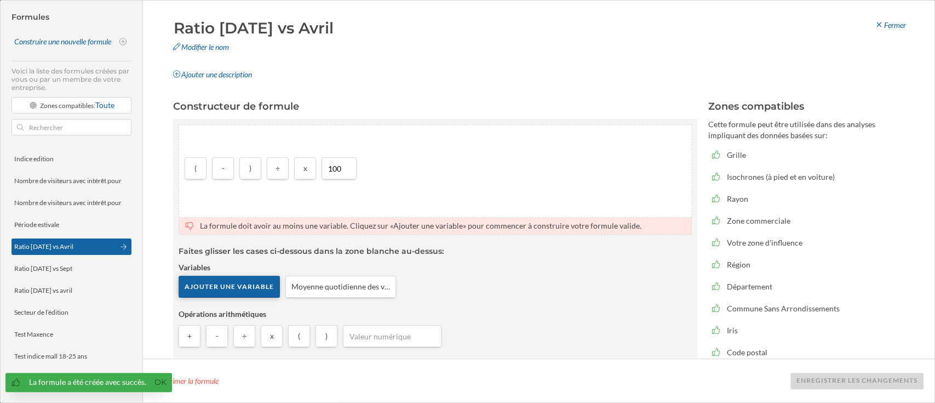
click at [181, 285] on div "Ajouter une variable" at bounding box center [229, 287] width 101 height 22
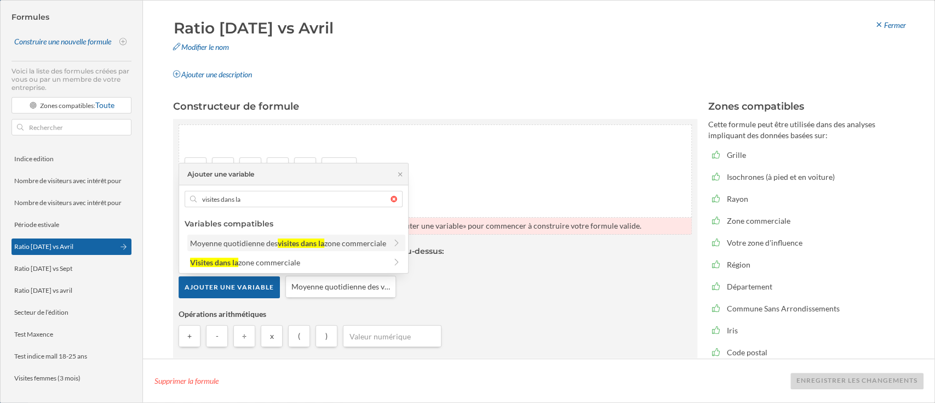
click at [298, 241] on div "visites dans la" at bounding box center [301, 242] width 47 height 9
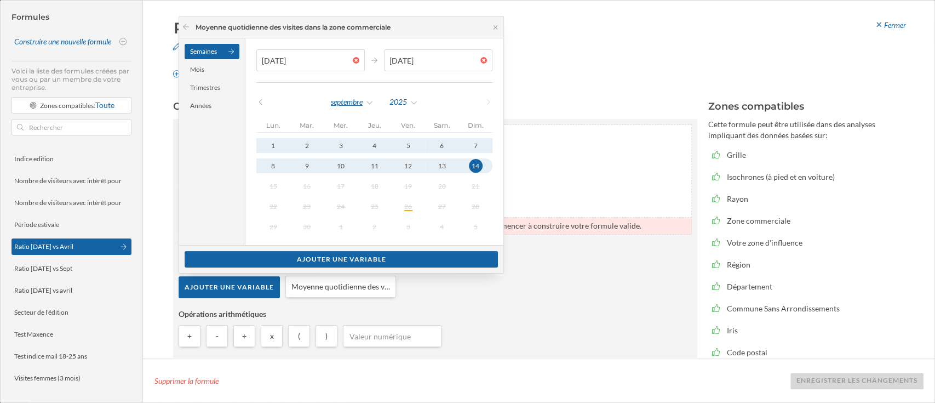
click at [351, 99] on div "septembre" at bounding box center [352, 102] width 44 height 16
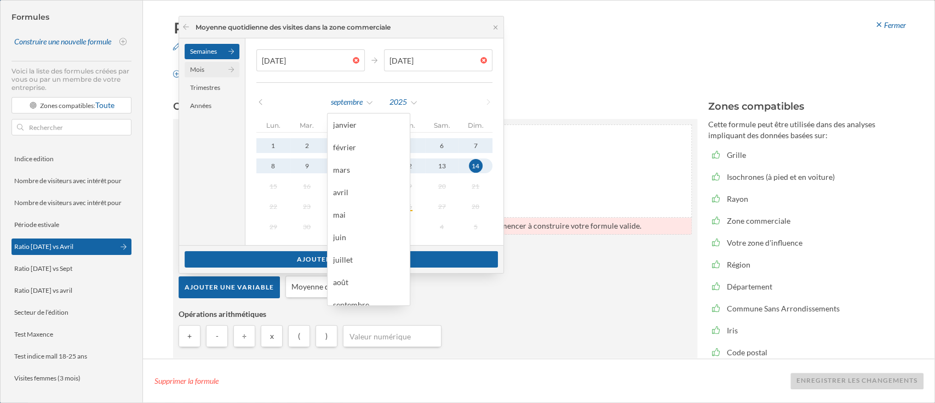
click at [226, 72] on div "Mois" at bounding box center [212, 69] width 55 height 15
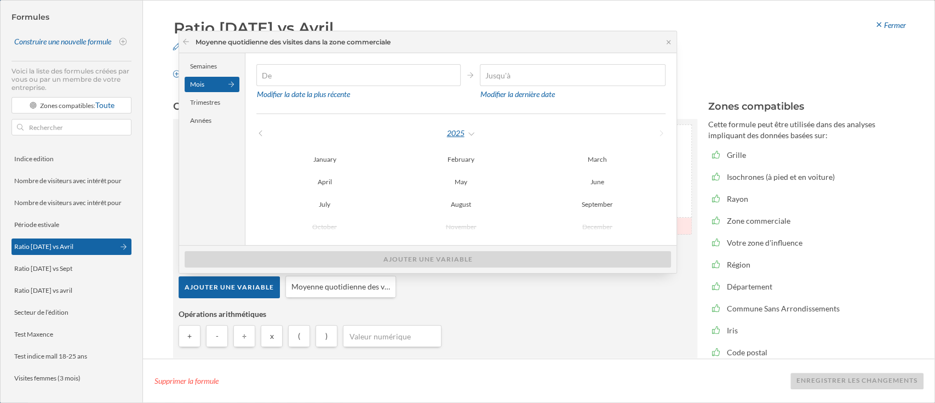
click at [466, 138] on div "2025" at bounding box center [461, 133] width 30 height 16
click at [485, 244] on div "2024" at bounding box center [486, 246] width 71 height 12
type input "[DATE]"
click at [349, 186] on div "April" at bounding box center [324, 181] width 136 height 13
type input "[DATE]"
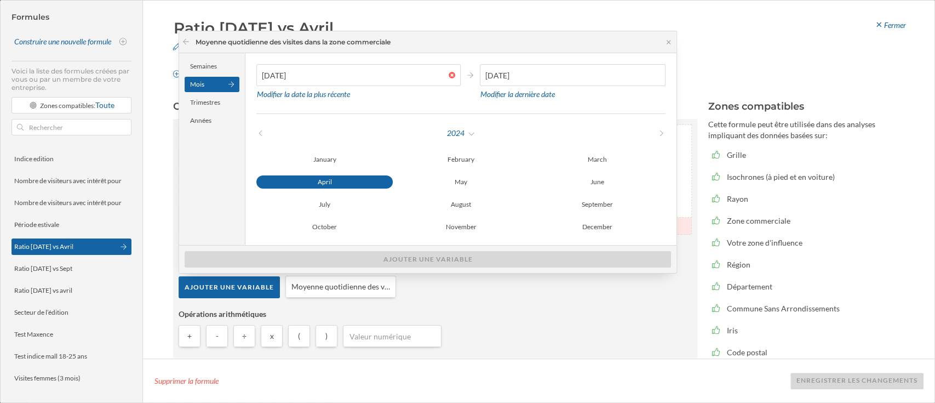
click at [349, 186] on div "April" at bounding box center [324, 181] width 136 height 13
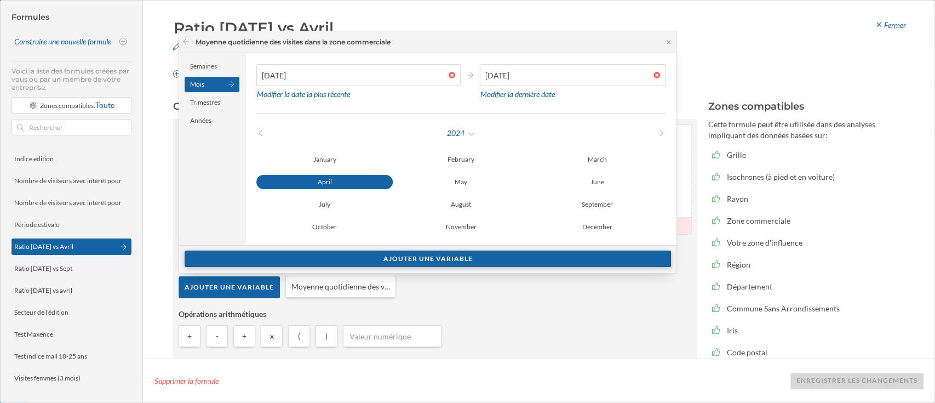
click at [414, 261] on div "Ajouter une variable" at bounding box center [428, 258] width 486 height 16
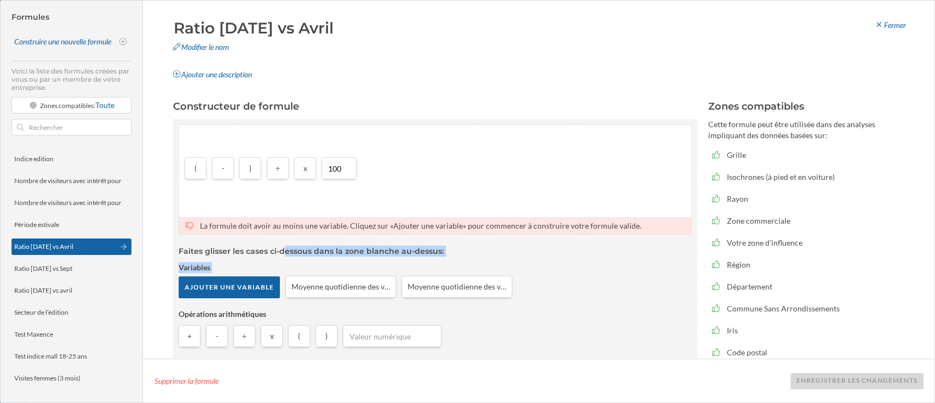
drag, startPoint x: 312, startPoint y: 301, endPoint x: 259, endPoint y: 239, distance: 81.6
click at [259, 239] on article "La formule doit avoir au moins une variable. Cliquez sur «Ajouter une variable»…" at bounding box center [435, 284] width 513 height 135
click at [296, 254] on h4 "Faites glisser les cases ci-dessous dans la zone blanche au-dessus:" at bounding box center [435, 250] width 513 height 11
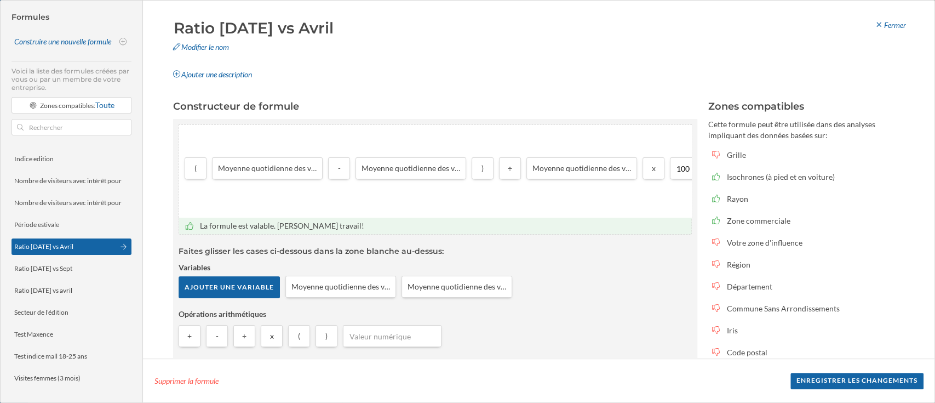
click at [628, 301] on div "Ajouter une variable Moyenne quotidienne des visites dans la zone commerciale (…" at bounding box center [435, 289] width 513 height 27
click at [843, 380] on div "Enregistrer les changements" at bounding box center [856, 380] width 133 height 16
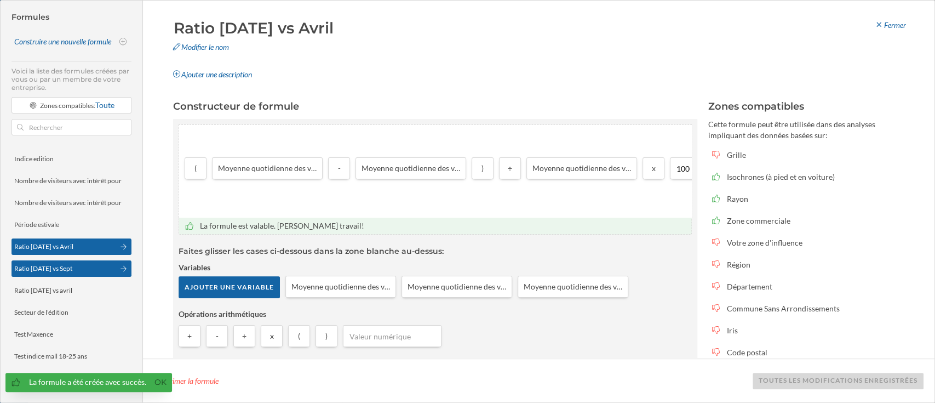
click at [54, 265] on div "Ratio [DATE] vs Sept" at bounding box center [43, 268] width 58 height 8
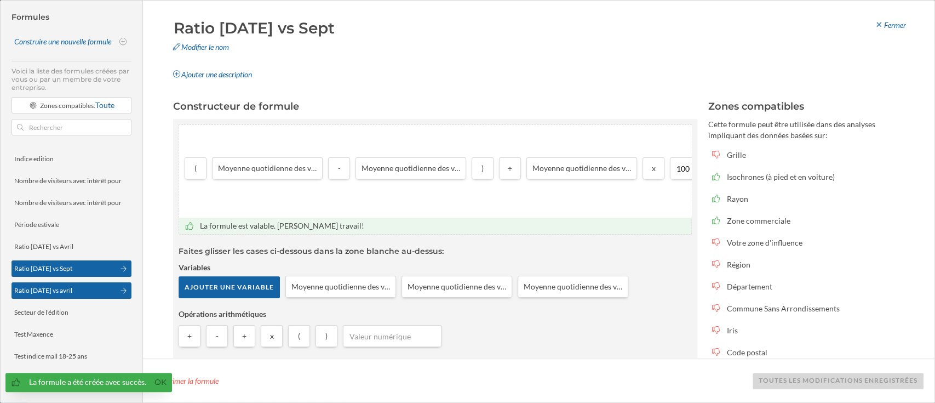
click at [54, 283] on div "Ratio [DATE] vs avril" at bounding box center [72, 290] width 120 height 16
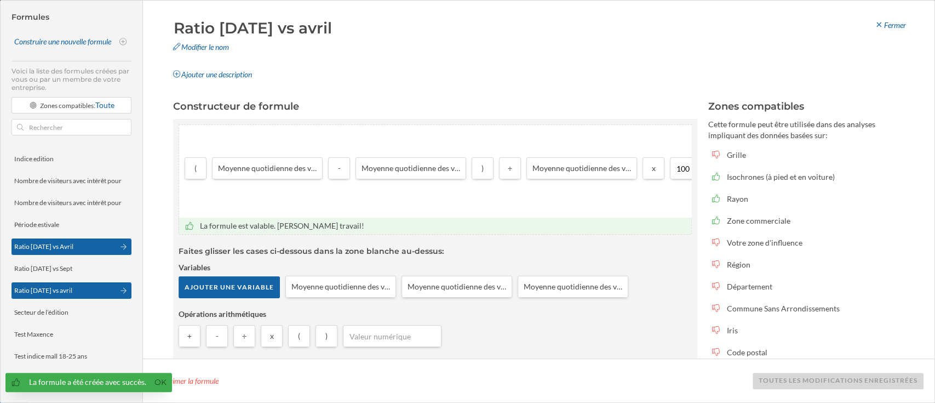
click at [54, 242] on div "Ratio [DATE] vs Avril" at bounding box center [43, 247] width 59 height 10
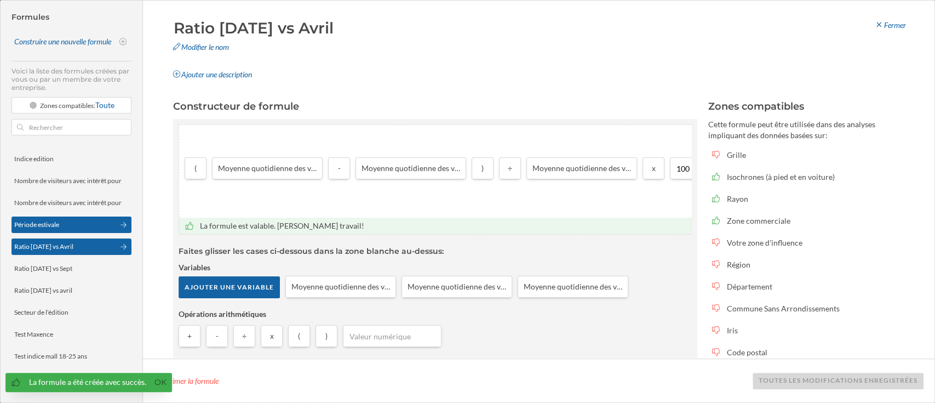
click at [54, 227] on div "Période estivale" at bounding box center [36, 224] width 45 height 8
type input "Période estivale"
type input "%"
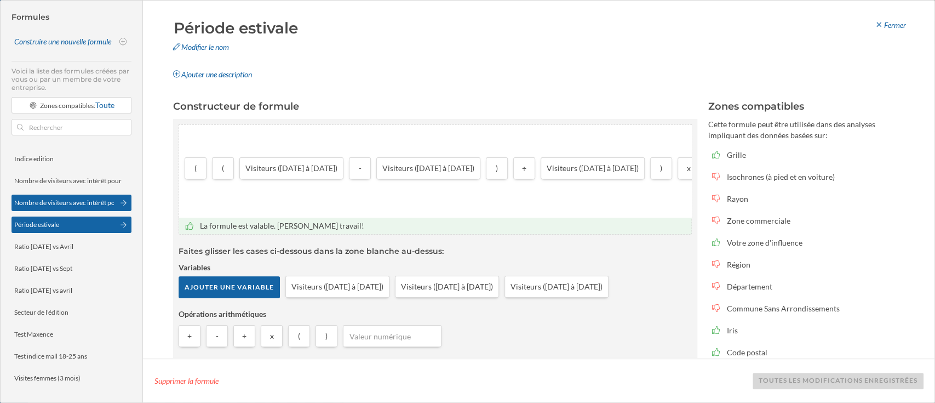
click at [82, 202] on div "Nombre de visiteurs avec intérêt pour Starbucks" at bounding box center [82, 202] width 137 height 8
type input "Nombre de visiteurs avec intérêt pour Starbucks"
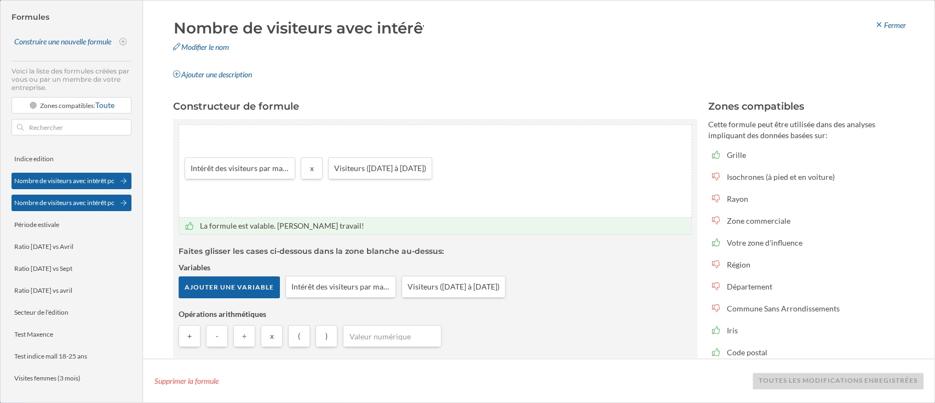
click at [66, 184] on div "Nombre de visiteurs avec intérêt pour La Croissanterie" at bounding box center [91, 180] width 154 height 8
click at [394, 36] on input "Nombre de visiteurs avec intérêt pour La Croissanterie" at bounding box center [298, 28] width 256 height 22
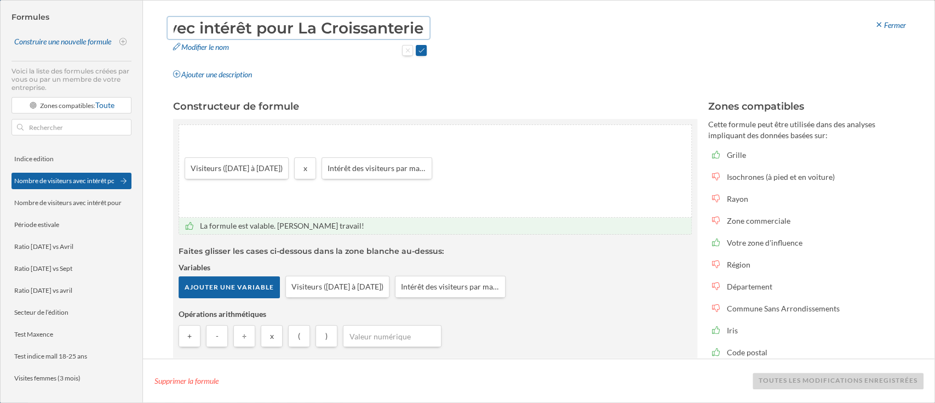
scroll to position [0, 0]
click at [486, 67] on div "Nombre de visiteurs avec intérêt pour La Croissanterie Modifier le nom Ajouter …" at bounding box center [539, 50] width 748 height 66
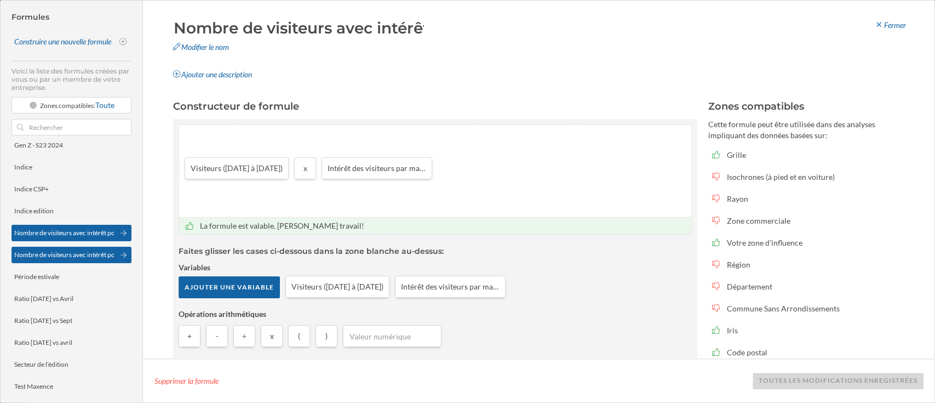
scroll to position [184, 0]
click at [81, 208] on div "Indice edition" at bounding box center [68, 212] width 108 height 10
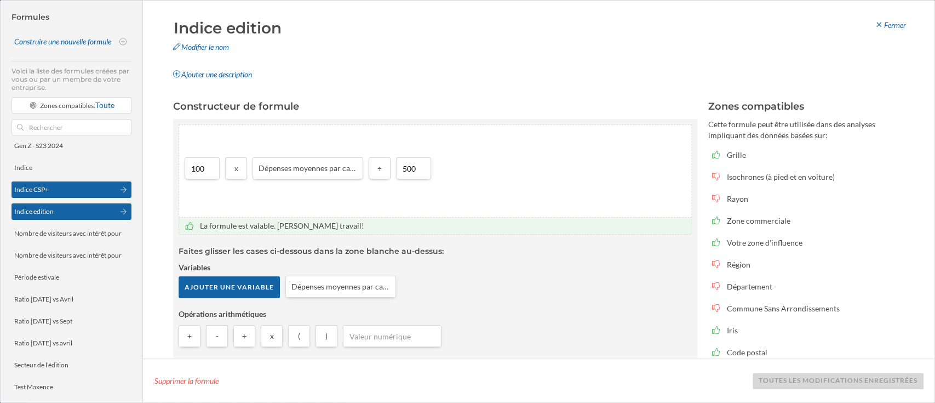
click at [79, 194] on div "Indice CSP+" at bounding box center [72, 189] width 120 height 16
type input "Indice CSP+"
type input "37500"
click at [874, 20] on div "Fermer" at bounding box center [889, 25] width 45 height 16
